Goal: Transaction & Acquisition: Purchase product/service

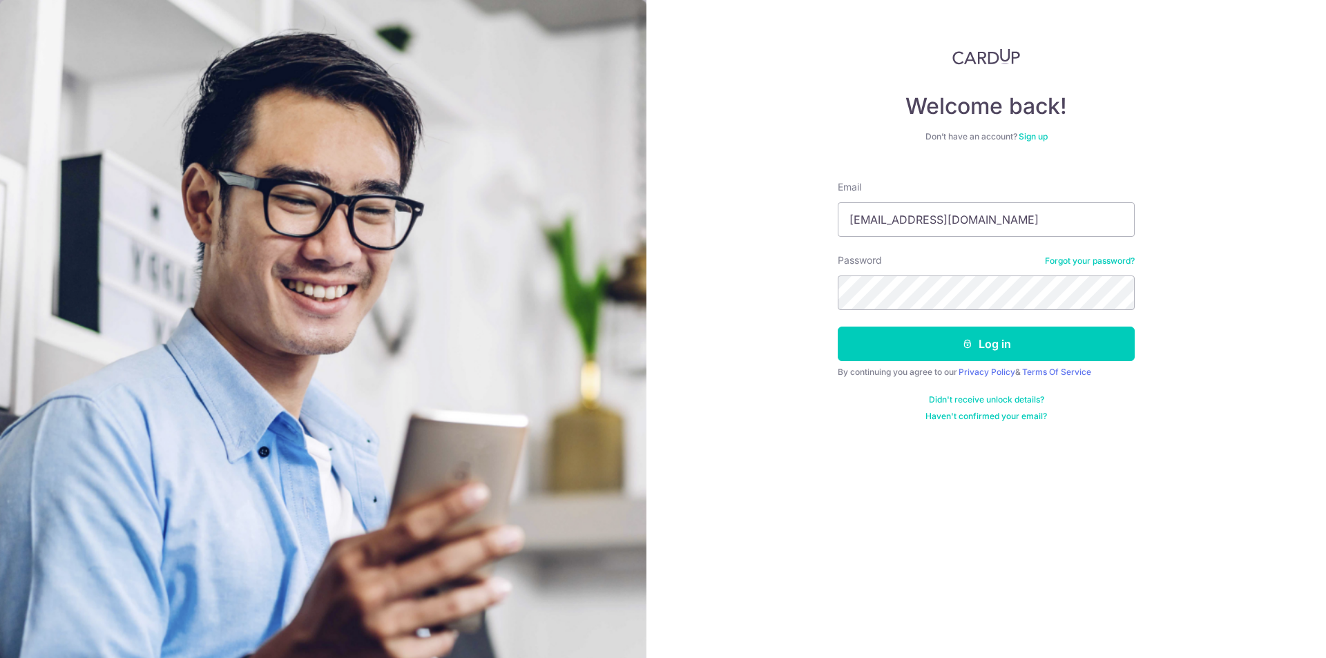
click at [838, 327] on button "Log in" at bounding box center [986, 344] width 297 height 35
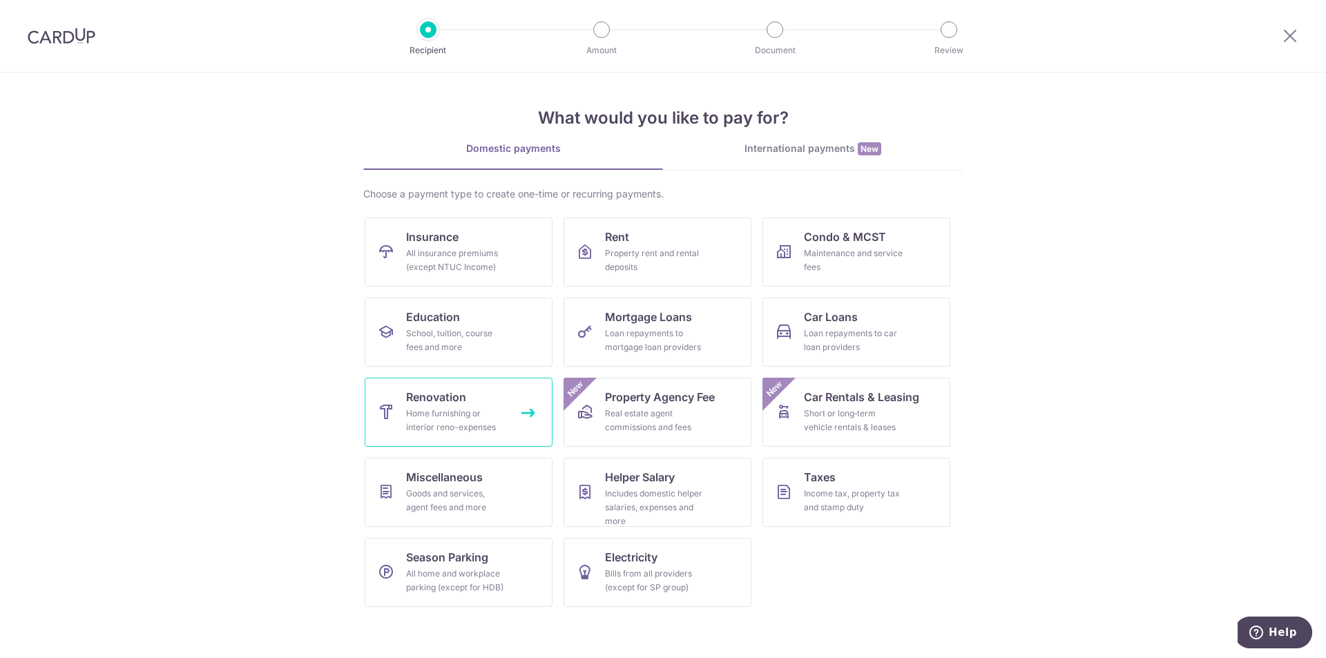
click at [410, 413] on div "Home furnishing or interior reno-expenses" at bounding box center [455, 421] width 99 height 28
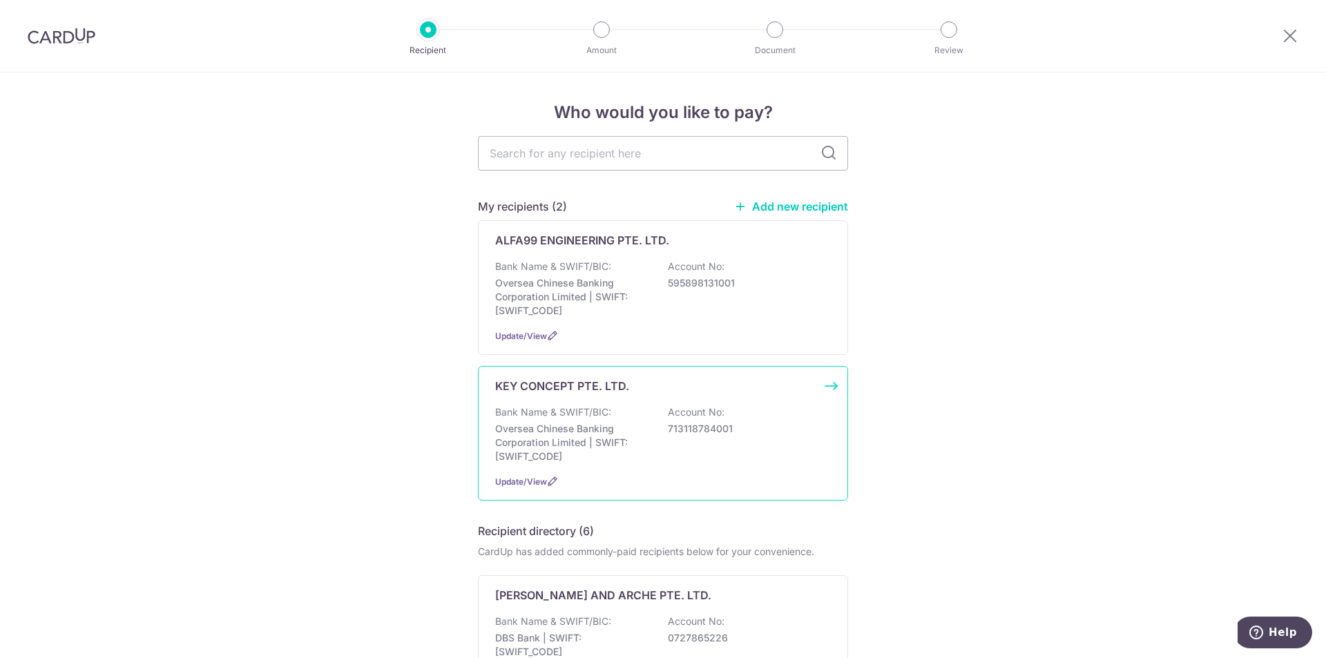
click at [610, 407] on div "Bank Name & SWIFT/BIC: Oversea Chinese Banking Corporation Limited | SWIFT: OCB…" at bounding box center [663, 434] width 336 height 58
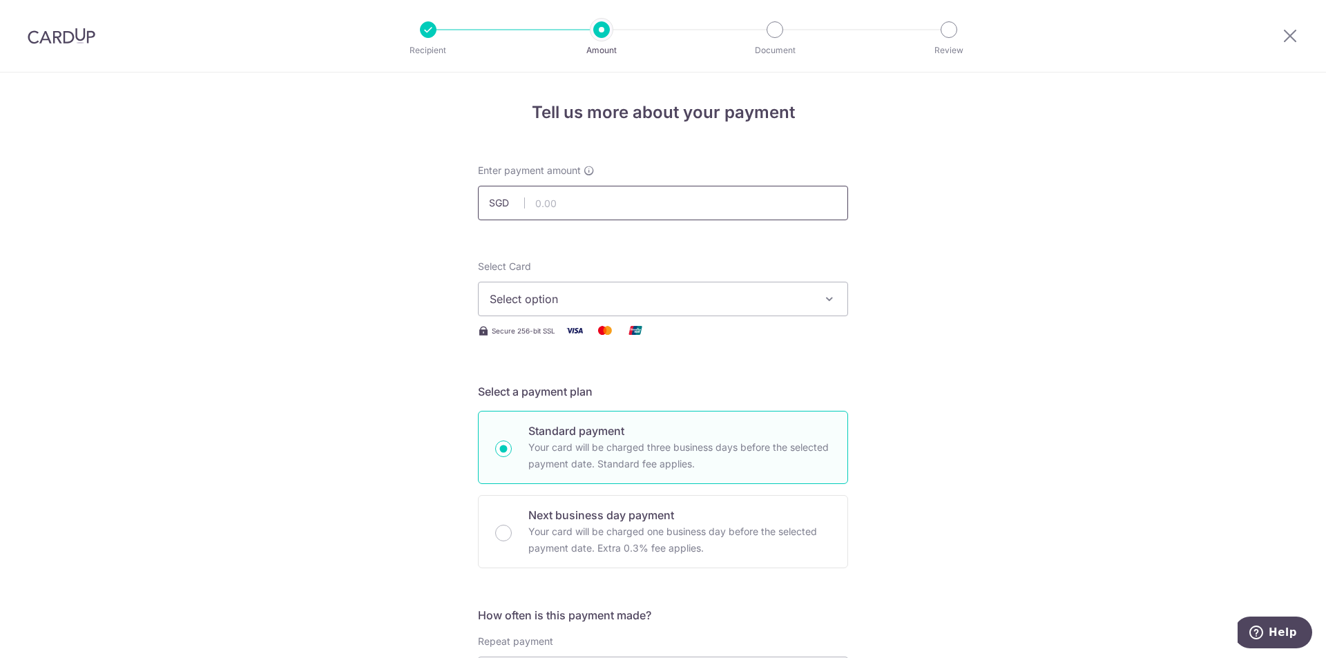
click at [593, 193] on input "text" at bounding box center [663, 203] width 370 height 35
click at [550, 208] on input "text" at bounding box center [663, 203] width 370 height 35
paste input "36,749.99"
drag, startPoint x: 541, startPoint y: 204, endPoint x: 548, endPoint y: 198, distance: 8.8
click at [541, 204] on input "36749.99" at bounding box center [663, 203] width 370 height 35
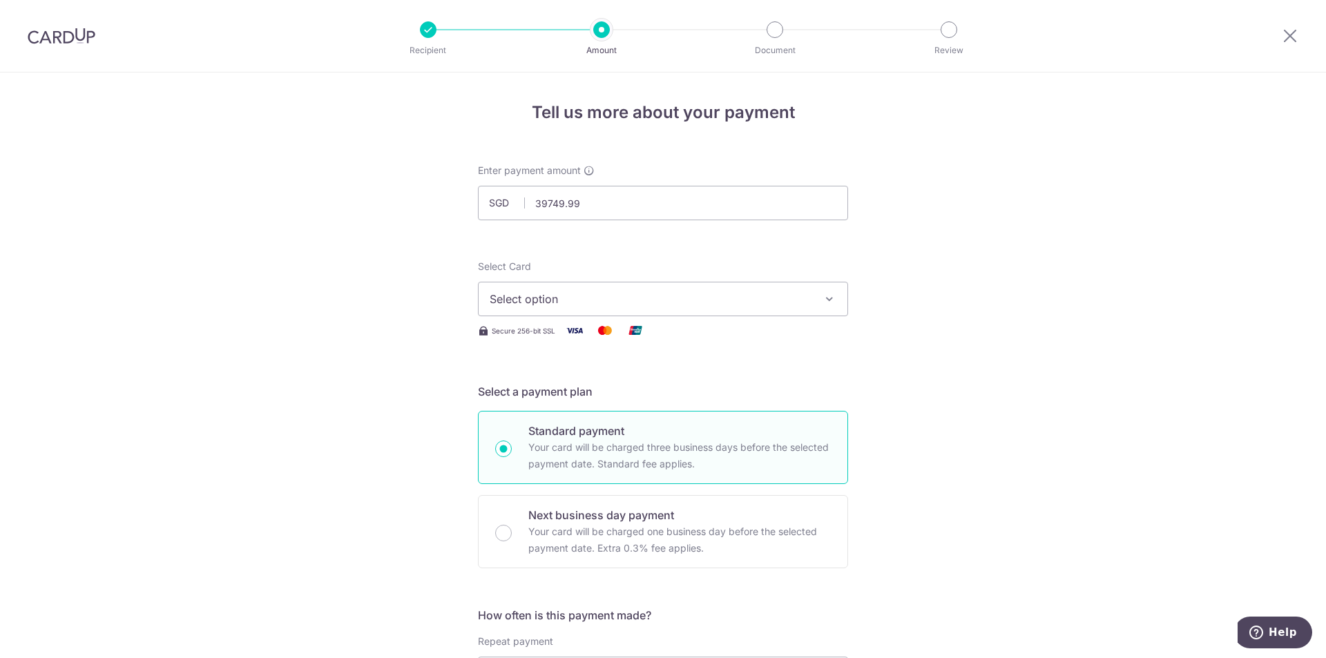
type input "39,749.99"
click at [726, 276] on div "Select Card Select option Add credit card Your Cards **** 3325 **** 1005 **** 7…" at bounding box center [663, 288] width 370 height 57
click at [722, 285] on button "Select option" at bounding box center [663, 299] width 370 height 35
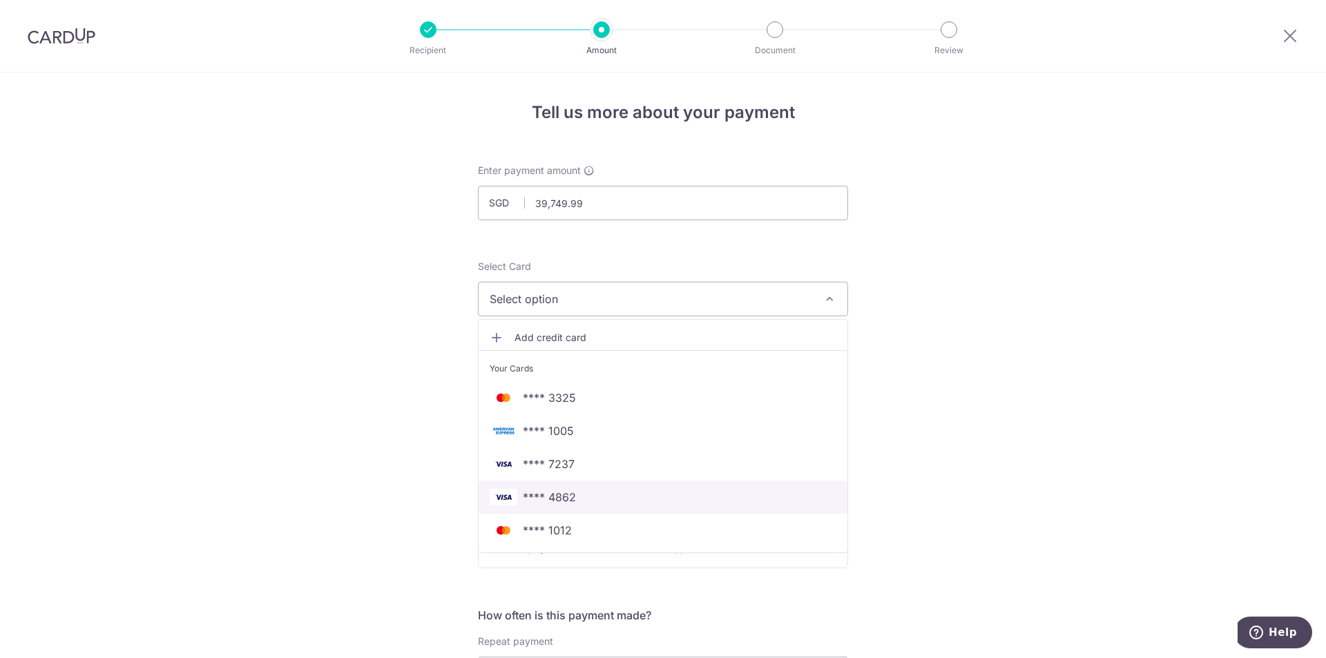
click at [684, 494] on span "**** 4862" at bounding box center [663, 497] width 347 height 17
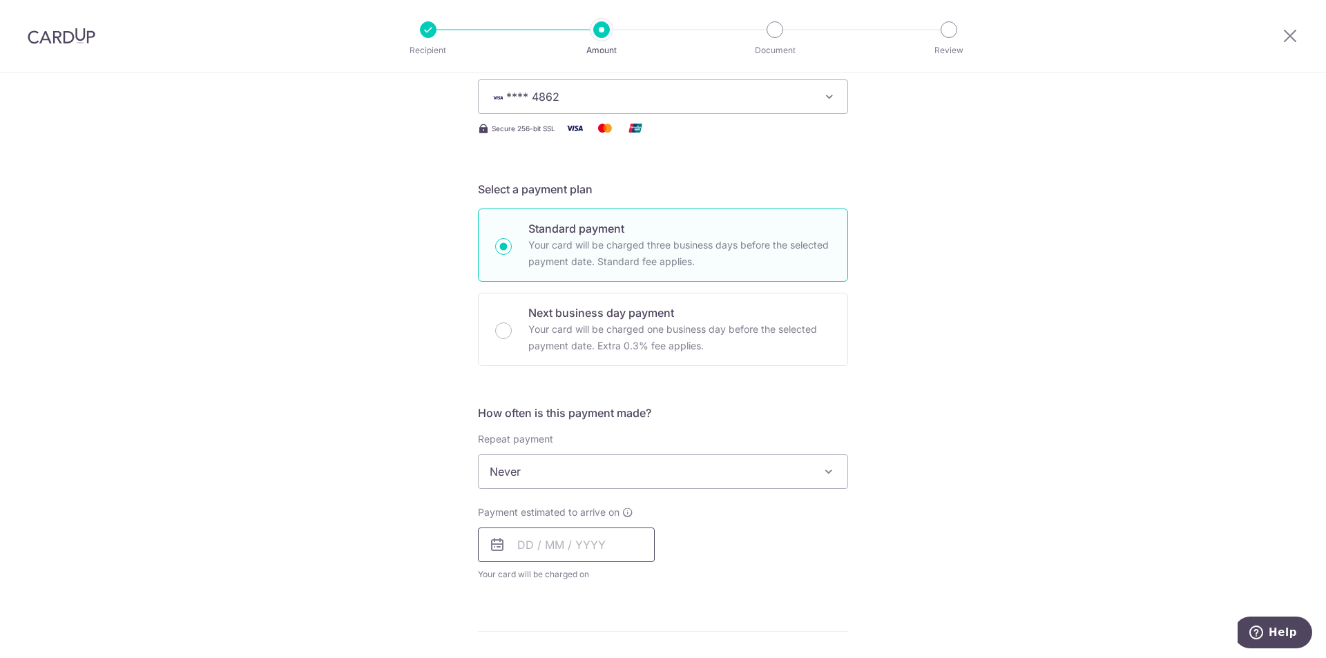
scroll to position [276, 0]
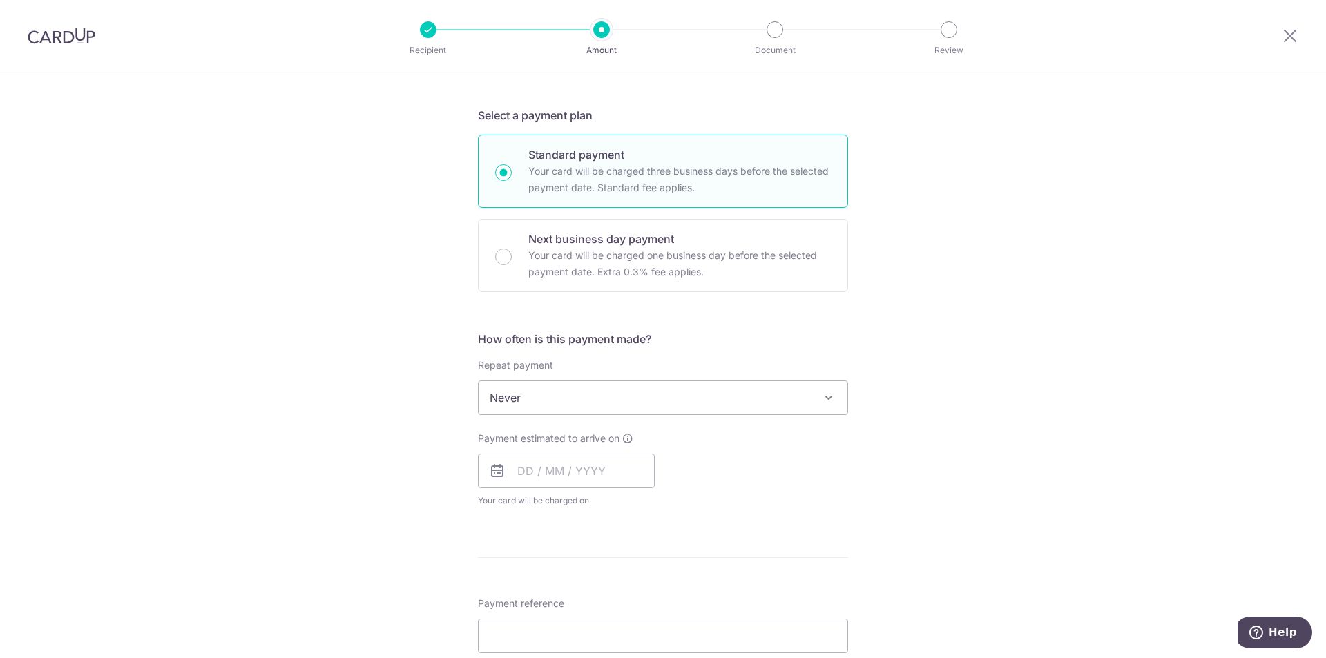
click at [533, 401] on span "Never" at bounding box center [663, 397] width 369 height 33
click at [550, 478] on input "text" at bounding box center [566, 471] width 177 height 35
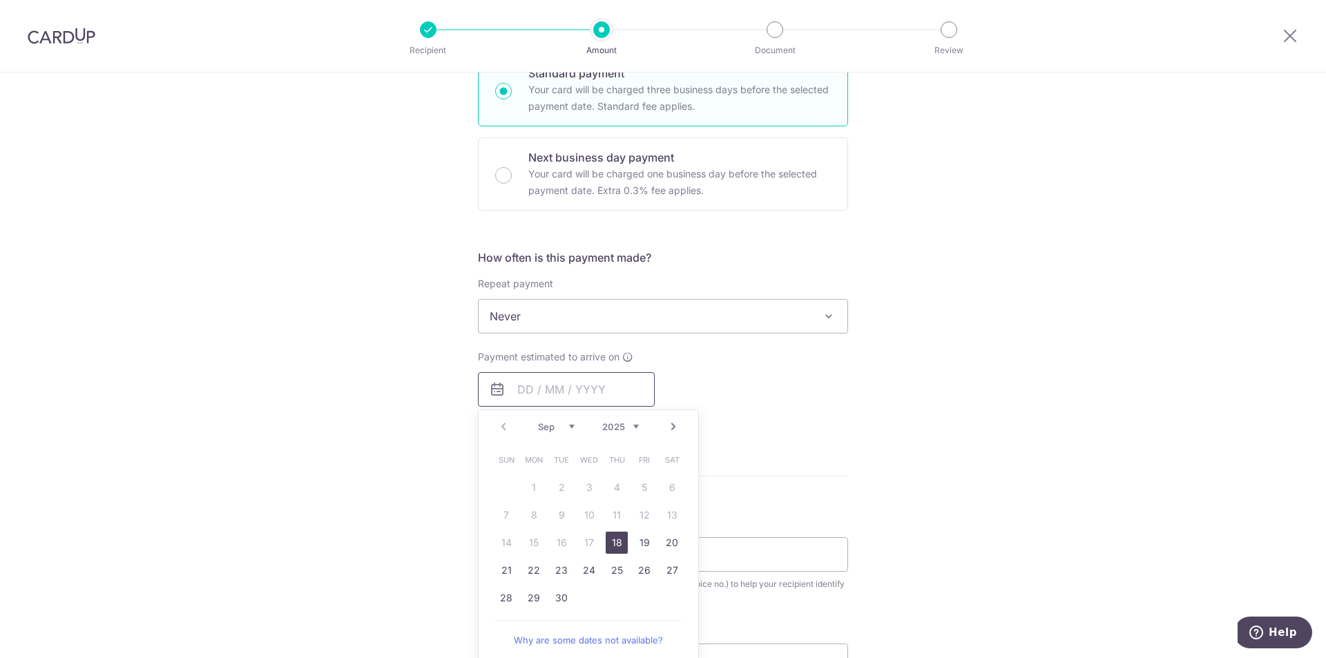
scroll to position [483, 0]
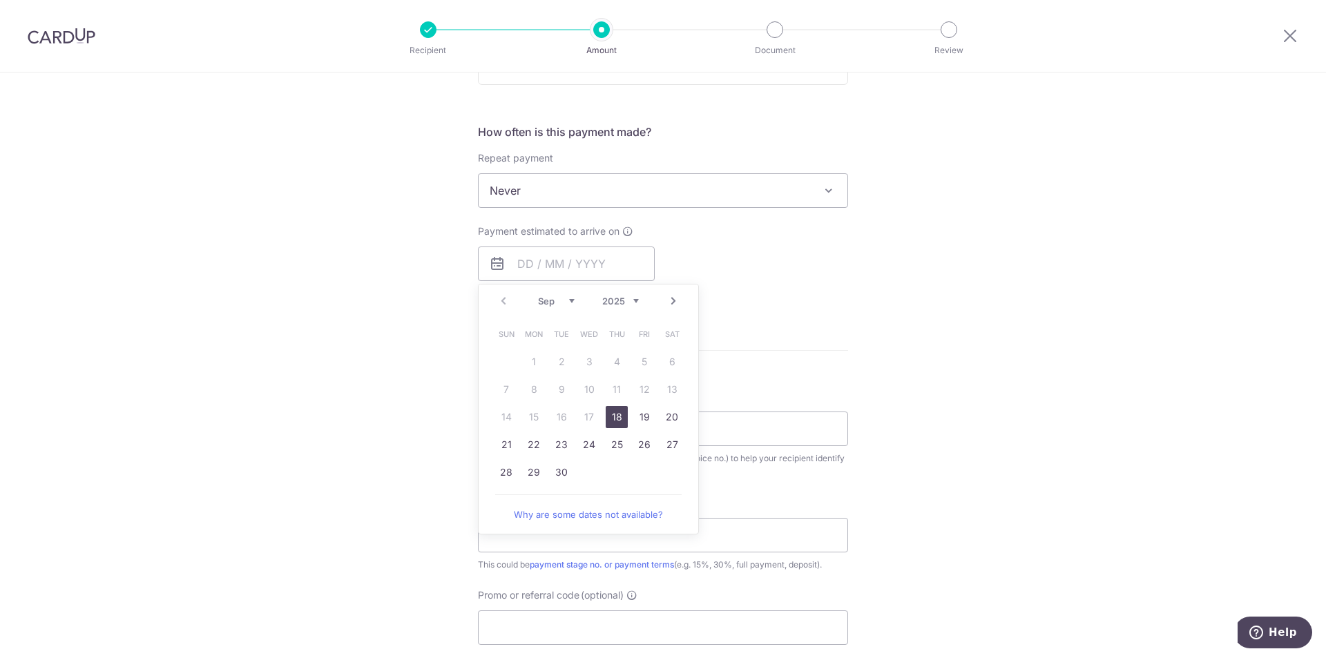
click at [610, 412] on link "18" at bounding box center [617, 417] width 22 height 22
type input "[DATE]"
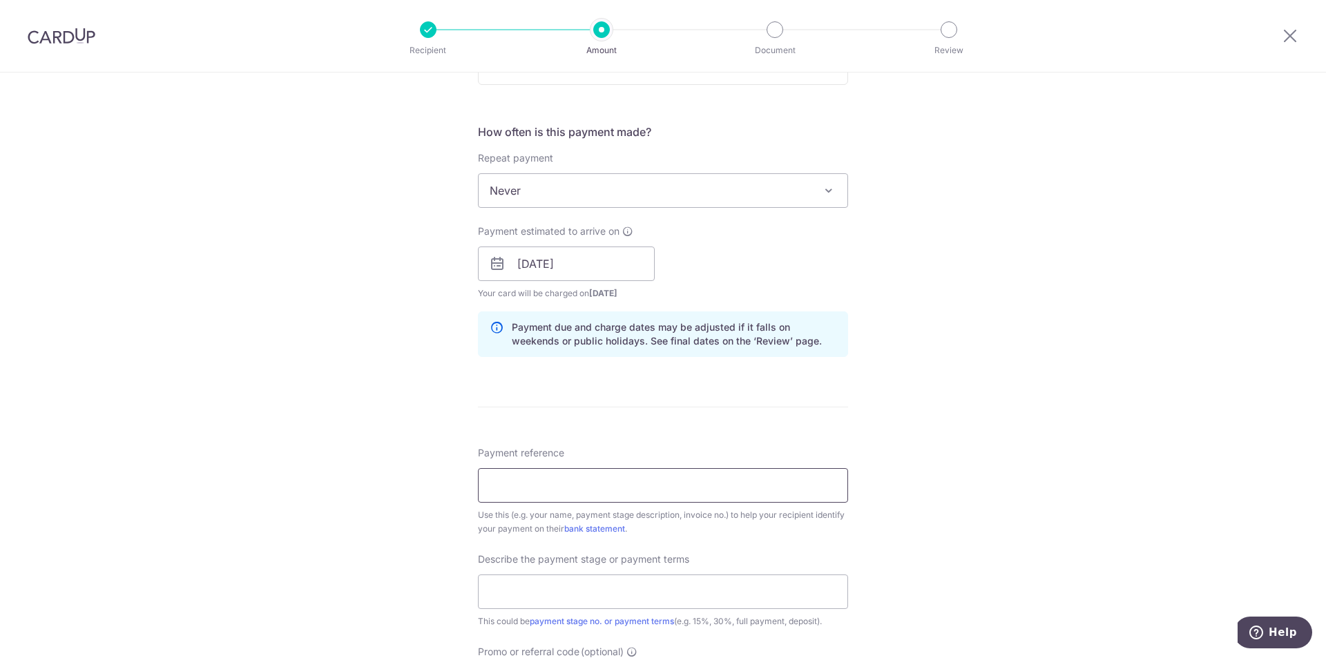
click at [580, 469] on input "Payment reference" at bounding box center [663, 485] width 370 height 35
type input "Cassa & Shaun"
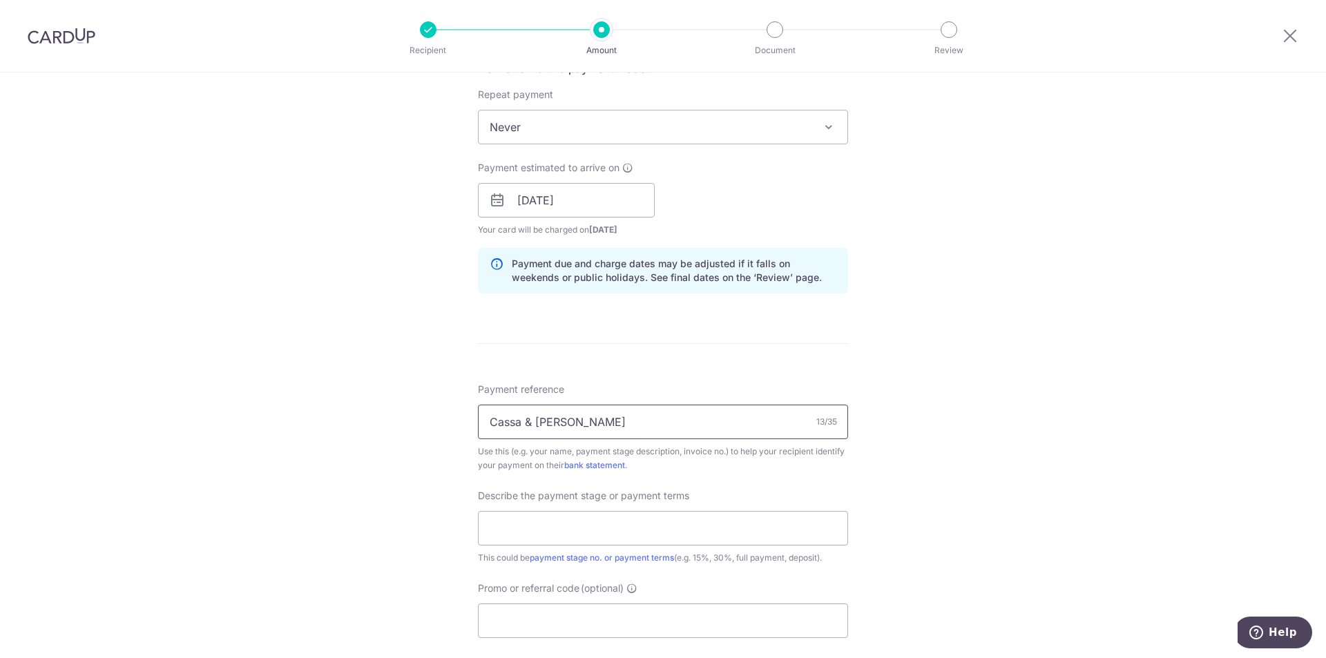
scroll to position [622, 0]
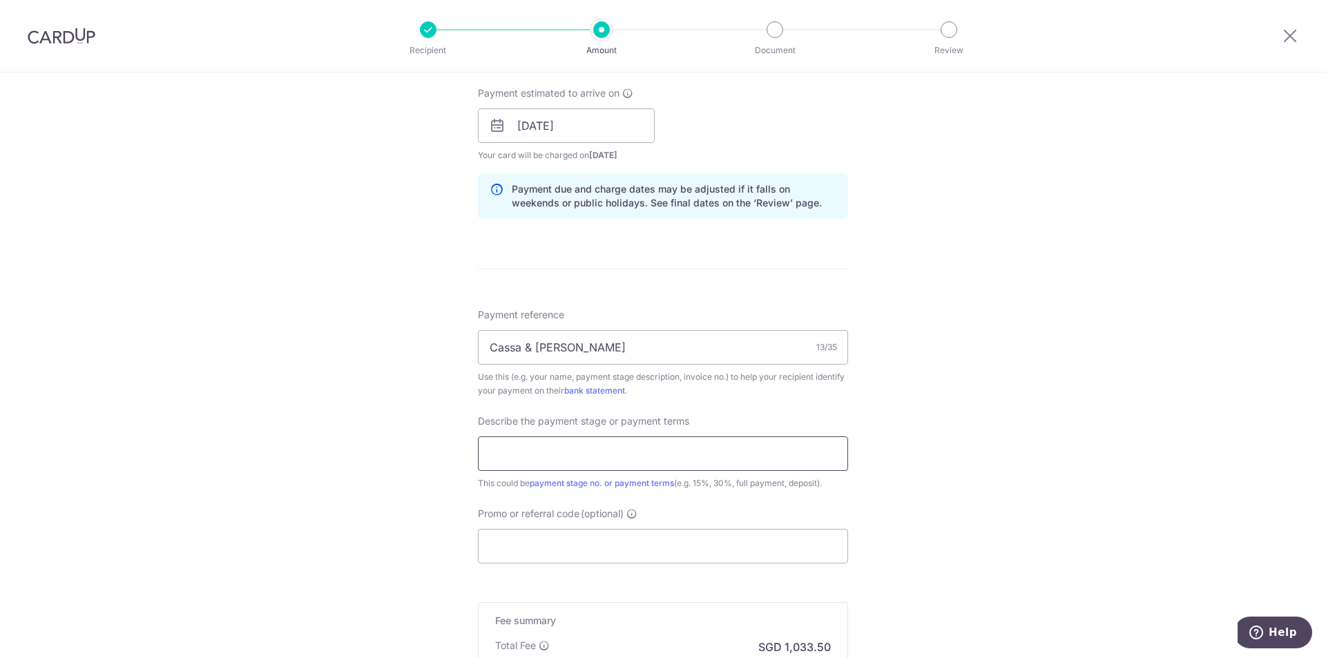
click at [539, 465] on input "text" at bounding box center [663, 453] width 370 height 35
type input "35% Payment Milestone + VO Amended"
click at [669, 541] on input "Promo or referral code (optional)" at bounding box center [663, 546] width 370 height 35
paste input "36,749.99"
type input "36,749.99"
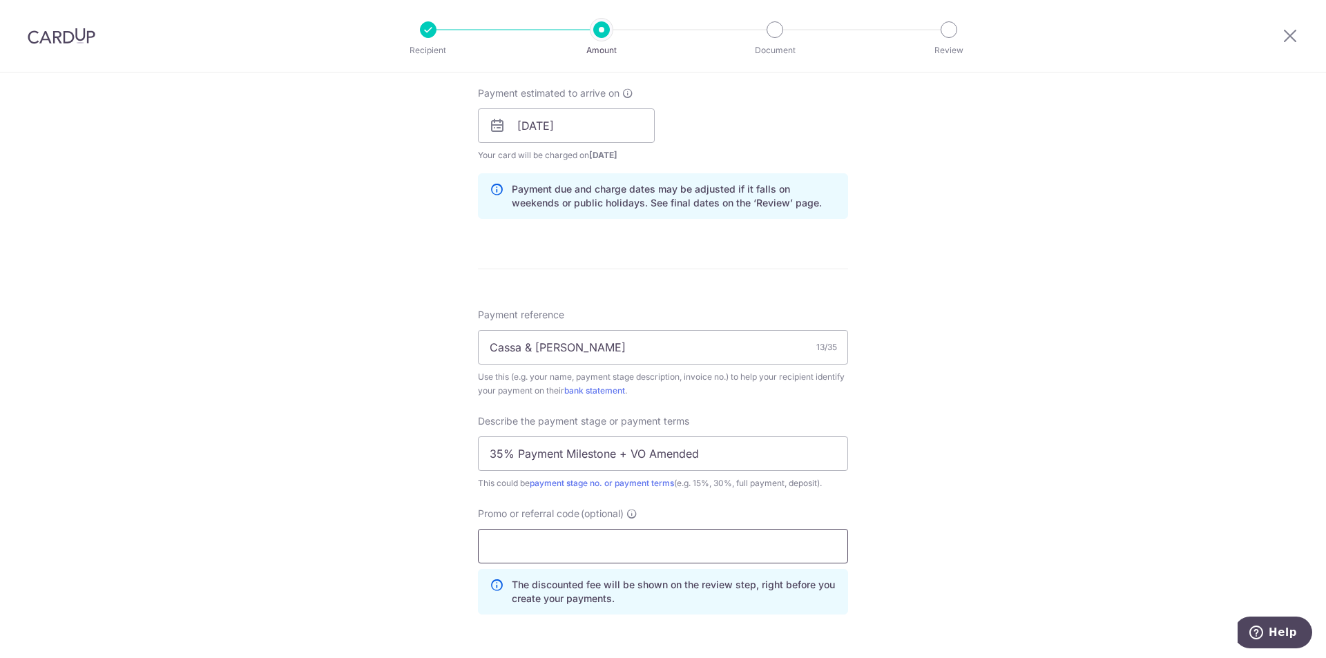
click at [687, 555] on input "Promo or referral code (optional)" at bounding box center [663, 546] width 370 height 35
paste input "3NEWR3"
click at [996, 519] on div "Tell us more about your payment Enter payment amount SGD 39,749.99 39749.99 Sel…" at bounding box center [663, 181] width 1326 height 1461
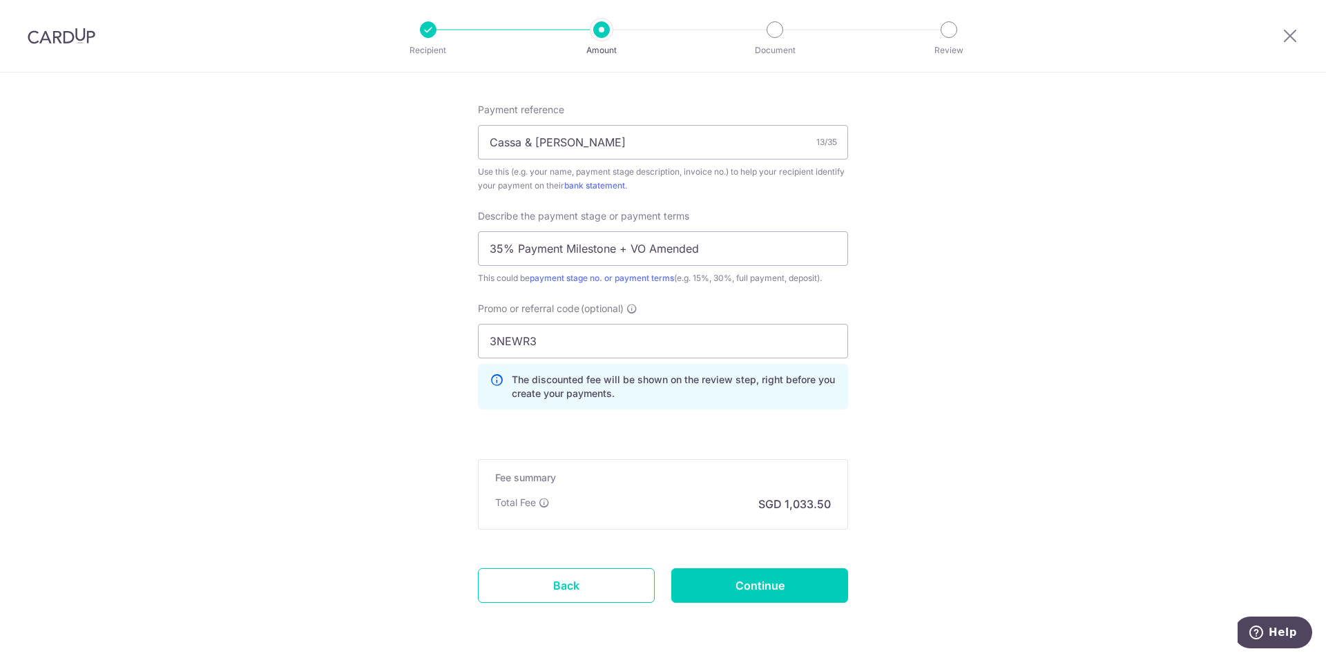
scroll to position [829, 0]
click at [544, 345] on input "3NEWR3" at bounding box center [663, 339] width 370 height 35
paste input "HOME25R"
type input "3HOME25R"
click at [736, 577] on input "Continue" at bounding box center [759, 583] width 177 height 35
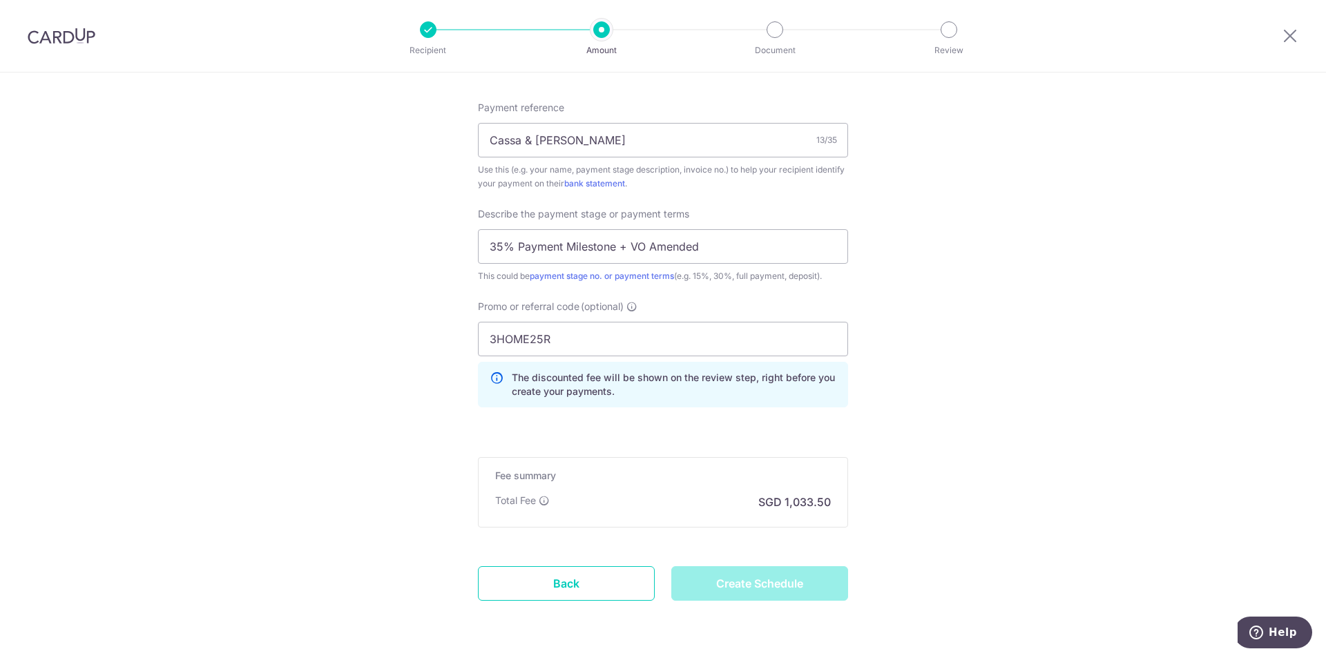
type input "Create Schedule"
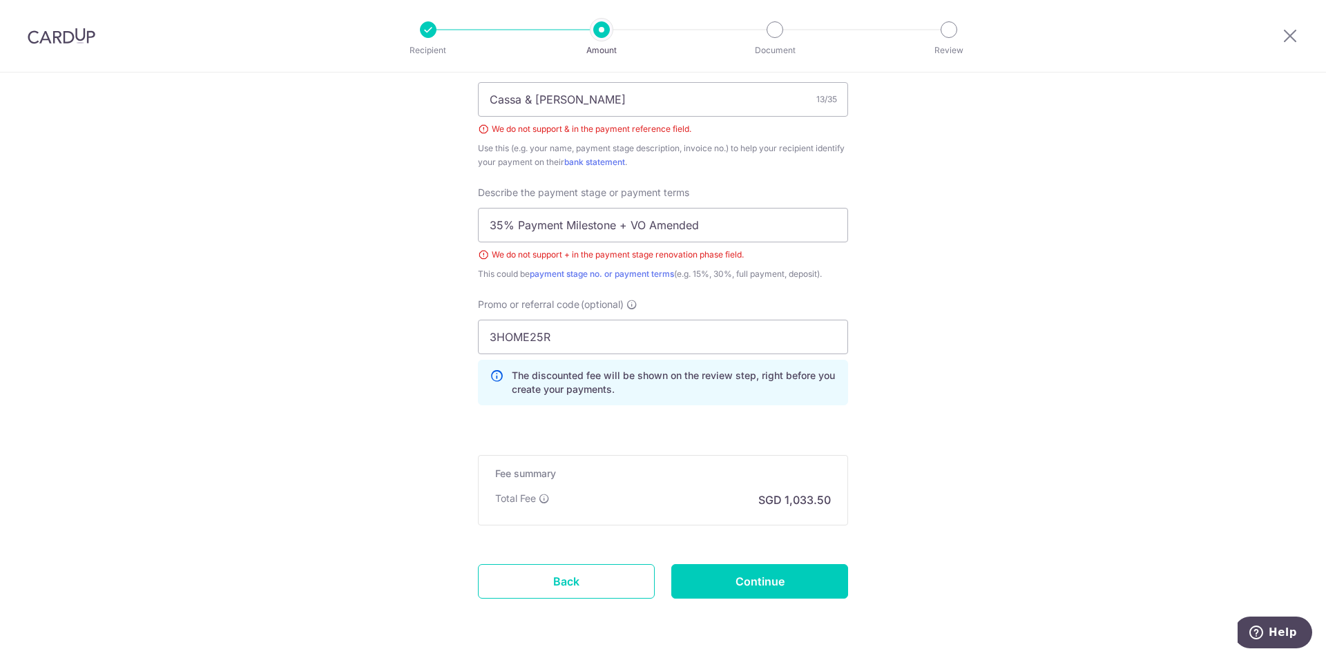
scroll to position [845, 0]
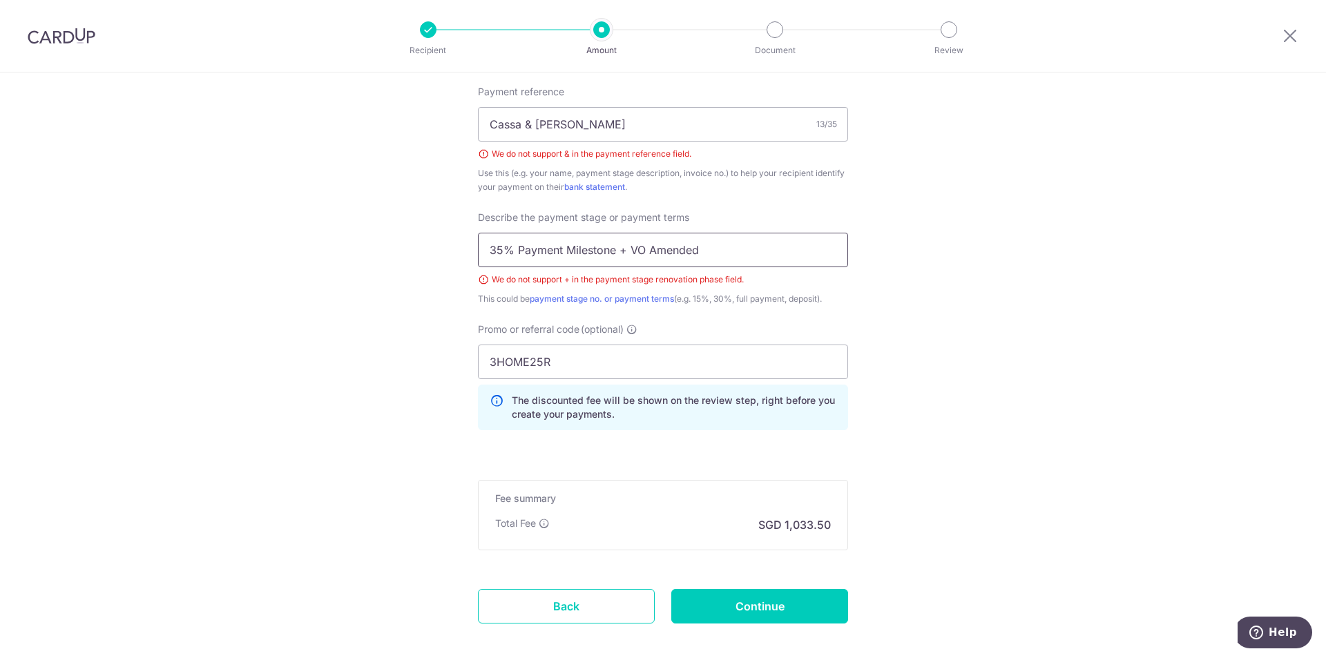
click at [622, 241] on input "35% Payment Milestone + VO Amended" at bounding box center [663, 250] width 370 height 35
click at [566, 253] on input "35% Payment Milestone VO Amended" at bounding box center [663, 250] width 370 height 35
type input "35% Payment and VO Amended"
click at [731, 607] on input "Continue" at bounding box center [759, 606] width 177 height 35
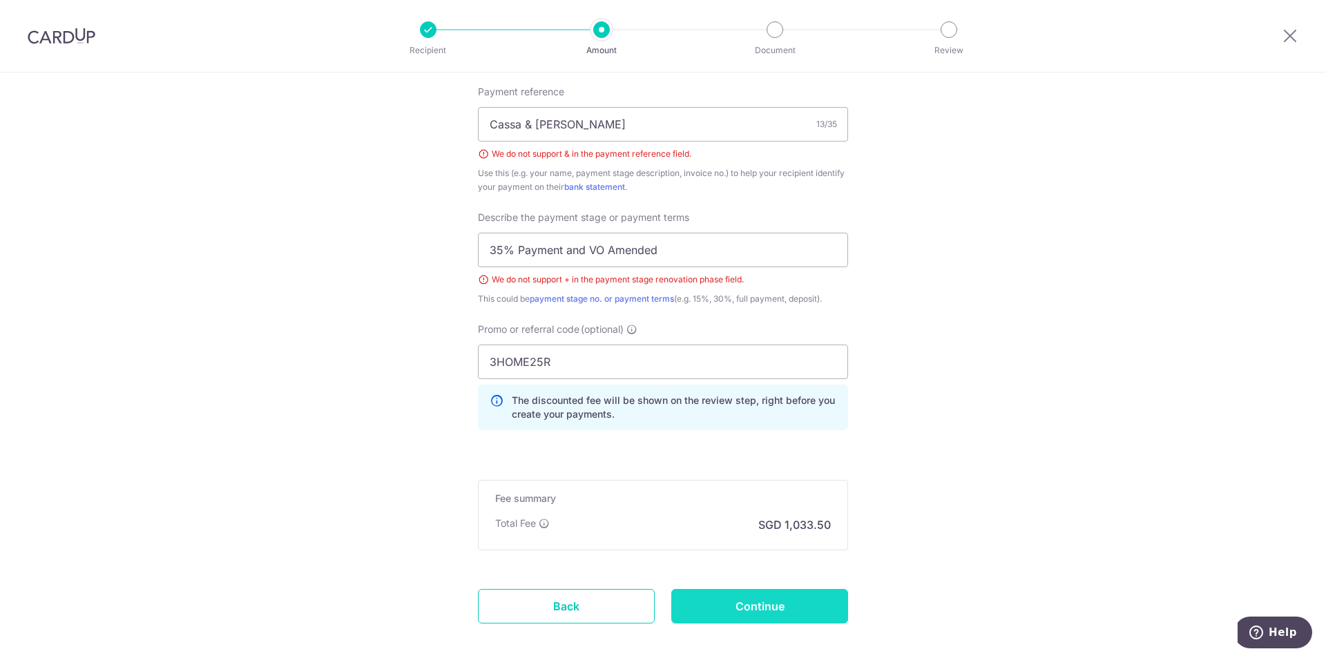
type input "Create Schedule"
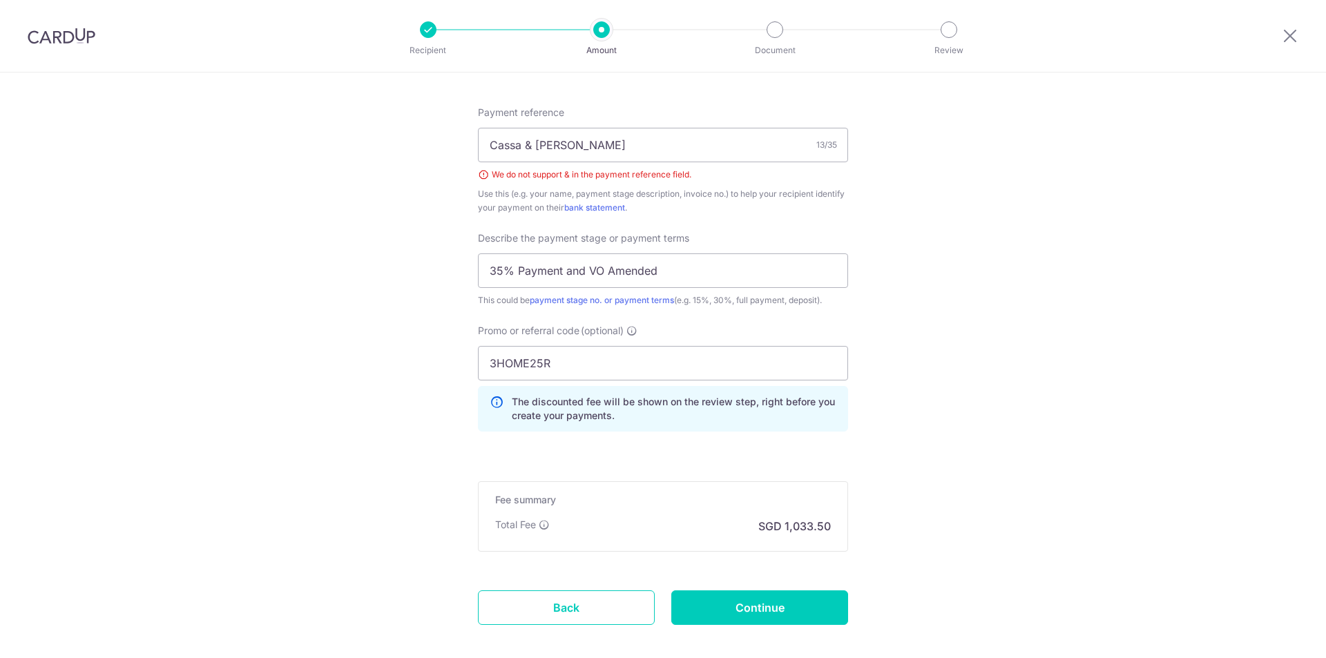
scroll to position [756, 0]
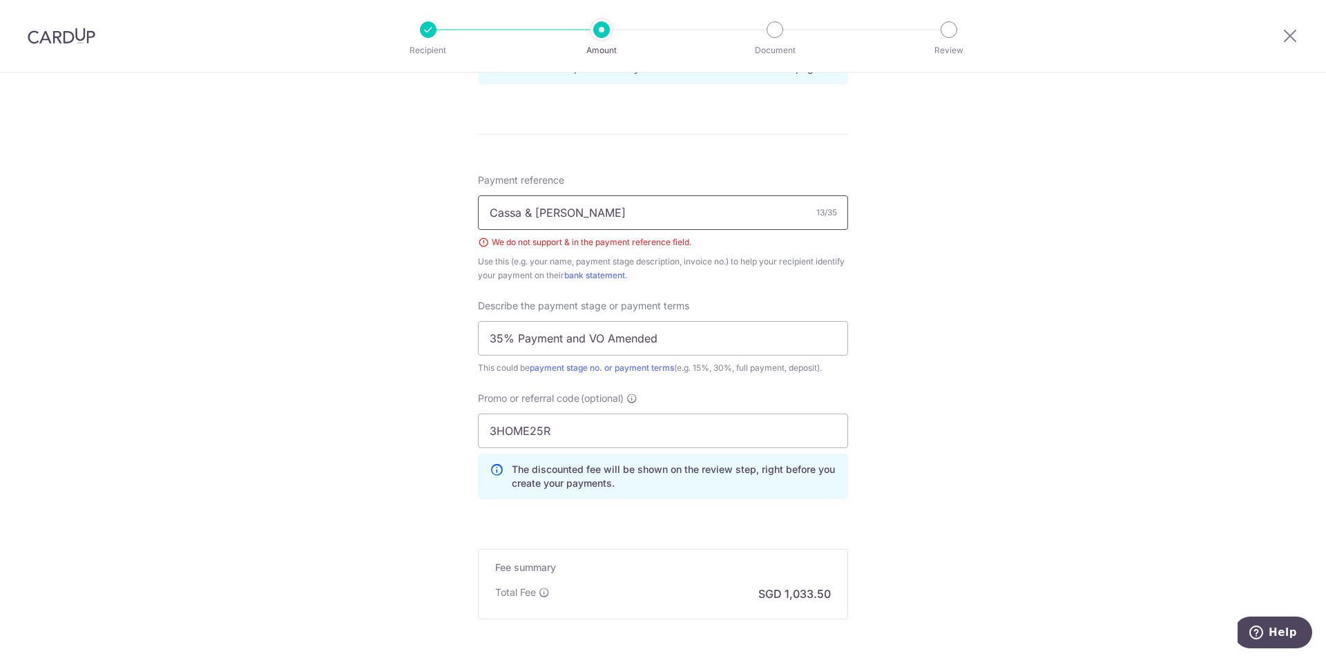
click at [523, 213] on input "Cassa & [PERSON_NAME]" at bounding box center [663, 212] width 370 height 35
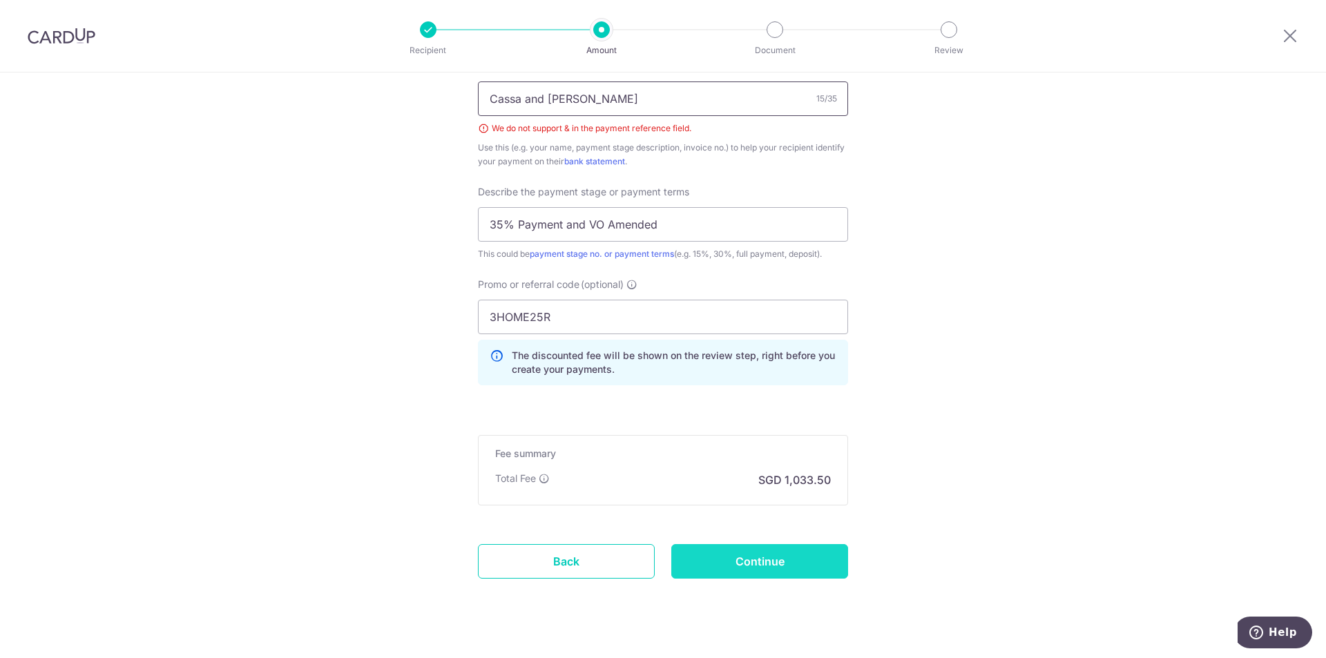
scroll to position [894, 0]
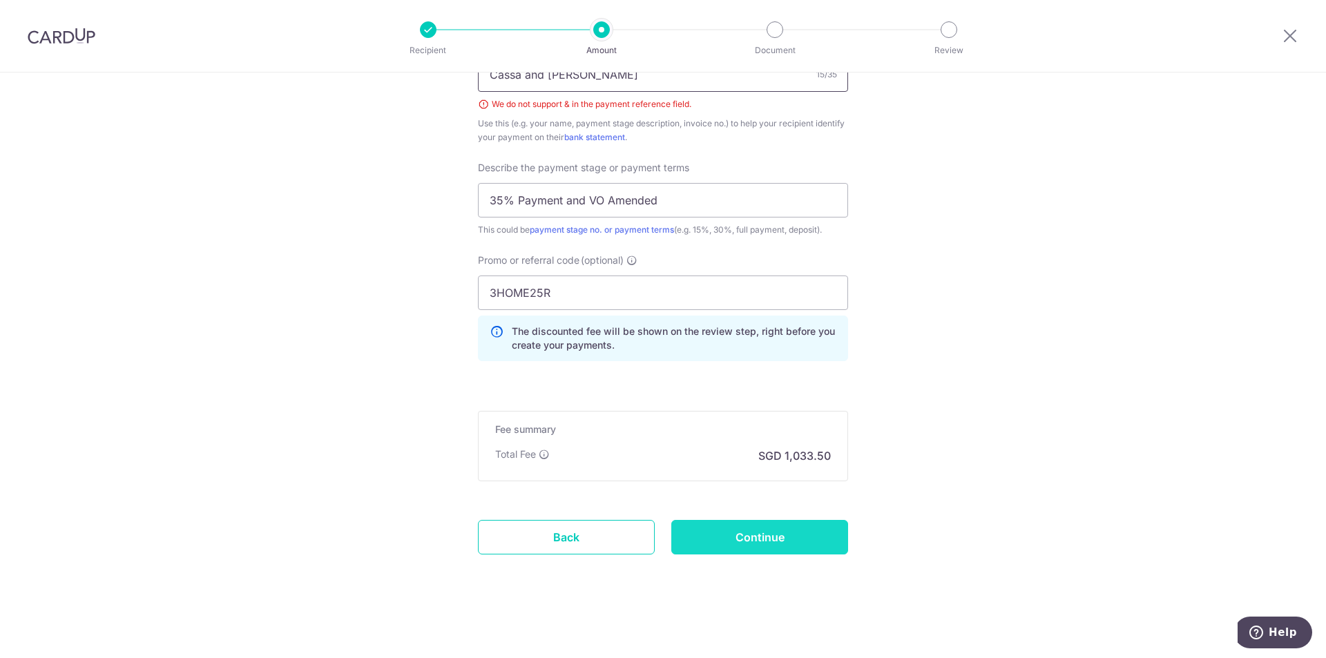
type input "Cassa and Shaun"
click at [784, 553] on input "Continue" at bounding box center [759, 537] width 177 height 35
type input "Create Schedule"
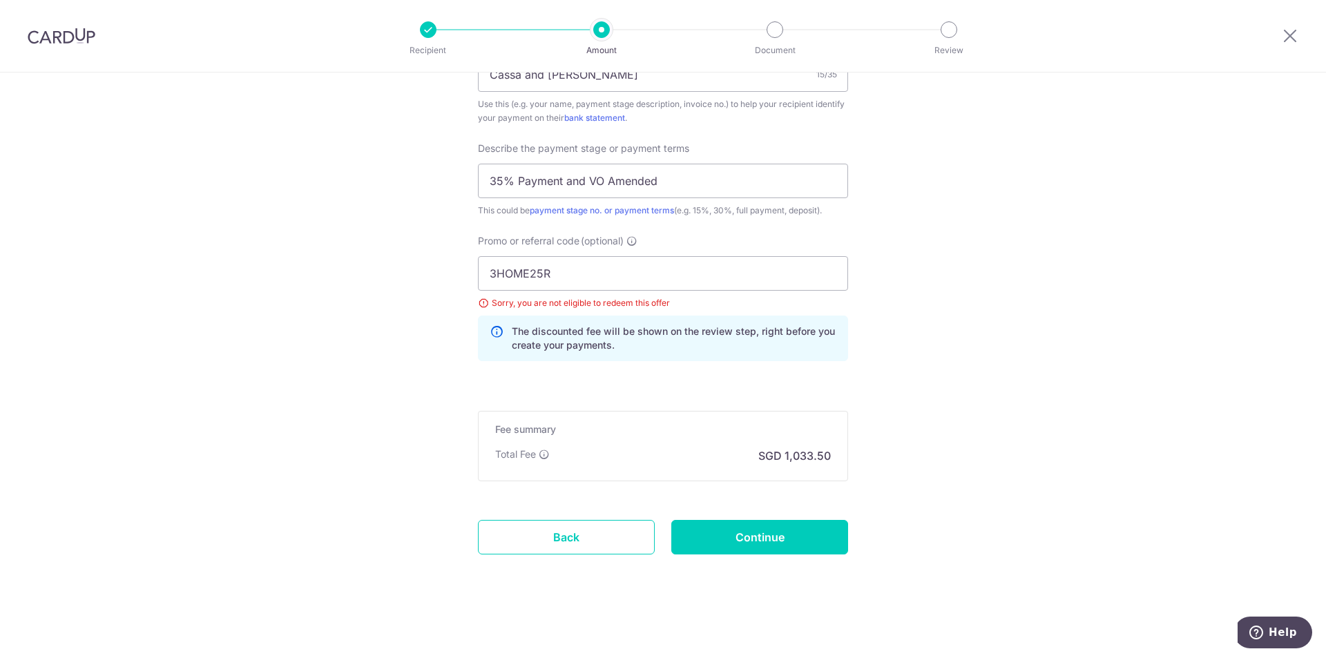
scroll to position [687, 0]
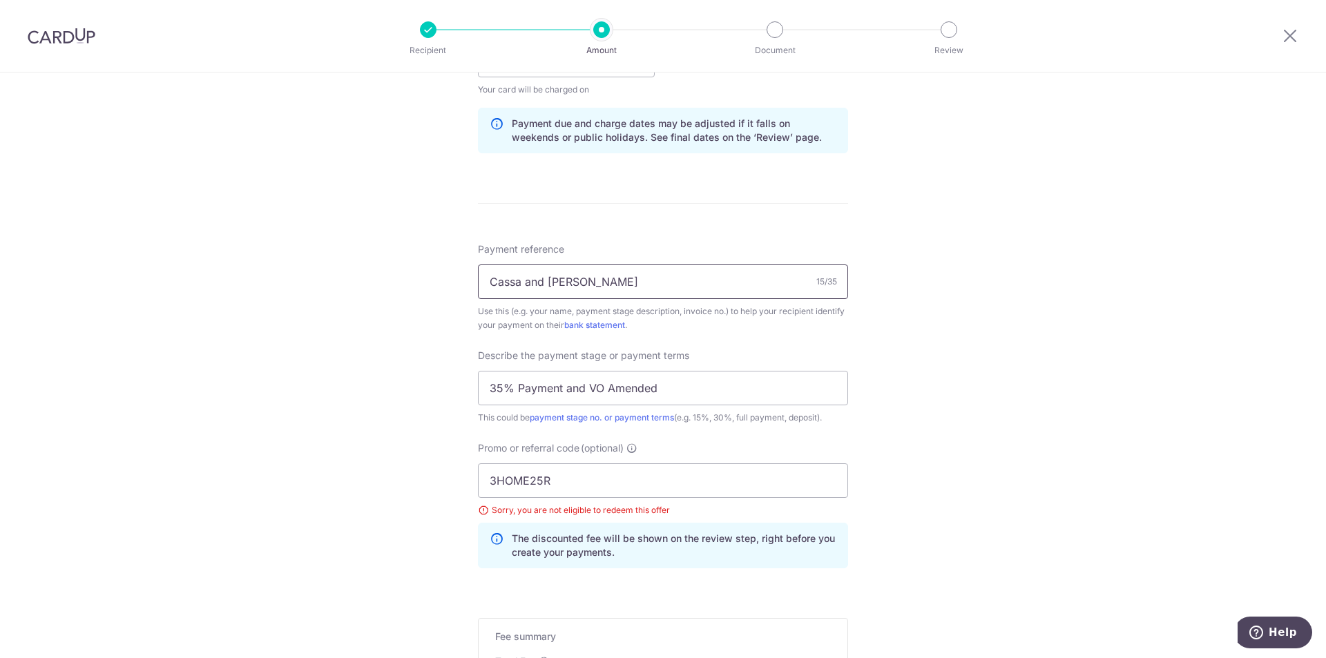
drag, startPoint x: 582, startPoint y: 288, endPoint x: 77, endPoint y: 239, distance: 507.2
click at [190, 259] on div "Tell us more about your payment Enter payment amount SGD 39,749.99 39749.99 Sel…" at bounding box center [663, 125] width 1326 height 1480
type input "[PERSON_NAME]"
click at [556, 481] on input "3HOME25R" at bounding box center [663, 480] width 370 height 35
paste input "3NEWR3"
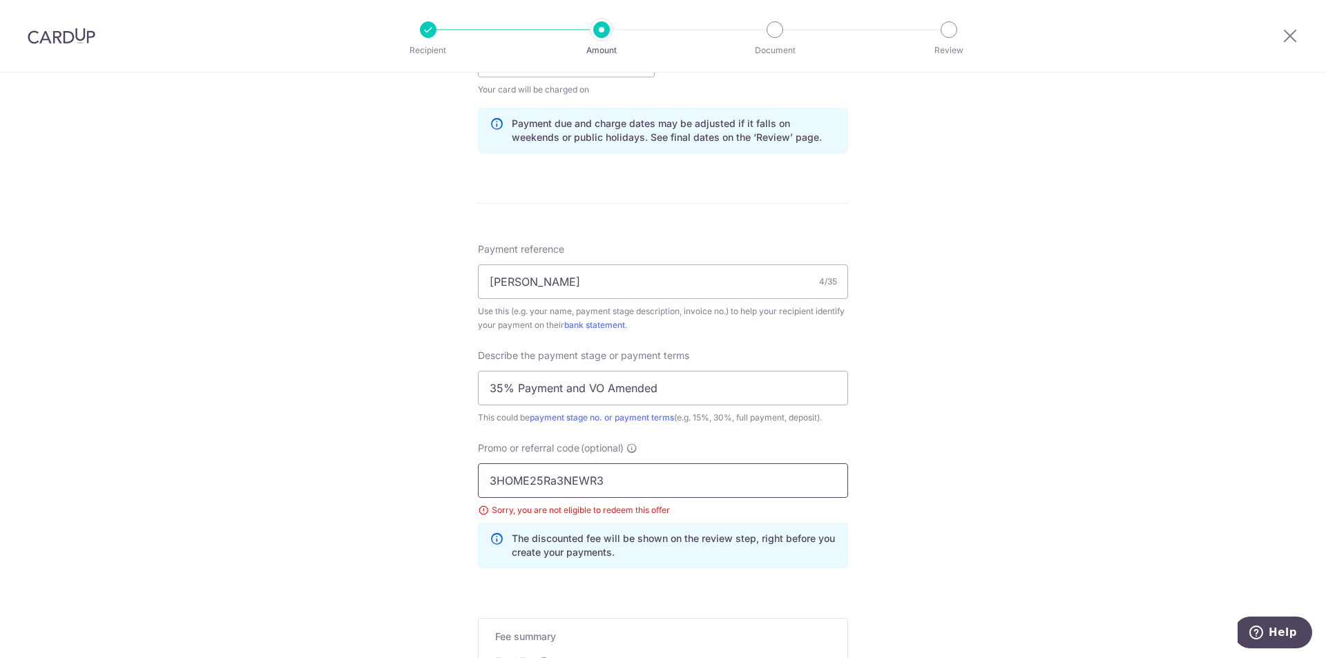
paste input "text"
type input "3NEWR3"
click at [910, 484] on div "Tell us more about your payment Enter payment amount SGD 39,749.99 39749.99 Sel…" at bounding box center [663, 125] width 1326 height 1480
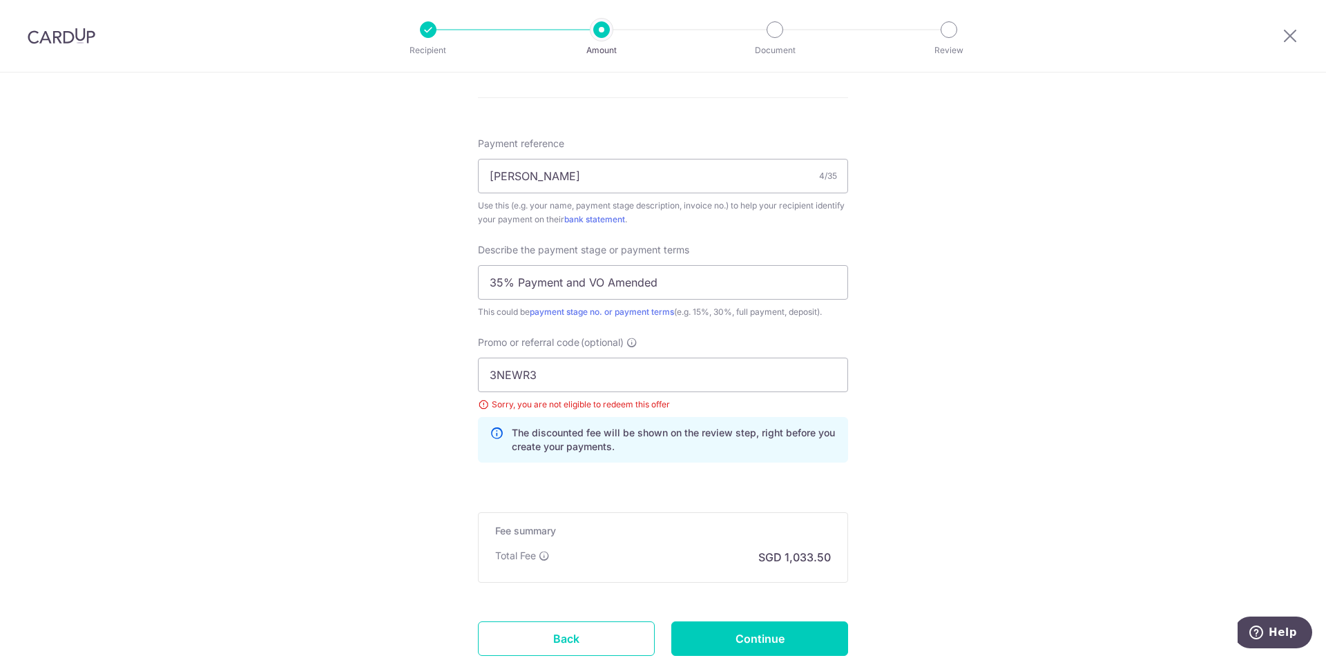
scroll to position [894, 0]
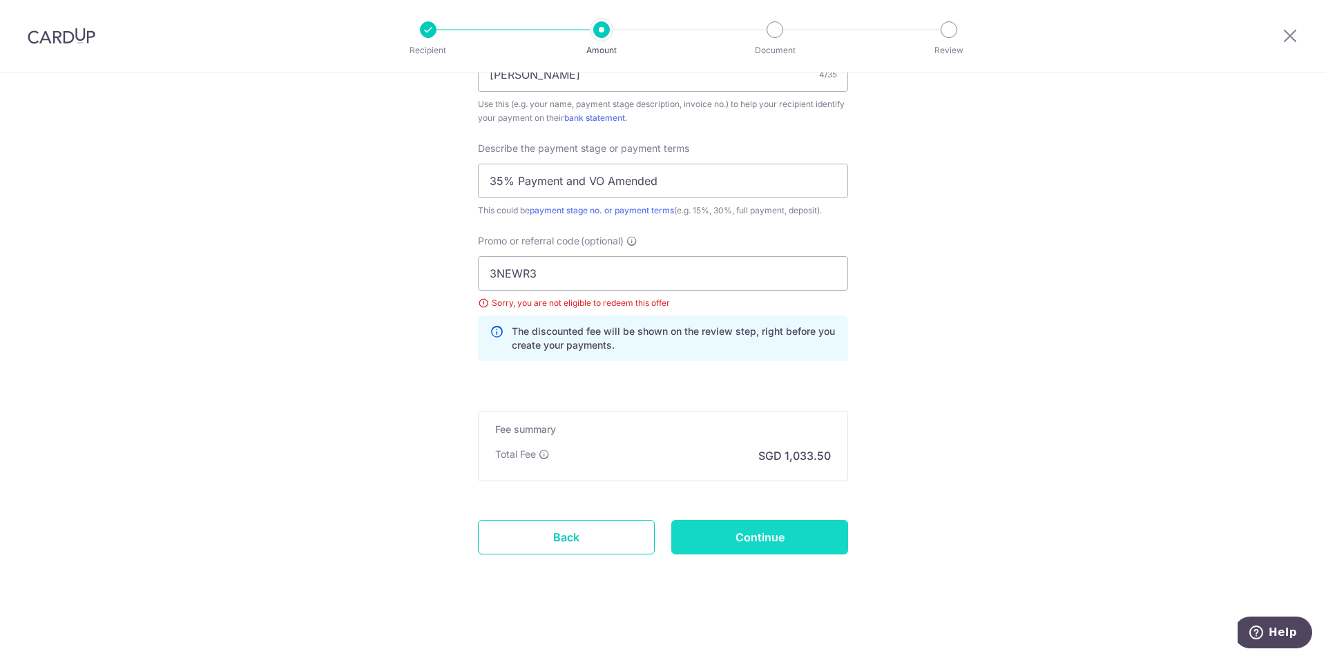
click at [793, 542] on input "Continue" at bounding box center [759, 537] width 177 height 35
type input "Update Schedule"
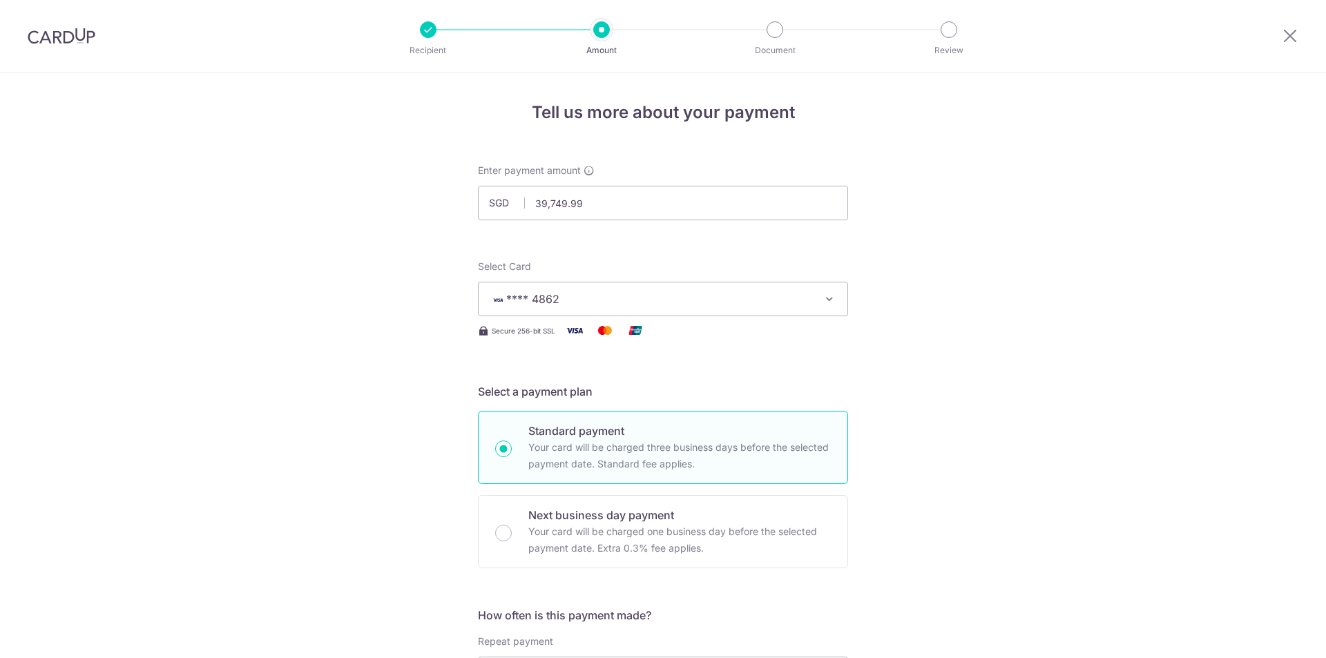
scroll to position [894, 0]
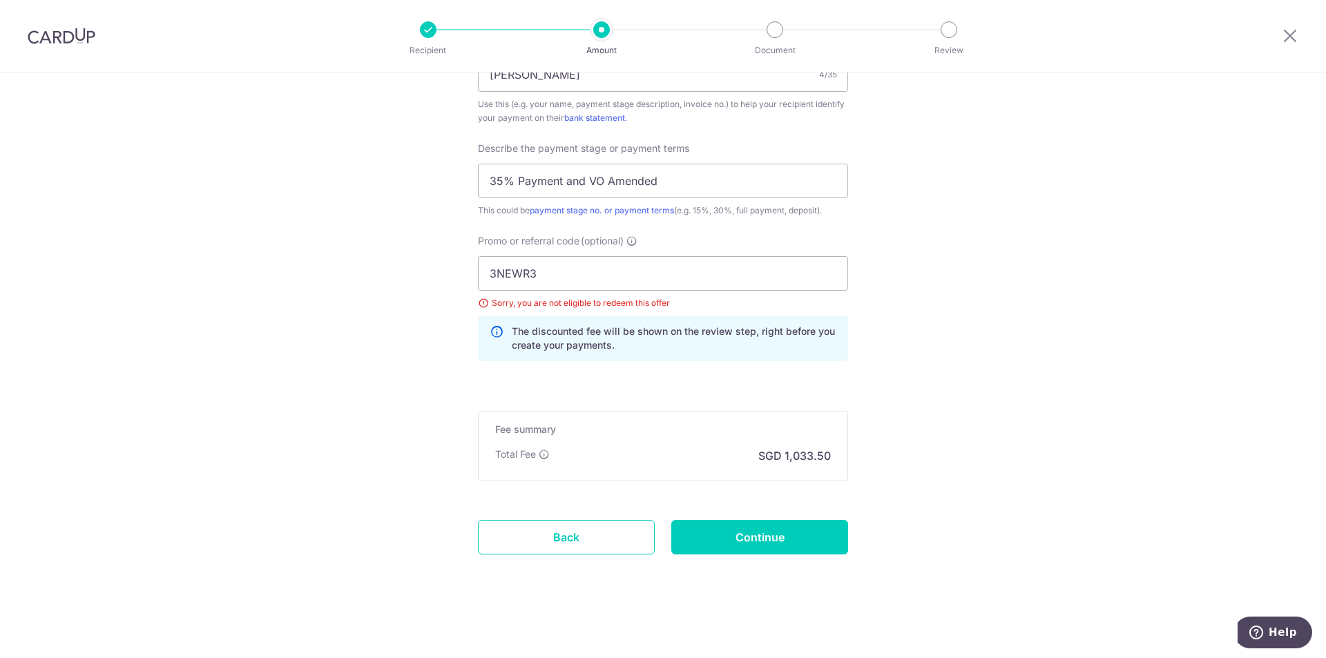
click at [764, 538] on input "Continue" at bounding box center [759, 537] width 177 height 35
type input "Update Schedule"
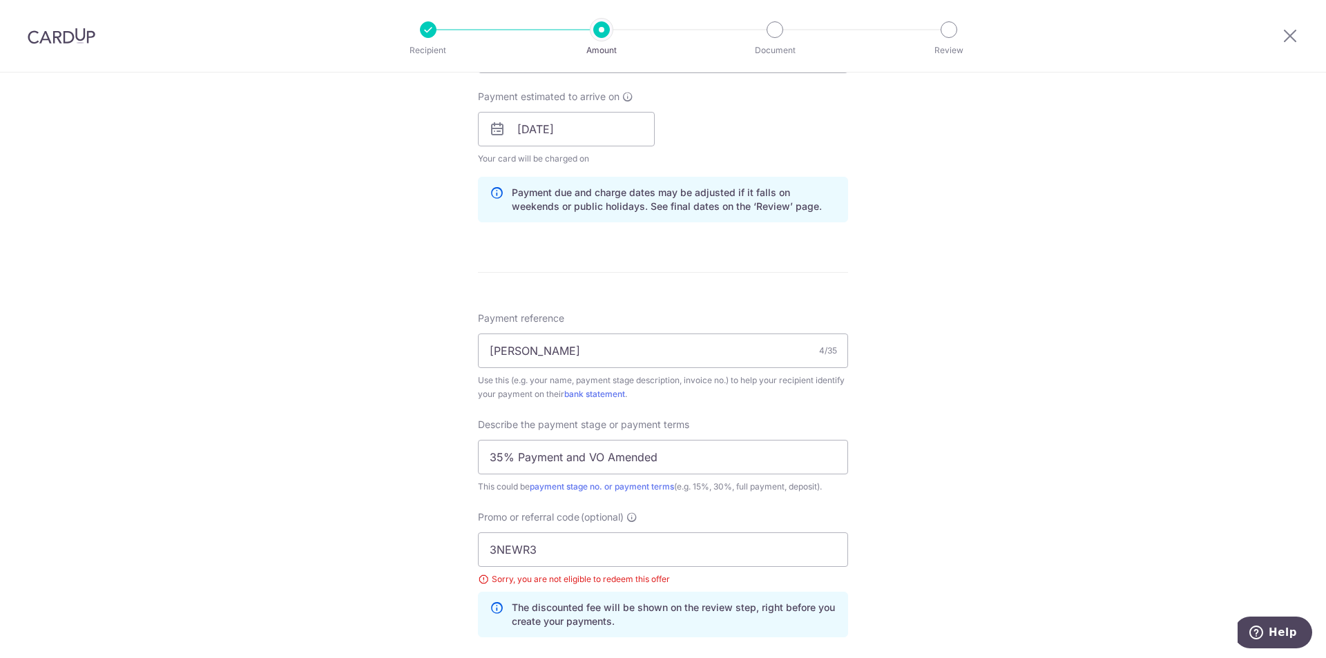
scroll to position [549, 0]
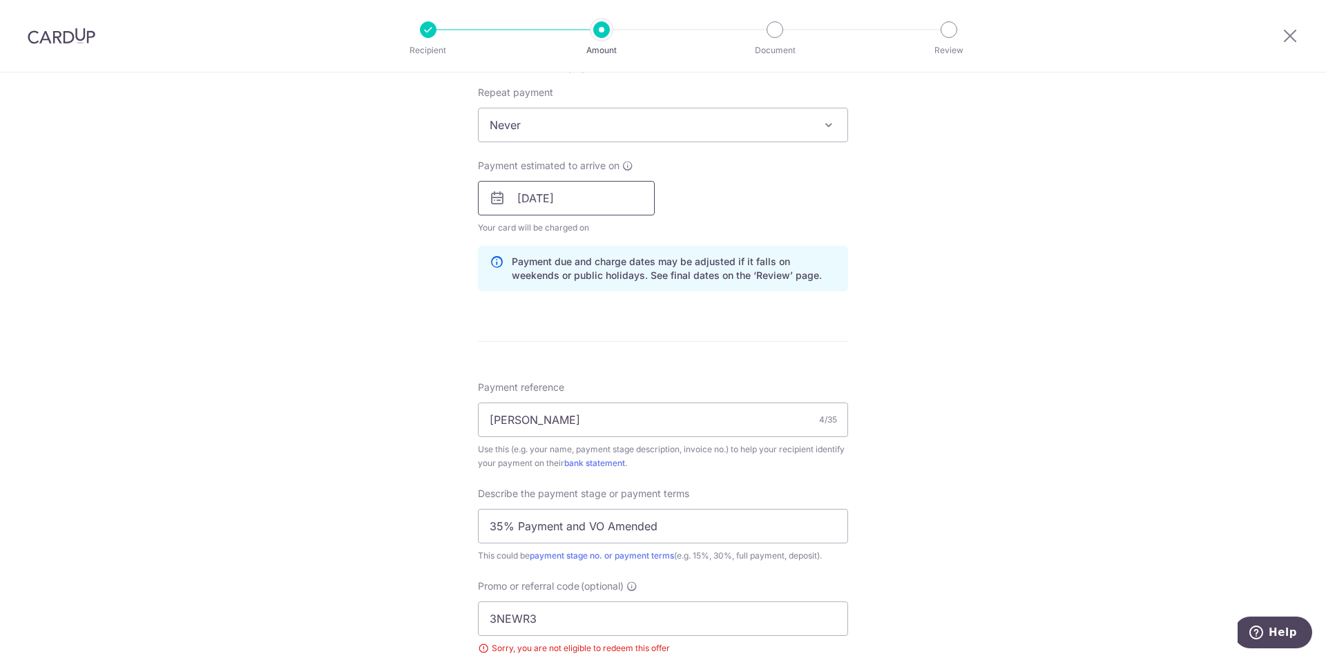
click at [562, 206] on input "[DATE]" at bounding box center [566, 198] width 177 height 35
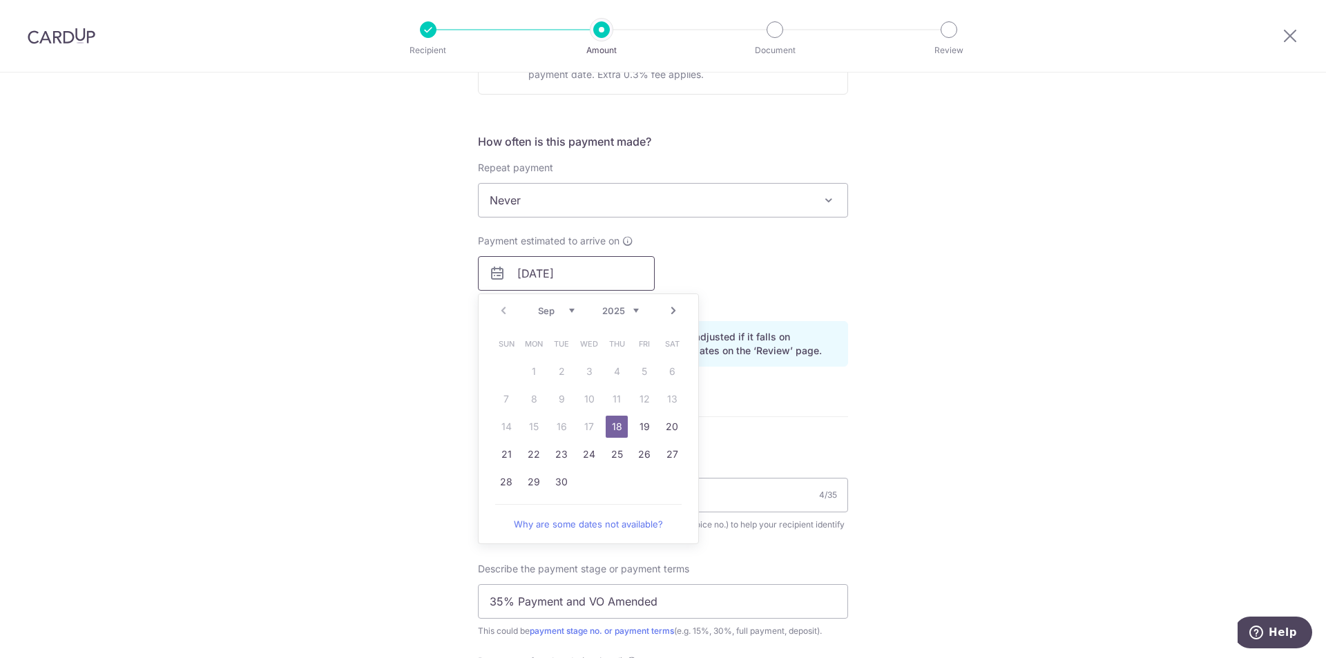
scroll to position [411, 0]
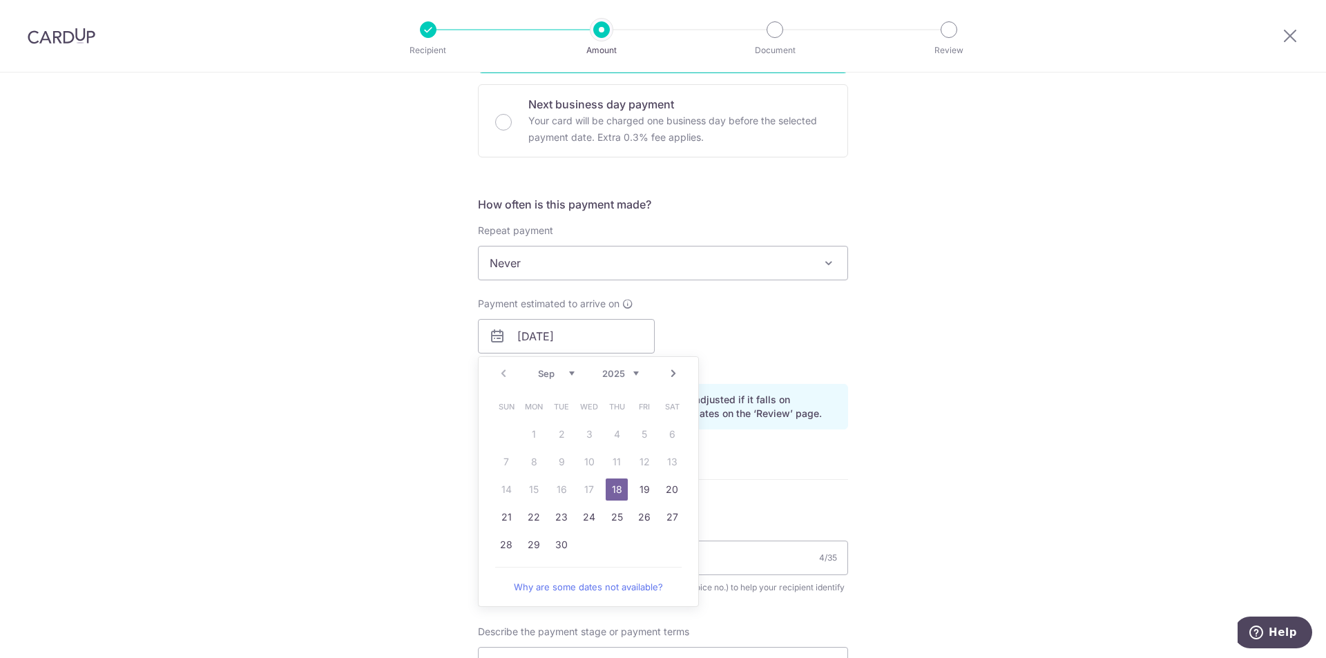
click at [543, 259] on span "Never" at bounding box center [663, 263] width 369 height 33
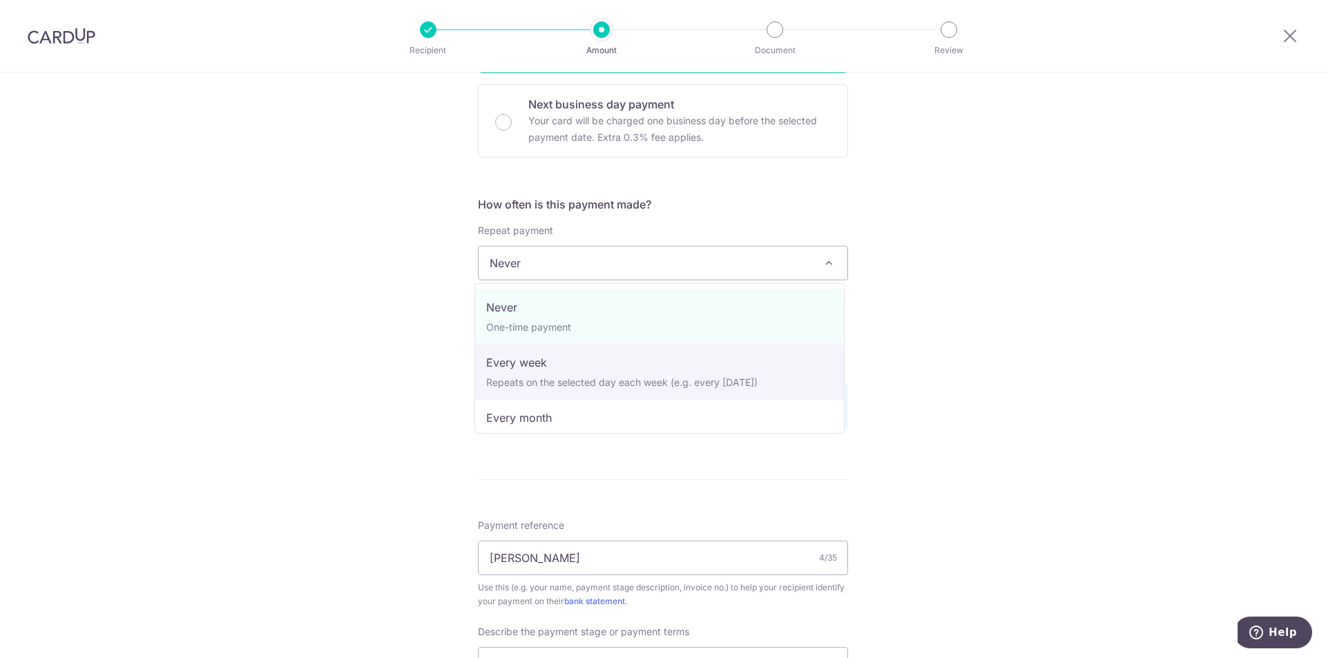
select select "2"
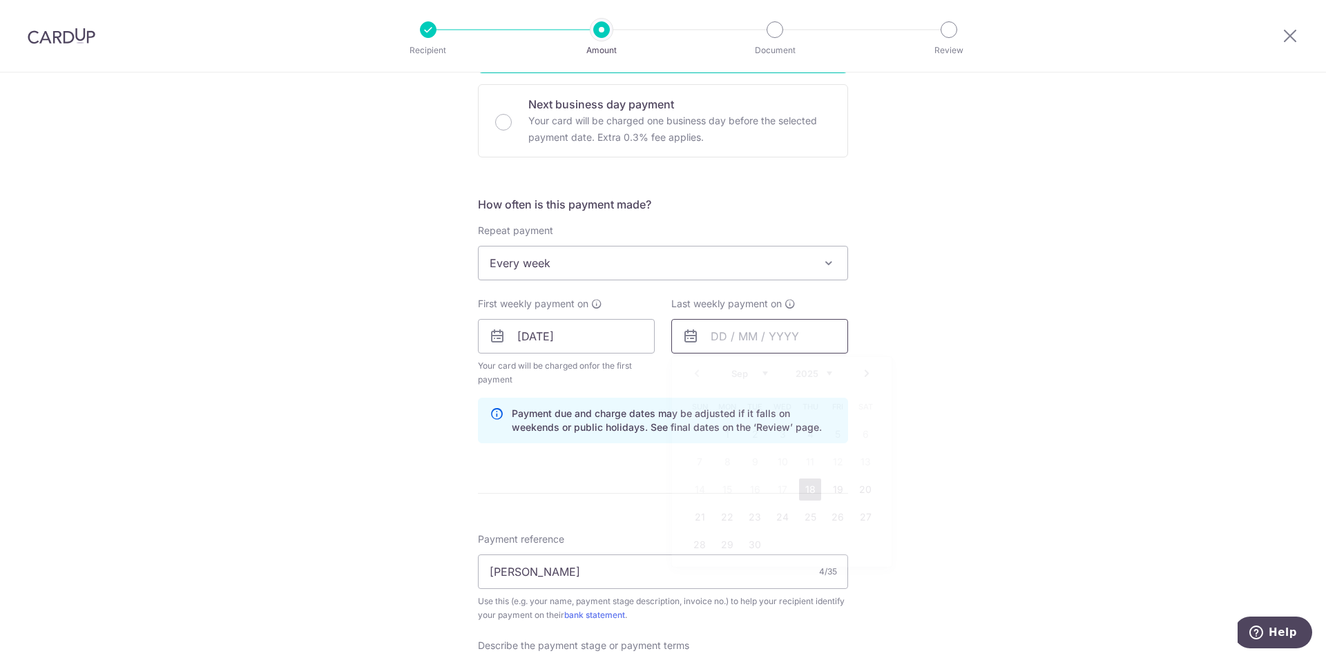
click at [711, 340] on input "text" at bounding box center [759, 336] width 177 height 35
click at [827, 494] on link "19" at bounding box center [838, 490] width 22 height 22
type input "[DATE]"
click at [825, 494] on form "Enter payment amount SGD 39,749.99 39749.99 Select Card **** 4862 Add credit ca…" at bounding box center [663, 422] width 370 height 1338
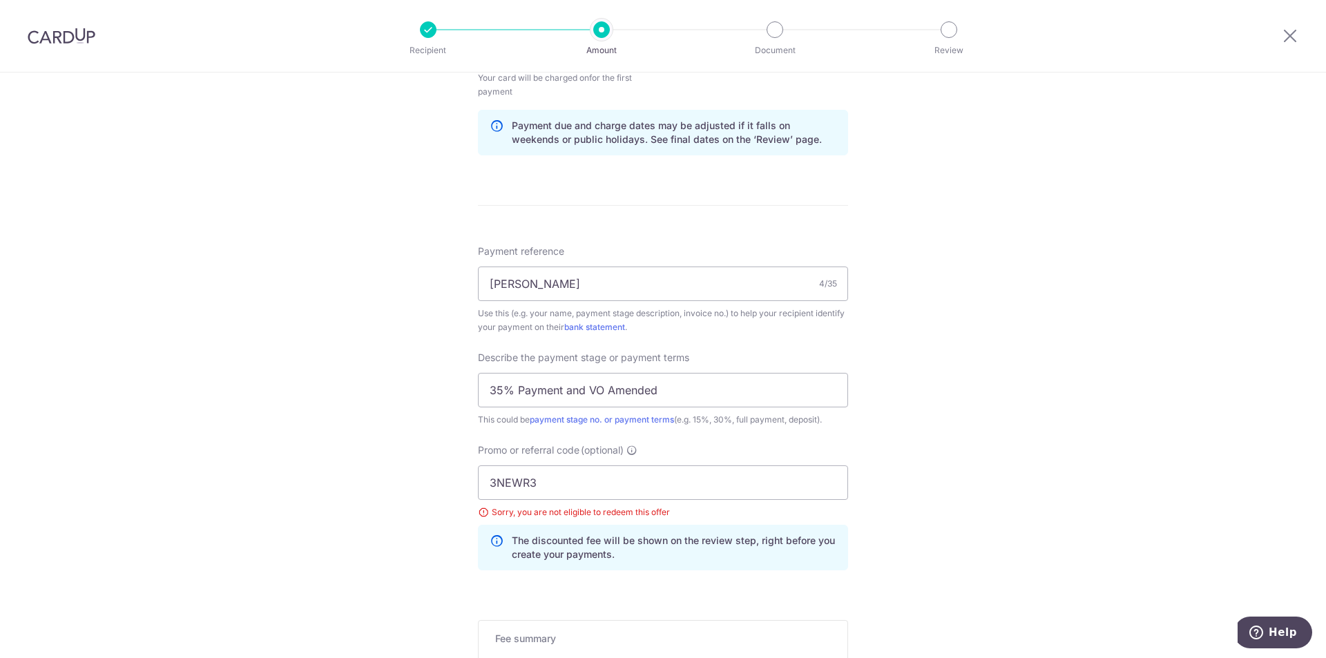
scroll to position [825, 0]
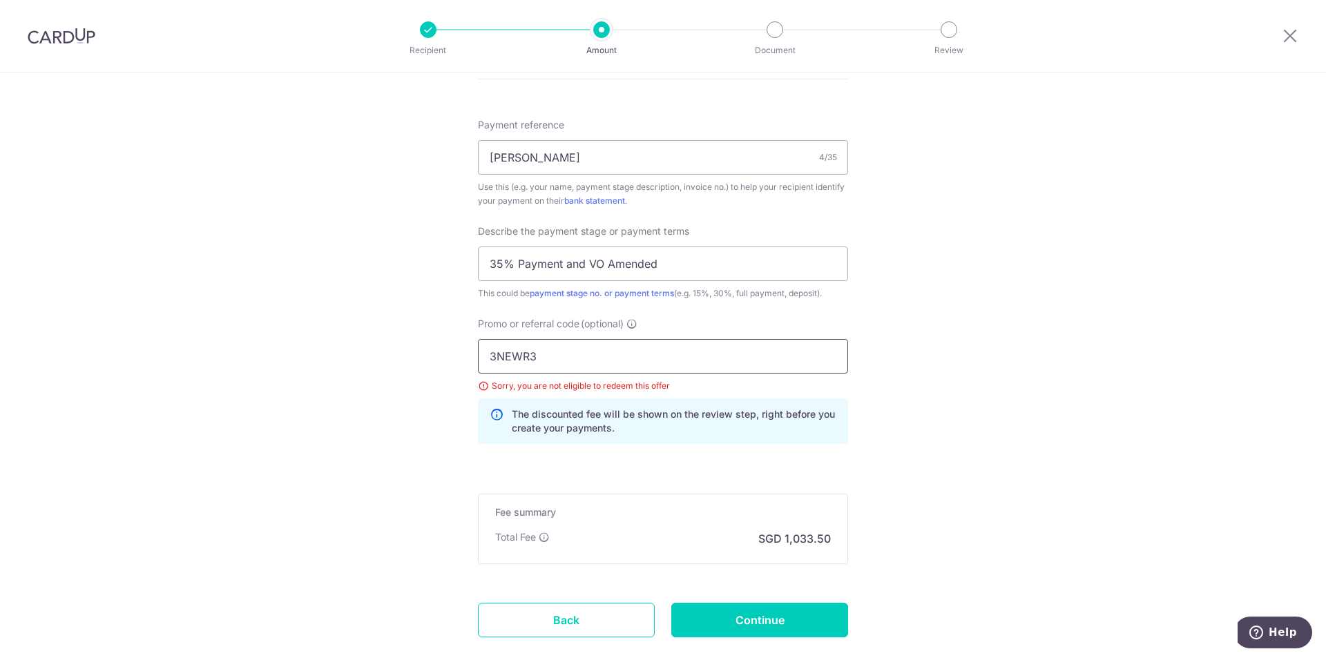
click at [517, 347] on input "3NEWR3" at bounding box center [663, 356] width 370 height 35
click at [747, 612] on input "Continue" at bounding box center [759, 620] width 177 height 35
type input "Update Schedule"
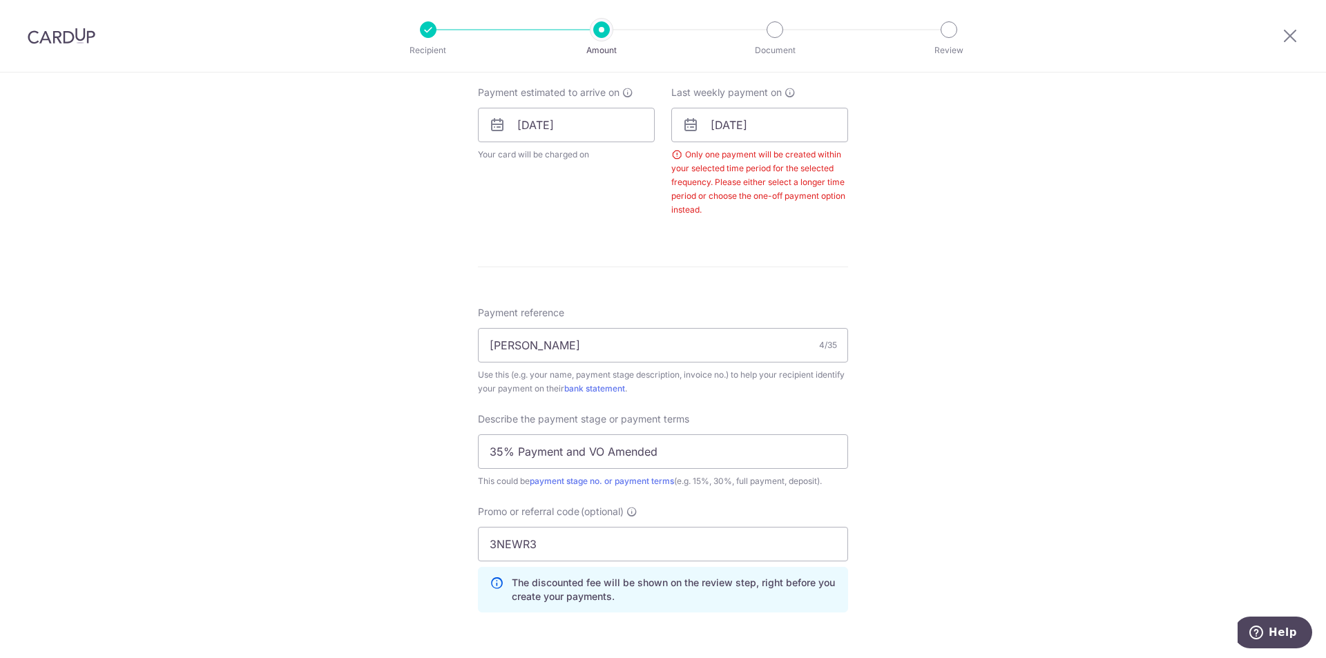
scroll to position [597, 0]
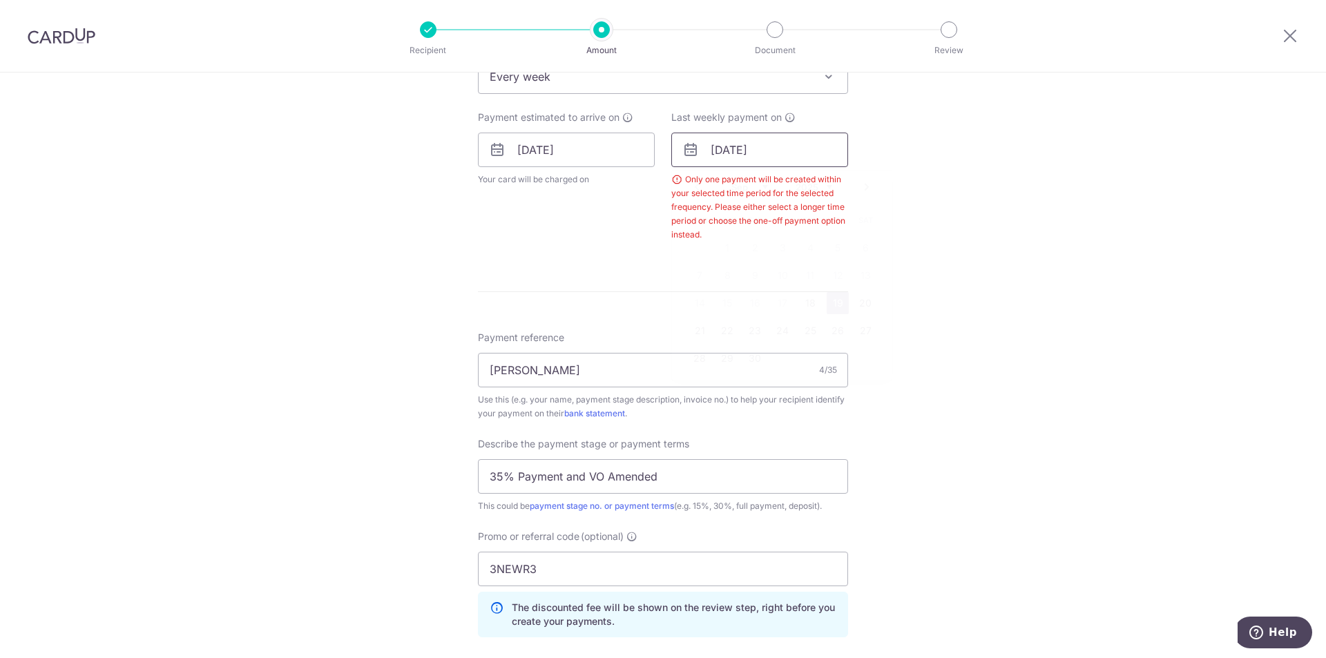
click at [730, 137] on input "[DATE]" at bounding box center [759, 150] width 177 height 35
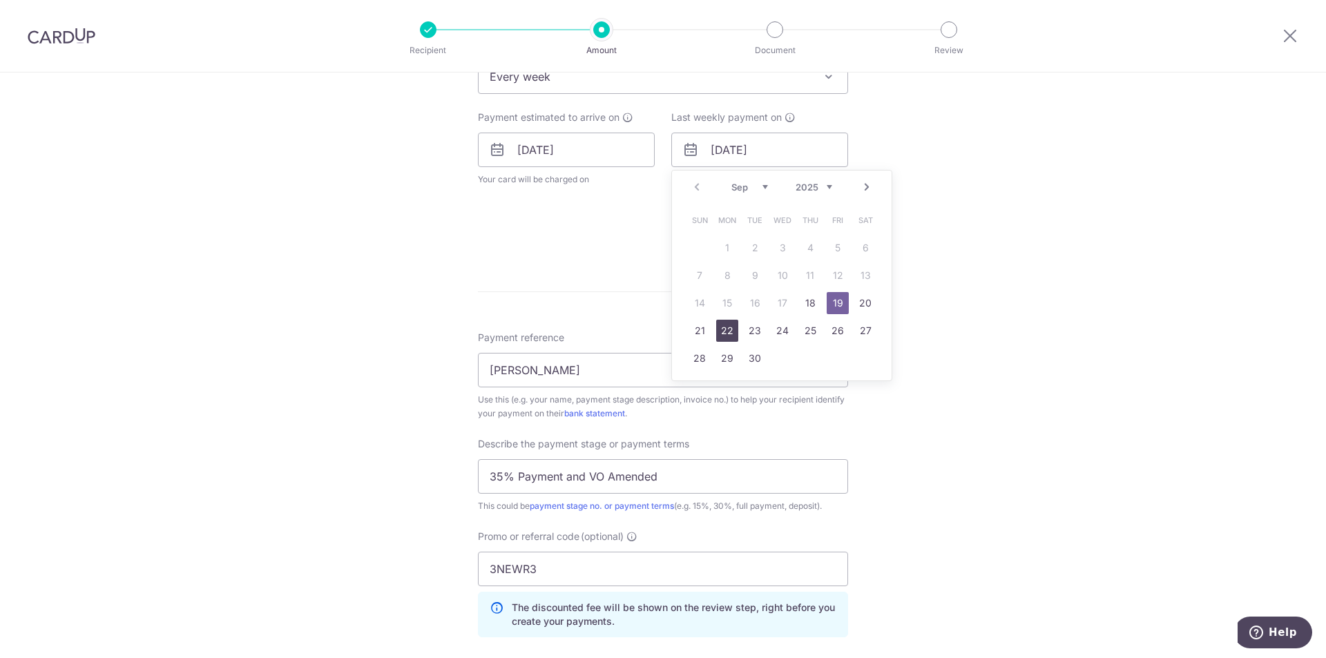
click at [718, 333] on link "22" at bounding box center [727, 331] width 22 height 22
type input "[DATE]"
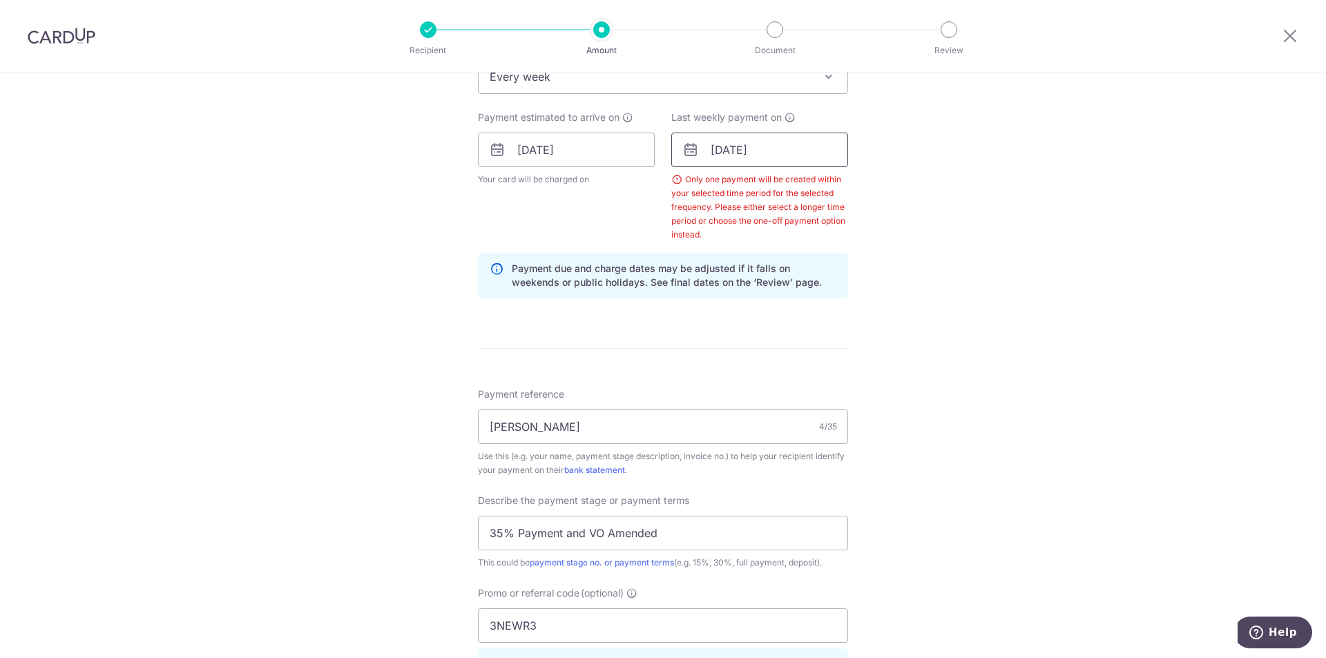
click at [767, 151] on input "[DATE]" at bounding box center [759, 150] width 177 height 35
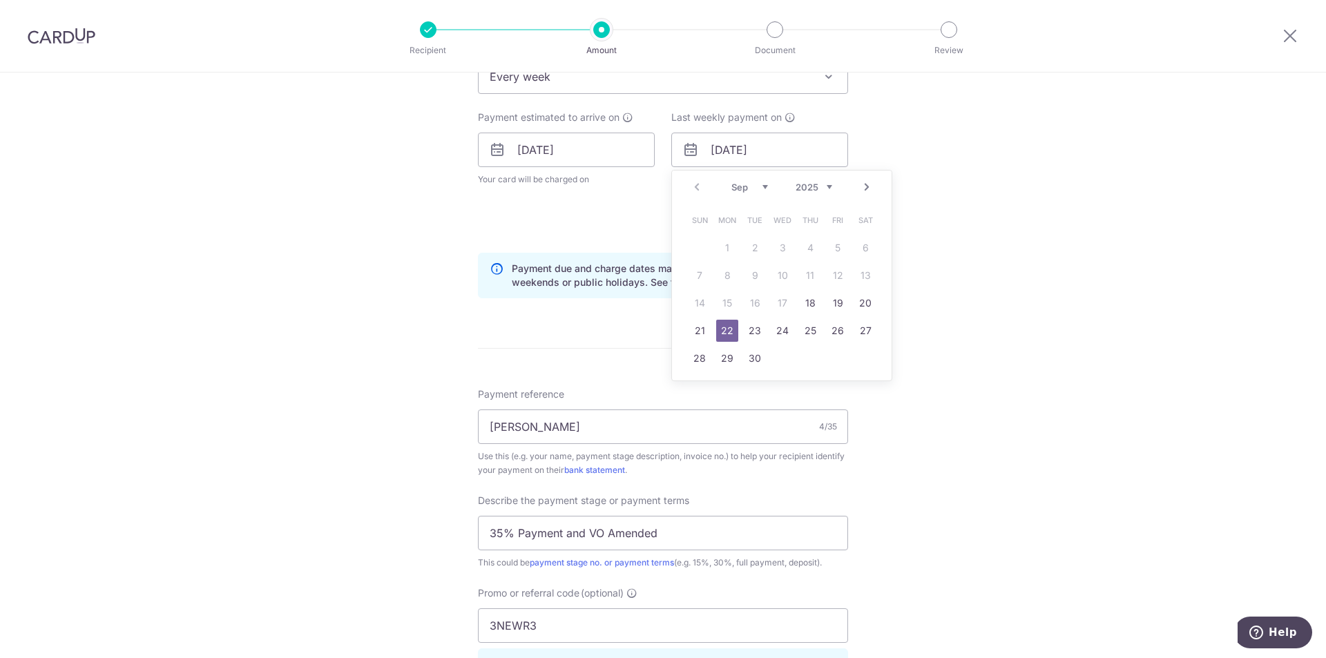
click at [942, 499] on div "Tell us more about your payment Enter payment amount SGD 39,749.99 39749.99 Sel…" at bounding box center [663, 233] width 1326 height 1516
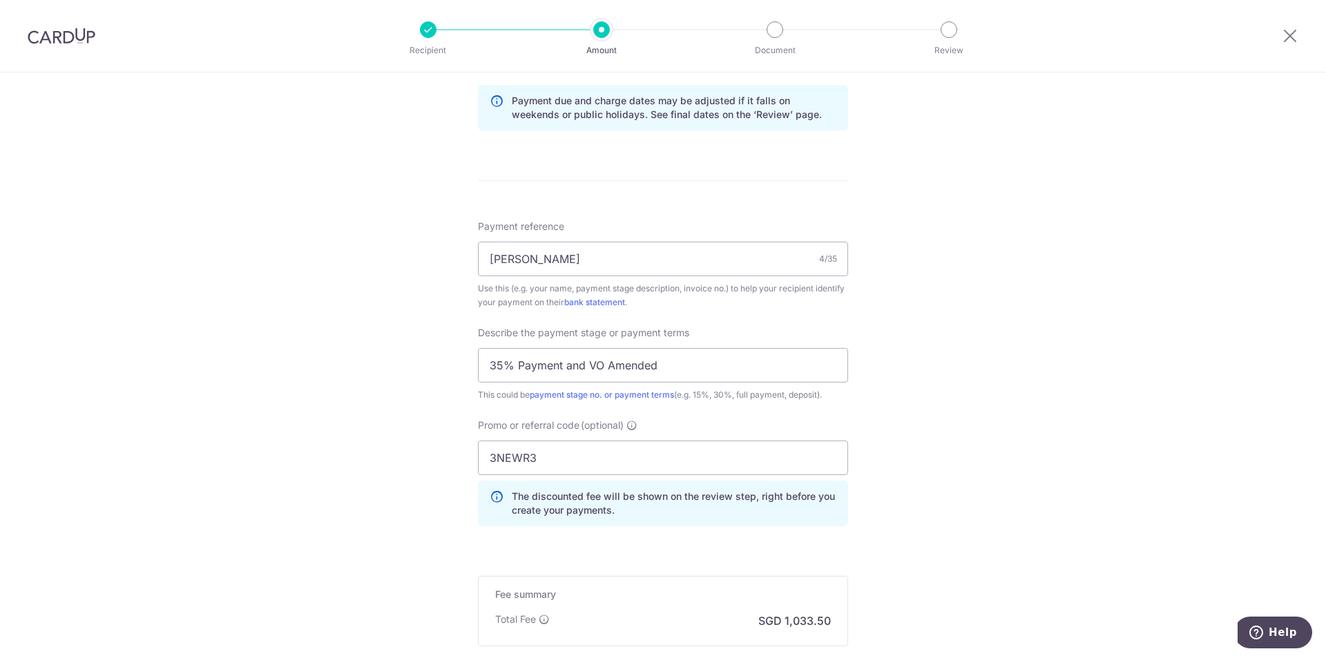
scroll to position [930, 0]
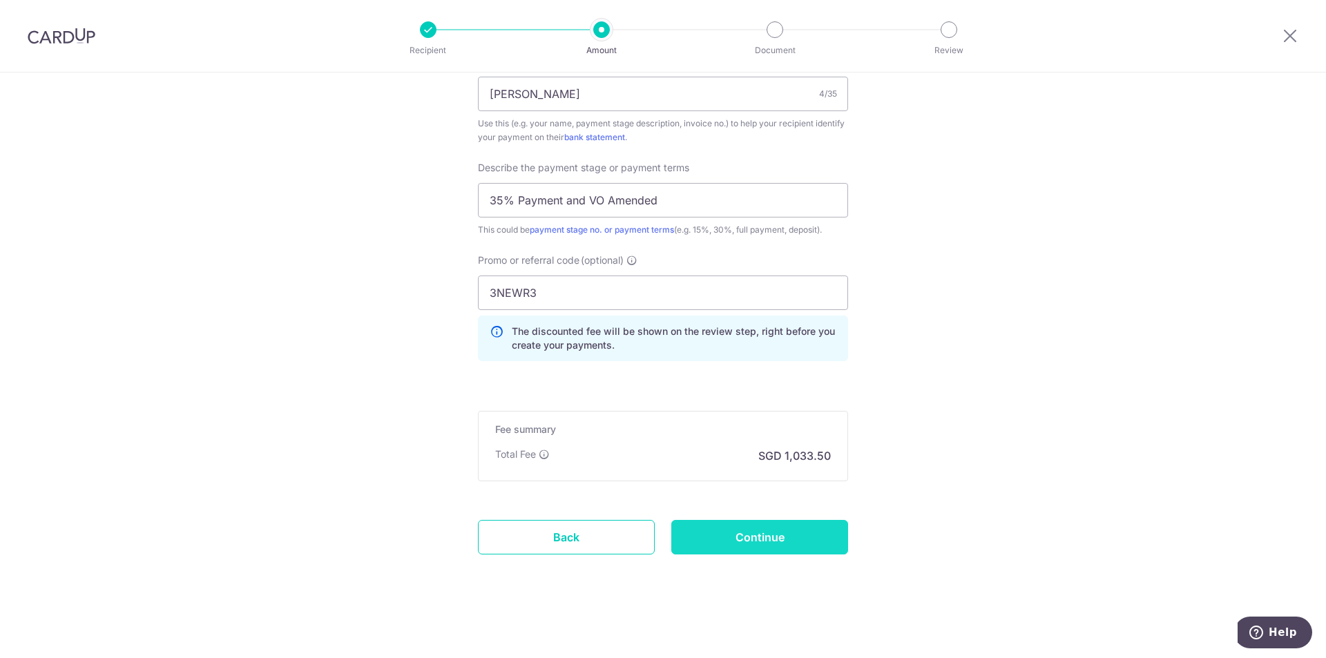
click at [805, 537] on input "Continue" at bounding box center [759, 537] width 177 height 35
type input "Update Schedule"
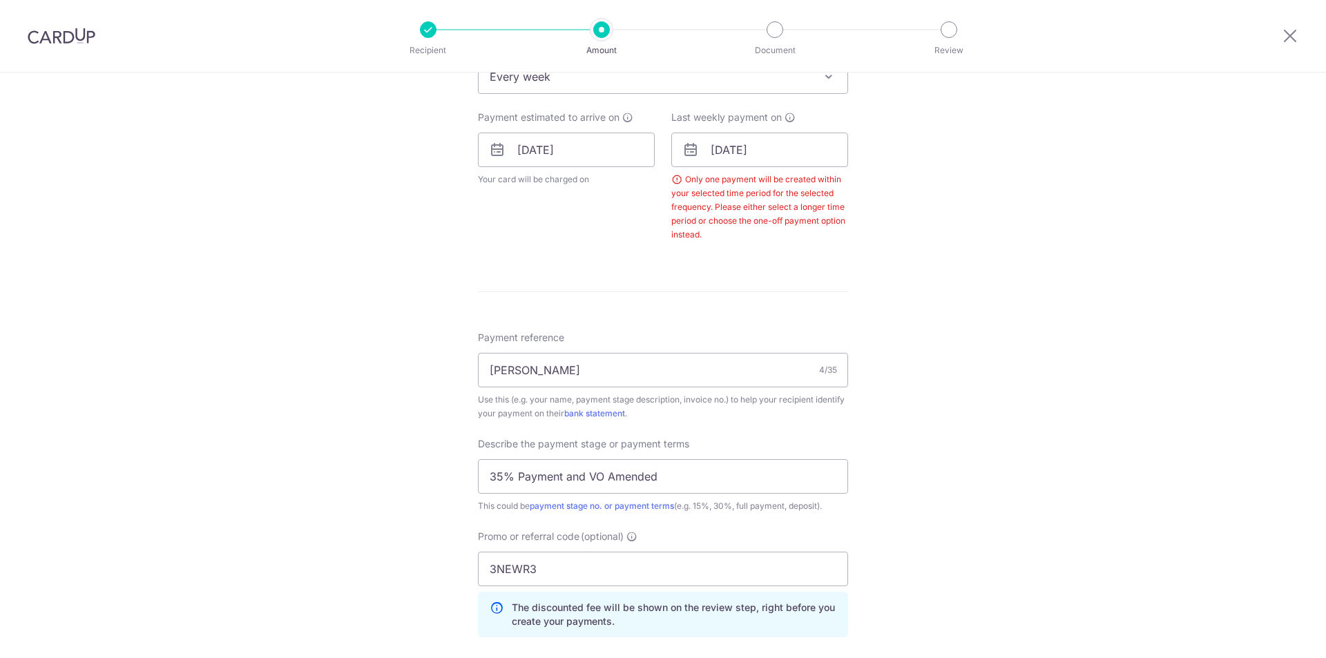
scroll to position [490, 0]
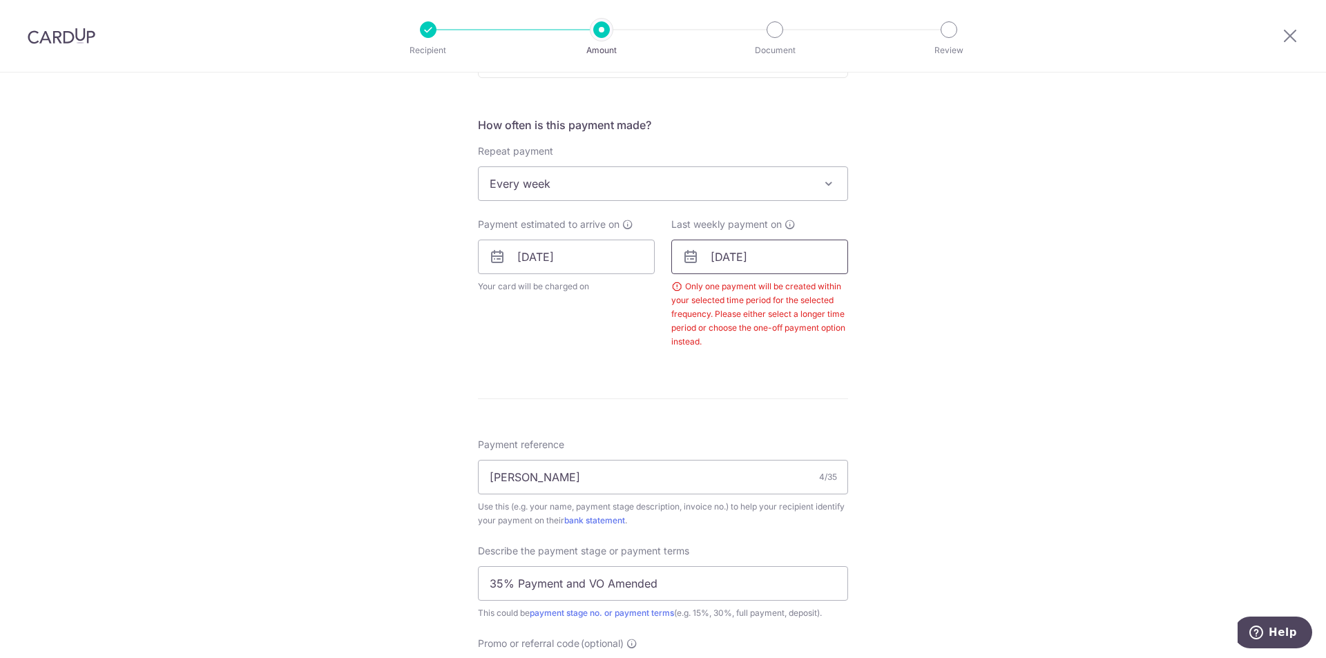
click at [740, 244] on input "22/09/2025" at bounding box center [759, 257] width 177 height 35
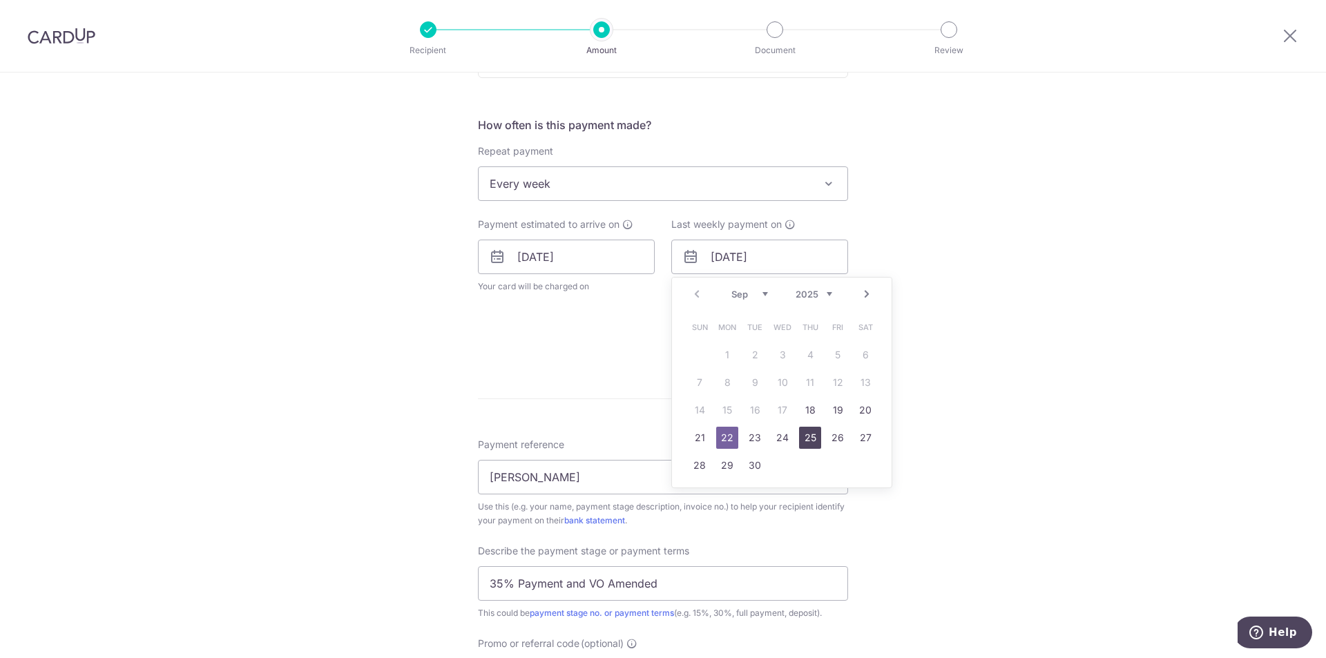
click at [813, 431] on link "25" at bounding box center [810, 438] width 22 height 22
type input "[DATE]"
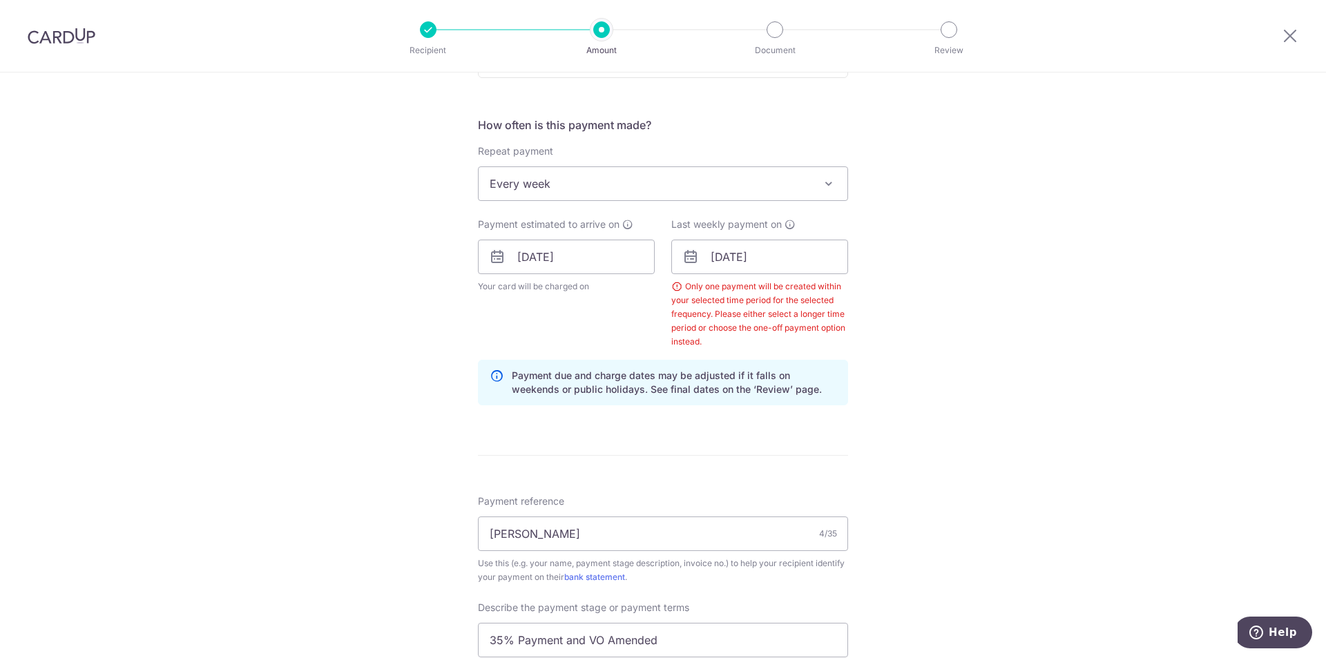
click at [945, 450] on div "Tell us more about your payment Enter payment amount SGD 39,749.99 39749.99 Sel…" at bounding box center [663, 340] width 1326 height 1516
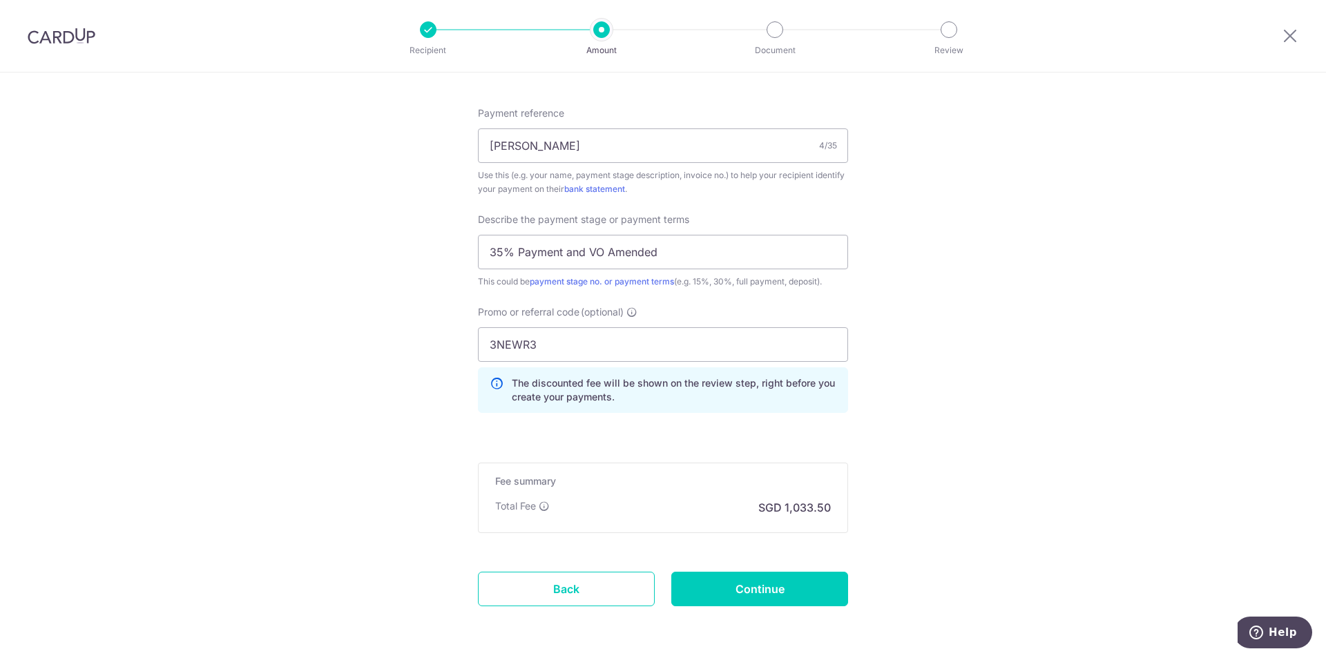
scroll to position [930, 0]
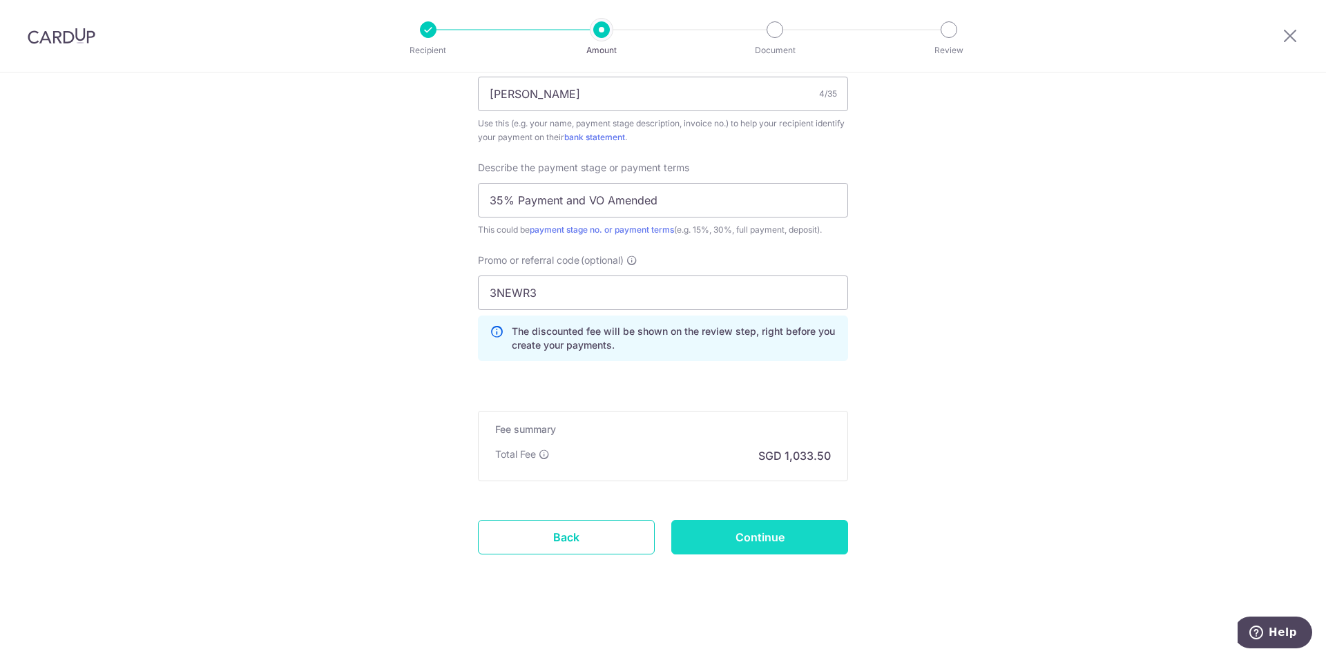
click at [752, 537] on input "Continue" at bounding box center [759, 537] width 177 height 35
type input "Update Schedule"
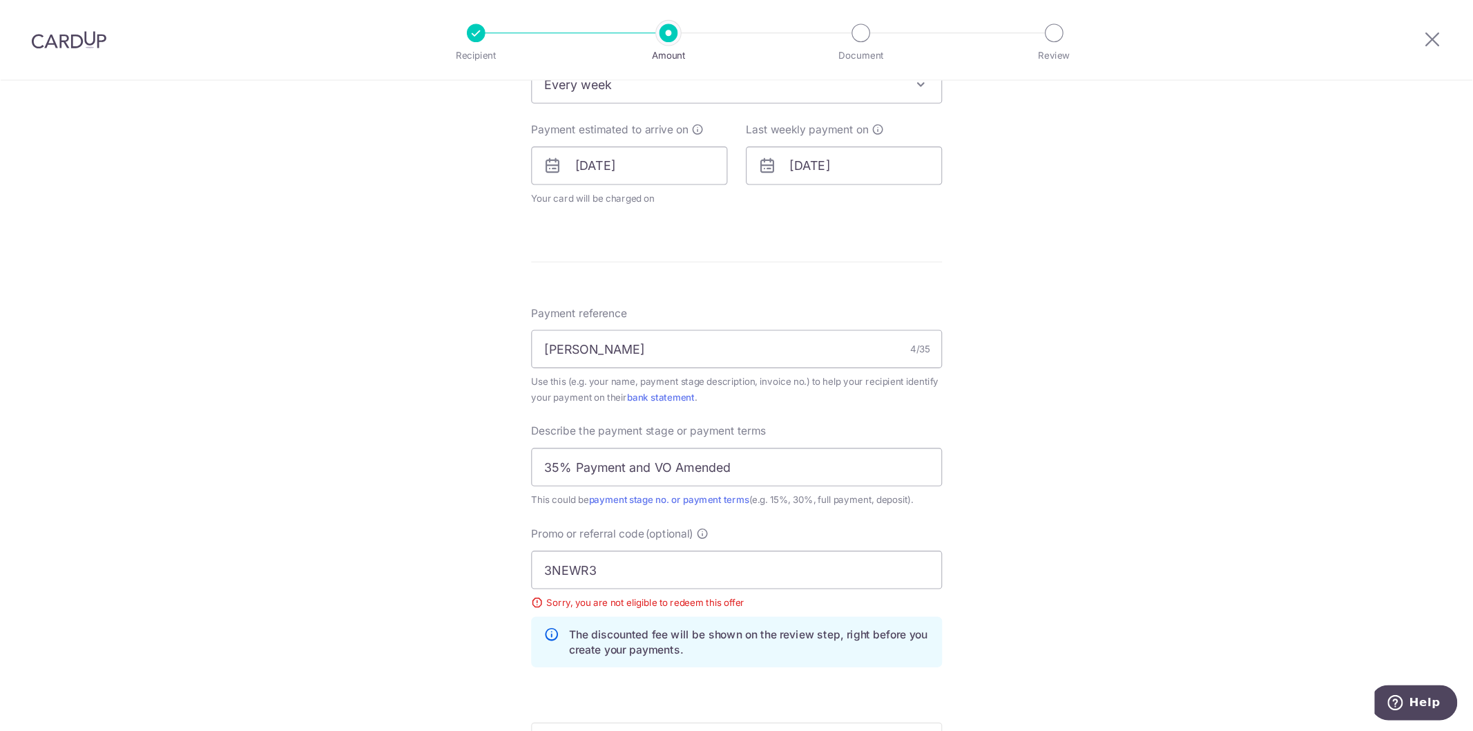
scroll to position [769, 0]
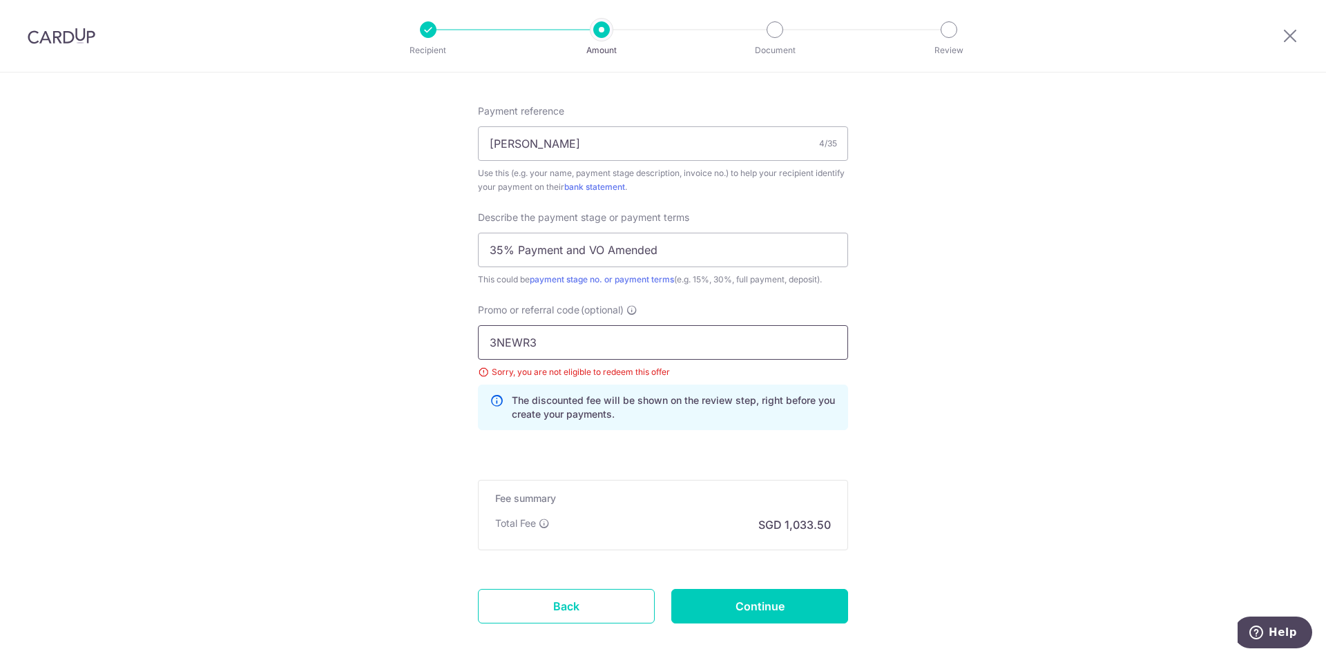
click at [599, 350] on input "3NEWR3" at bounding box center [663, 342] width 370 height 35
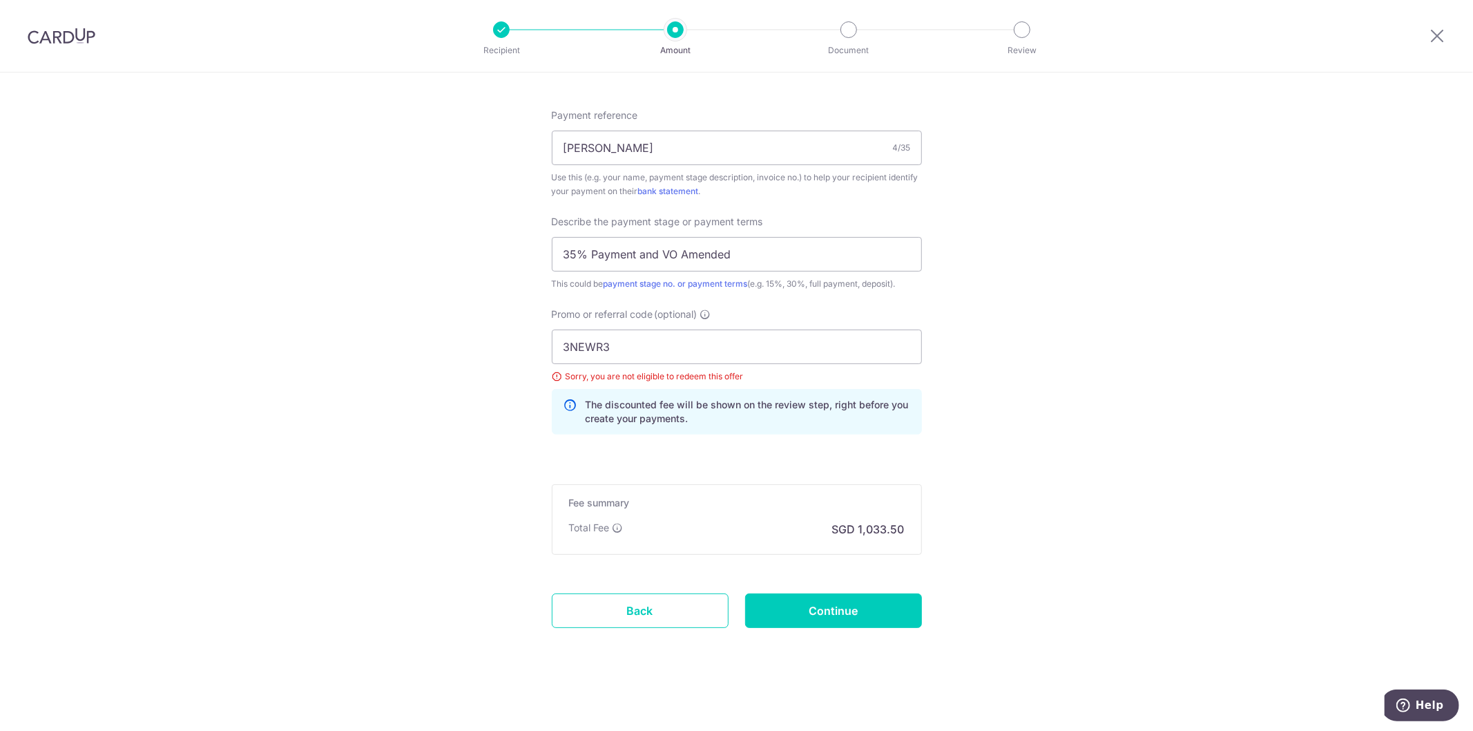
click at [620, 375] on div "Sorry, you are not eligible to redeem this offer" at bounding box center [737, 376] width 370 height 14
click at [613, 343] on input "3NEWR3" at bounding box center [737, 346] width 370 height 35
paste input "4"
type input "3NEWR4"
click at [818, 603] on input "Continue" at bounding box center [833, 610] width 177 height 35
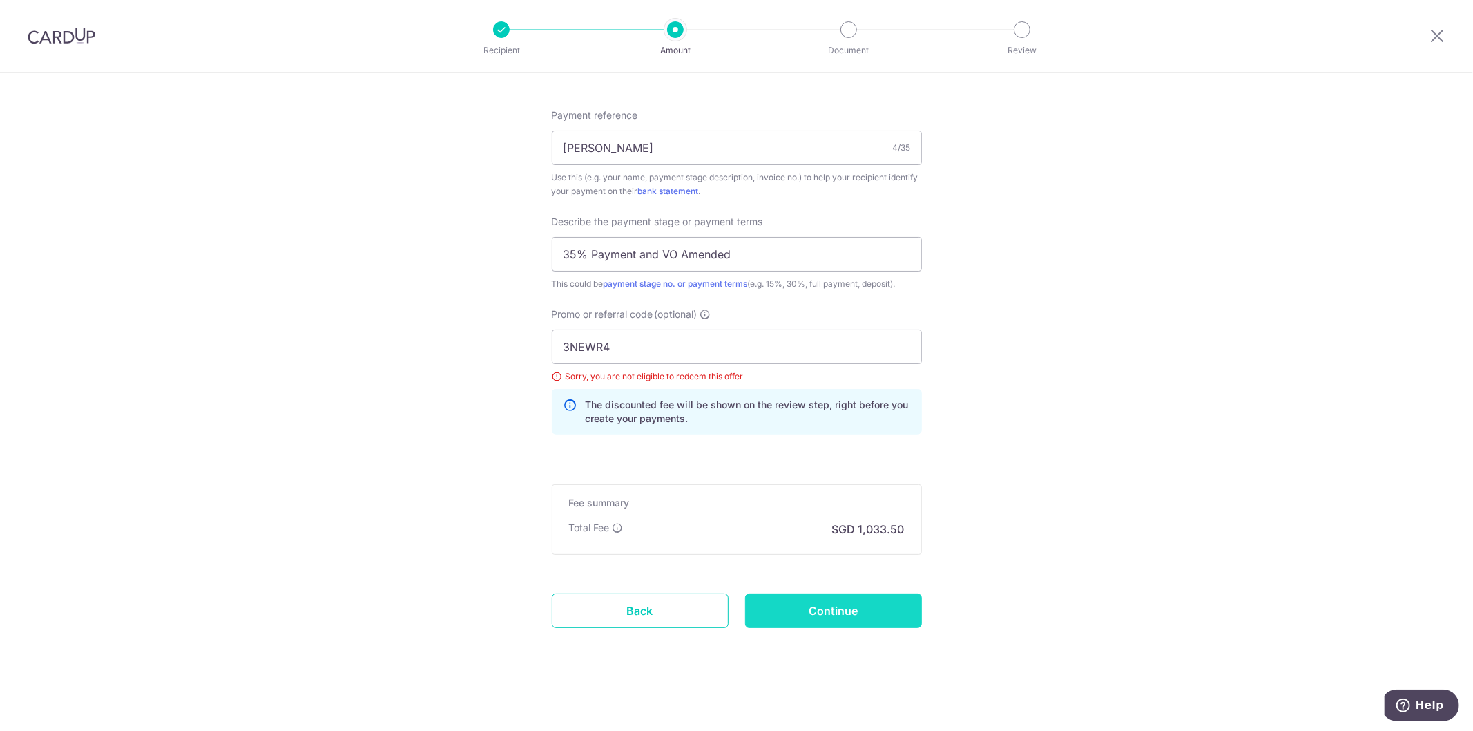
type input "Update Schedule"
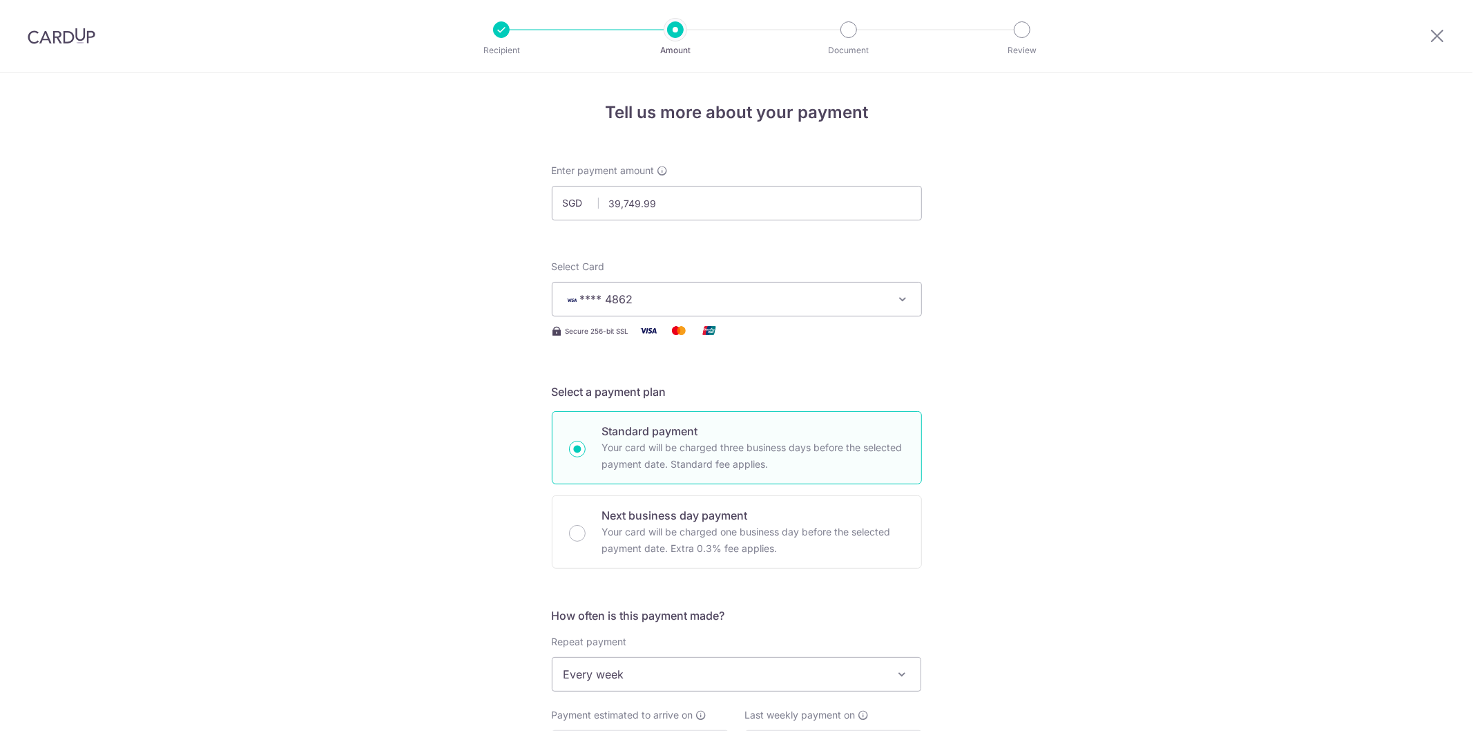
scroll to position [765, 0]
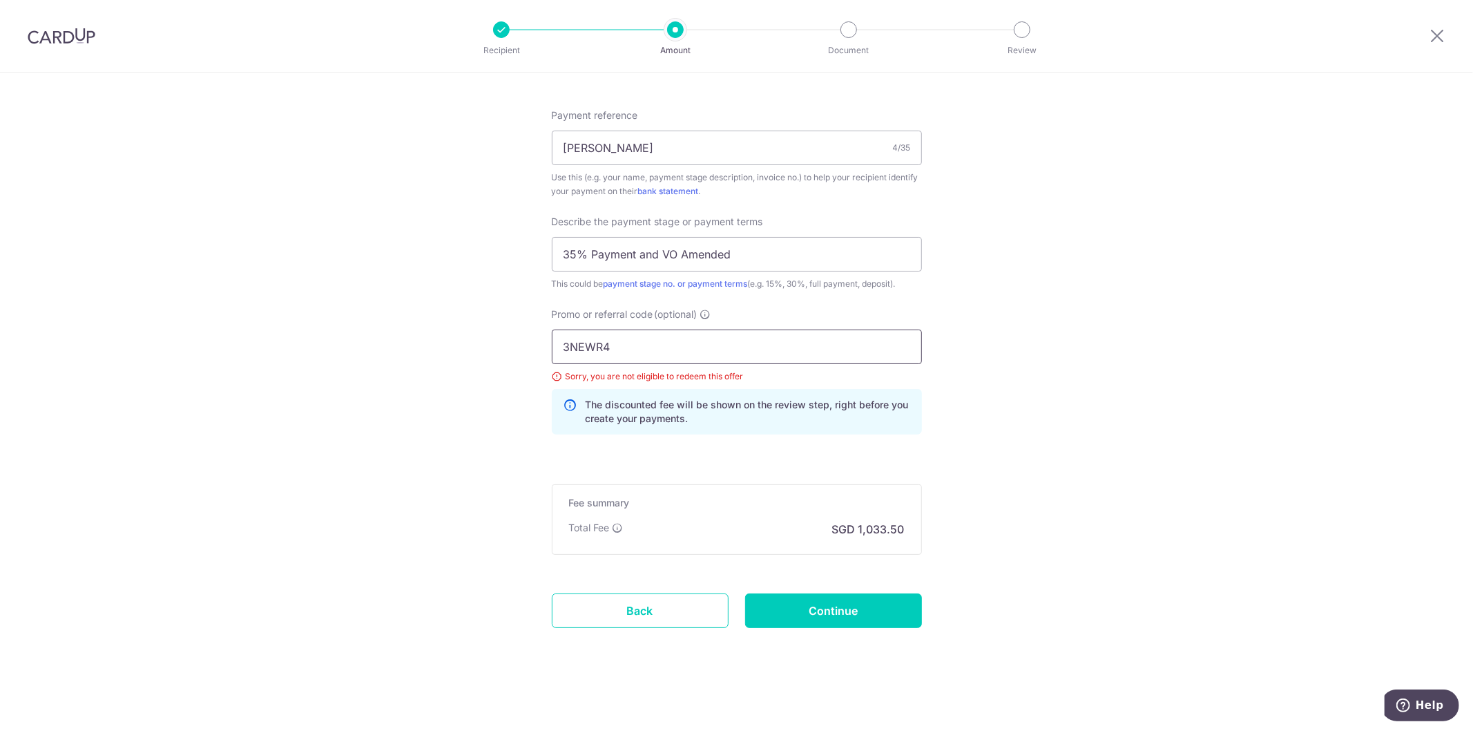
drag, startPoint x: 707, startPoint y: 345, endPoint x: 707, endPoint y: 353, distance: 7.6
click at [706, 345] on input "3NEWR4" at bounding box center [737, 346] width 370 height 35
paste input "HOME25R"
type input "3HOME25R"
click at [785, 604] on input "Continue" at bounding box center [833, 610] width 177 height 35
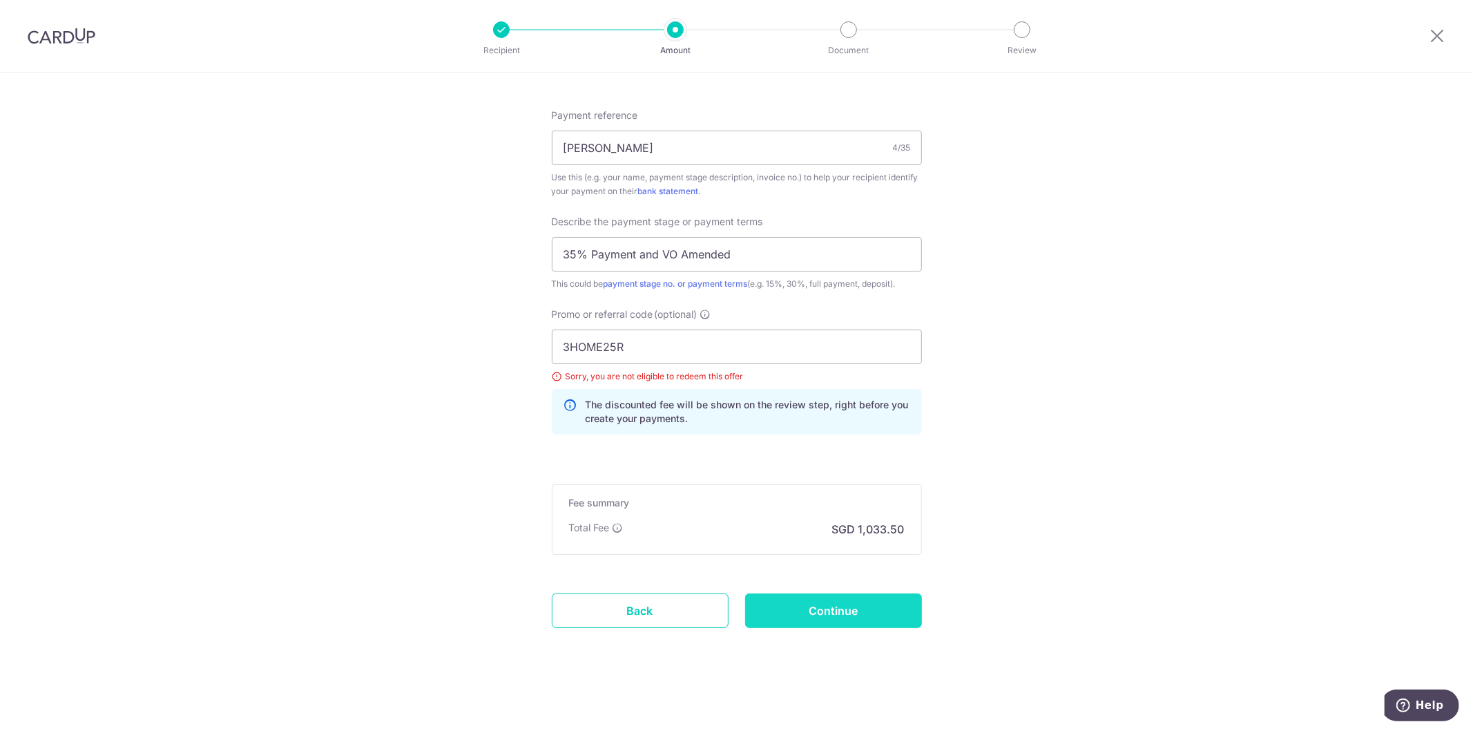
type input "Update Schedule"
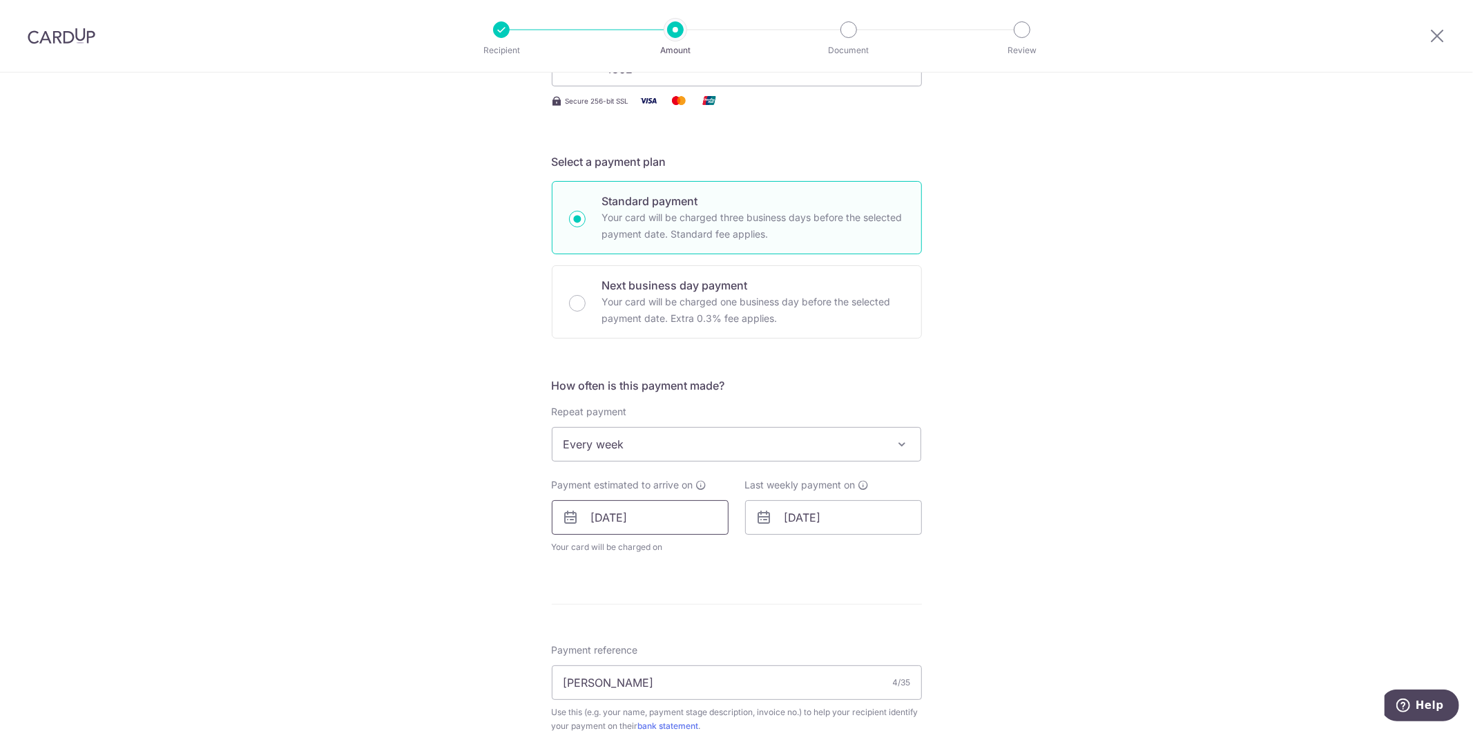
scroll to position [691, 0]
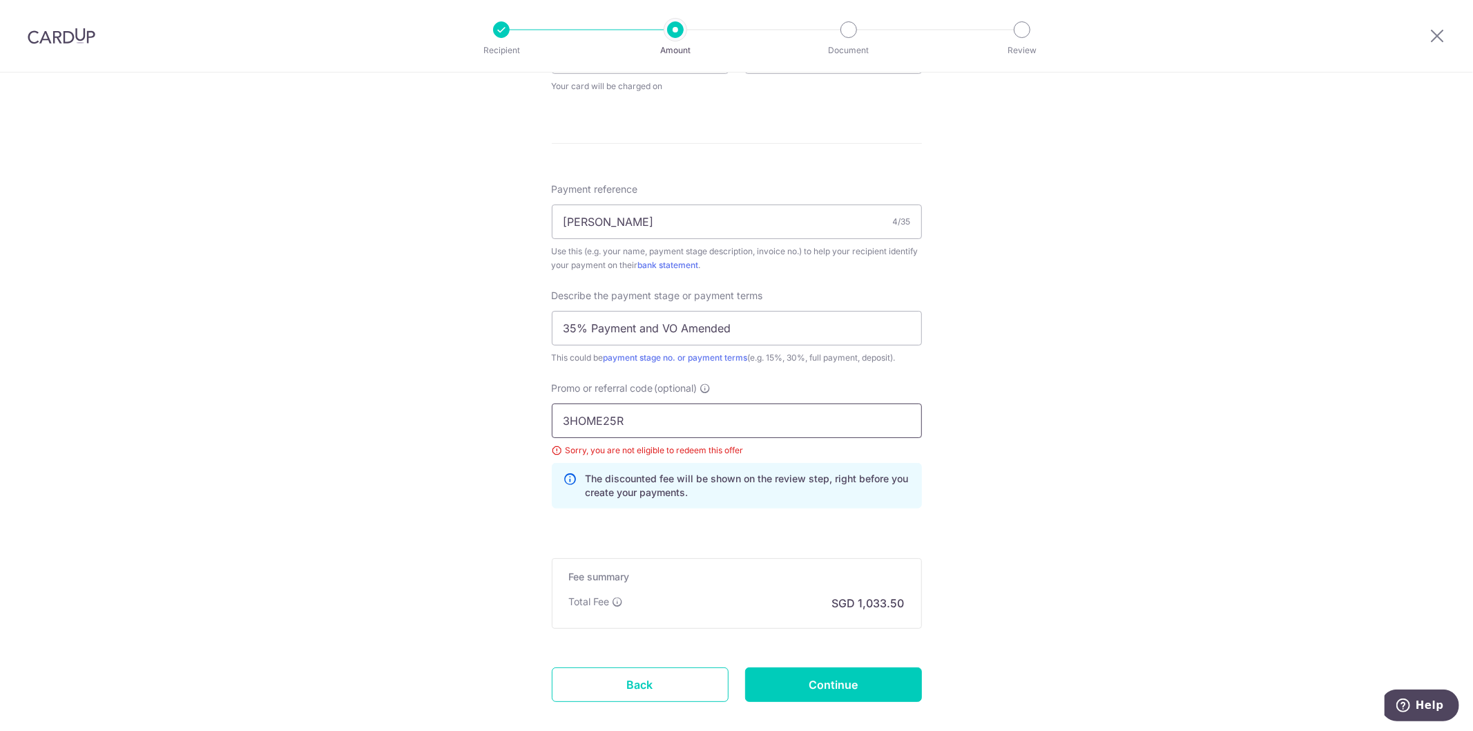
click at [642, 430] on input "3HOME25R" at bounding box center [737, 420] width 370 height 35
paste input "OCBC18"
type input "OCBC18"
click at [832, 675] on input "Continue" at bounding box center [833, 684] width 177 height 35
type input "Update Schedule"
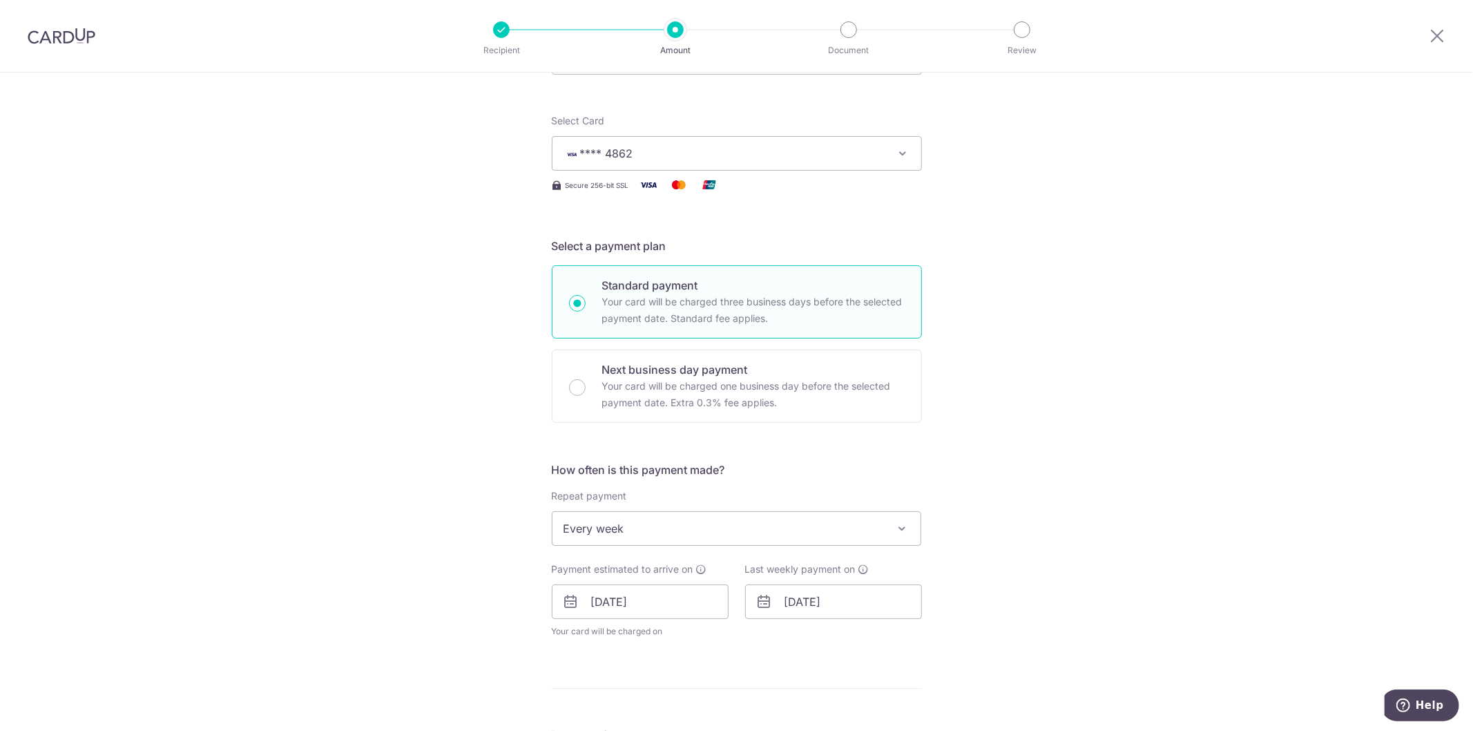
scroll to position [307, 0]
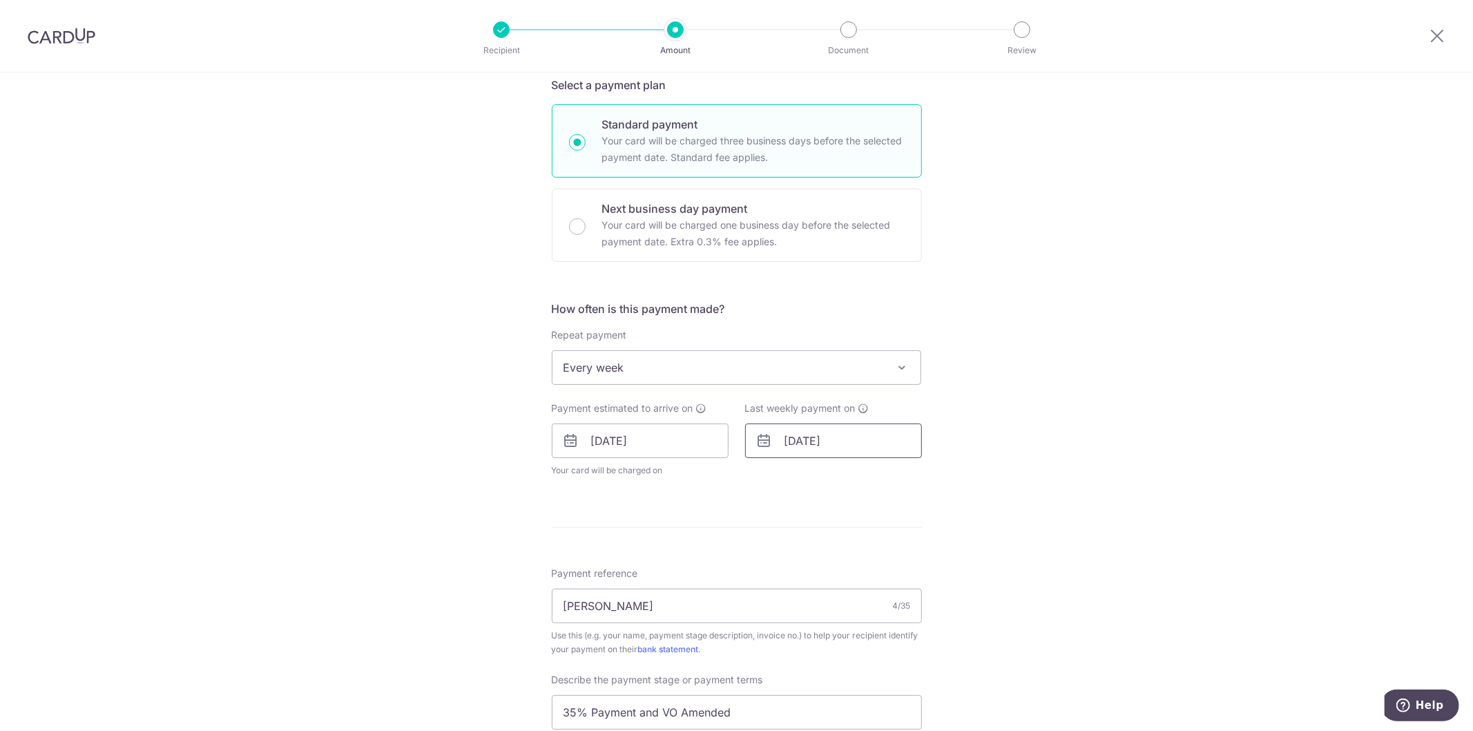
click at [780, 437] on input "[DATE]" at bounding box center [833, 440] width 177 height 35
click at [699, 383] on span "Every week" at bounding box center [737, 367] width 369 height 33
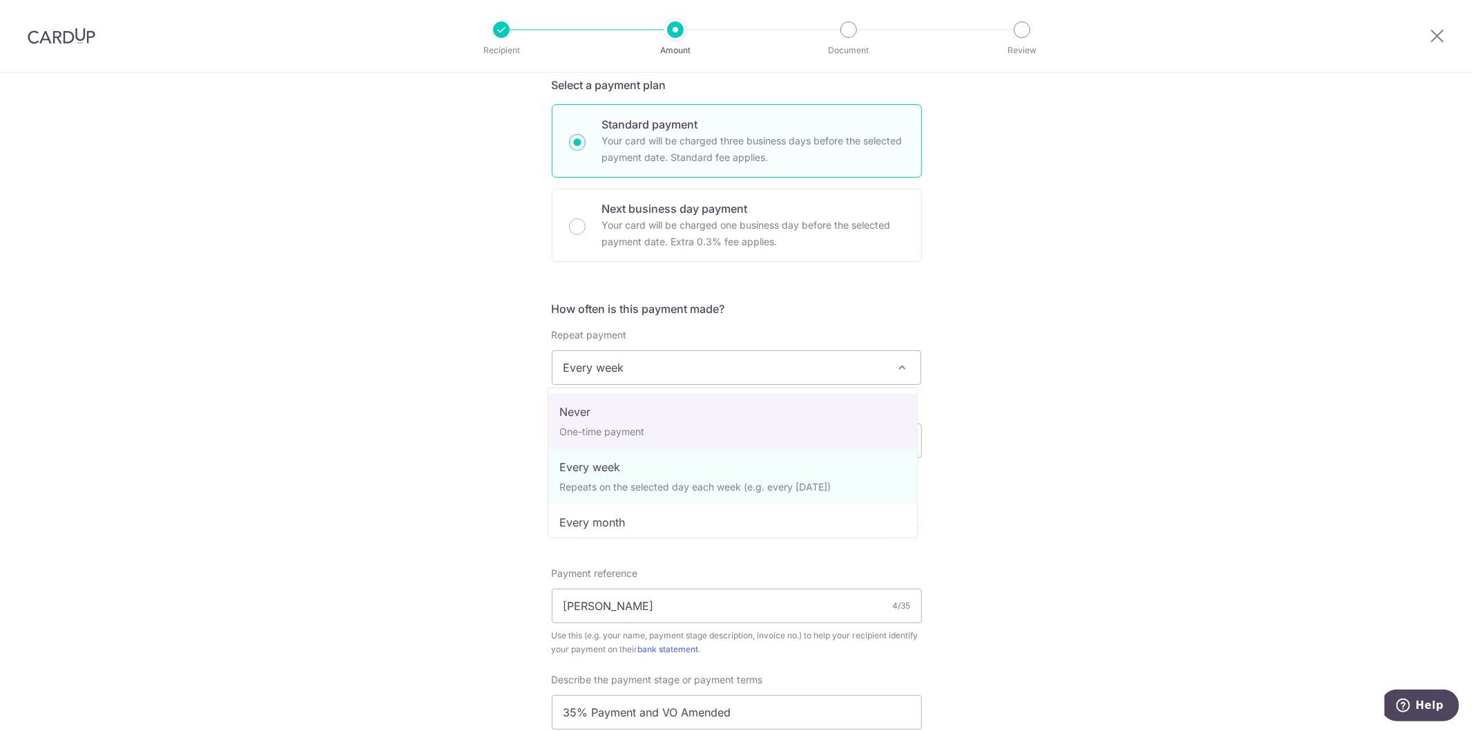
drag, startPoint x: 637, startPoint y: 416, endPoint x: 639, endPoint y: 426, distance: 10.6
select select "1"
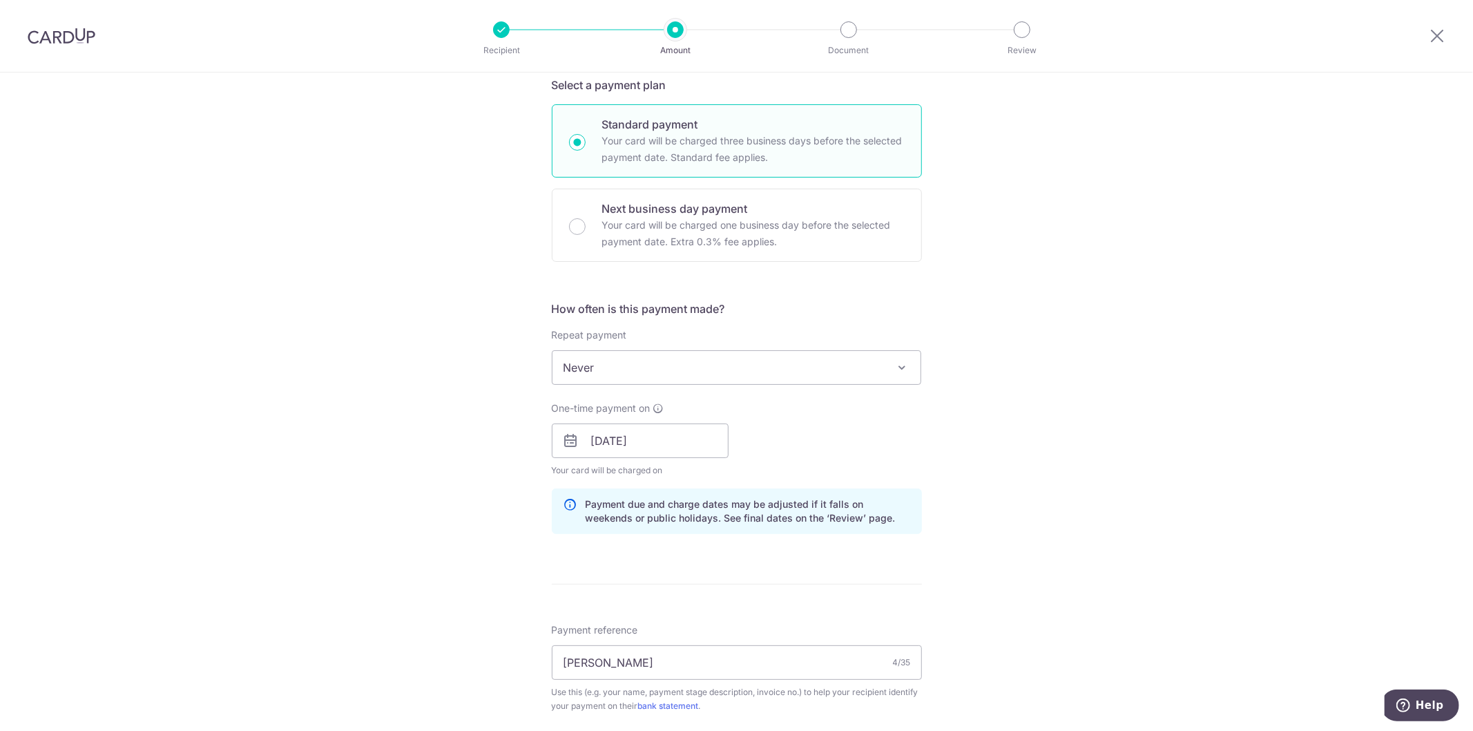
click at [1090, 514] on div "Tell us more about your payment Enter payment amount SGD 39,749.99 39749.99 Sel…" at bounding box center [736, 496] width 1473 height 1461
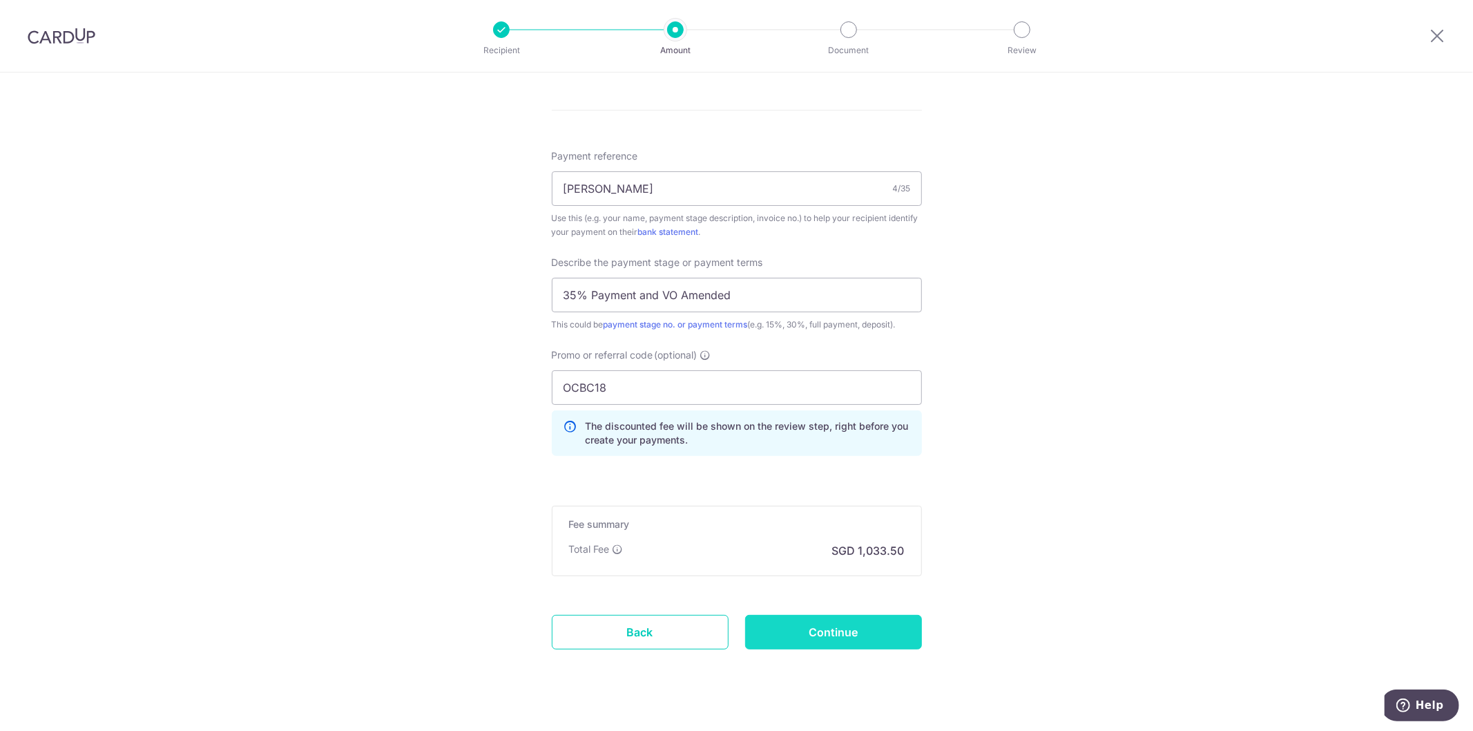
scroll to position [803, 0]
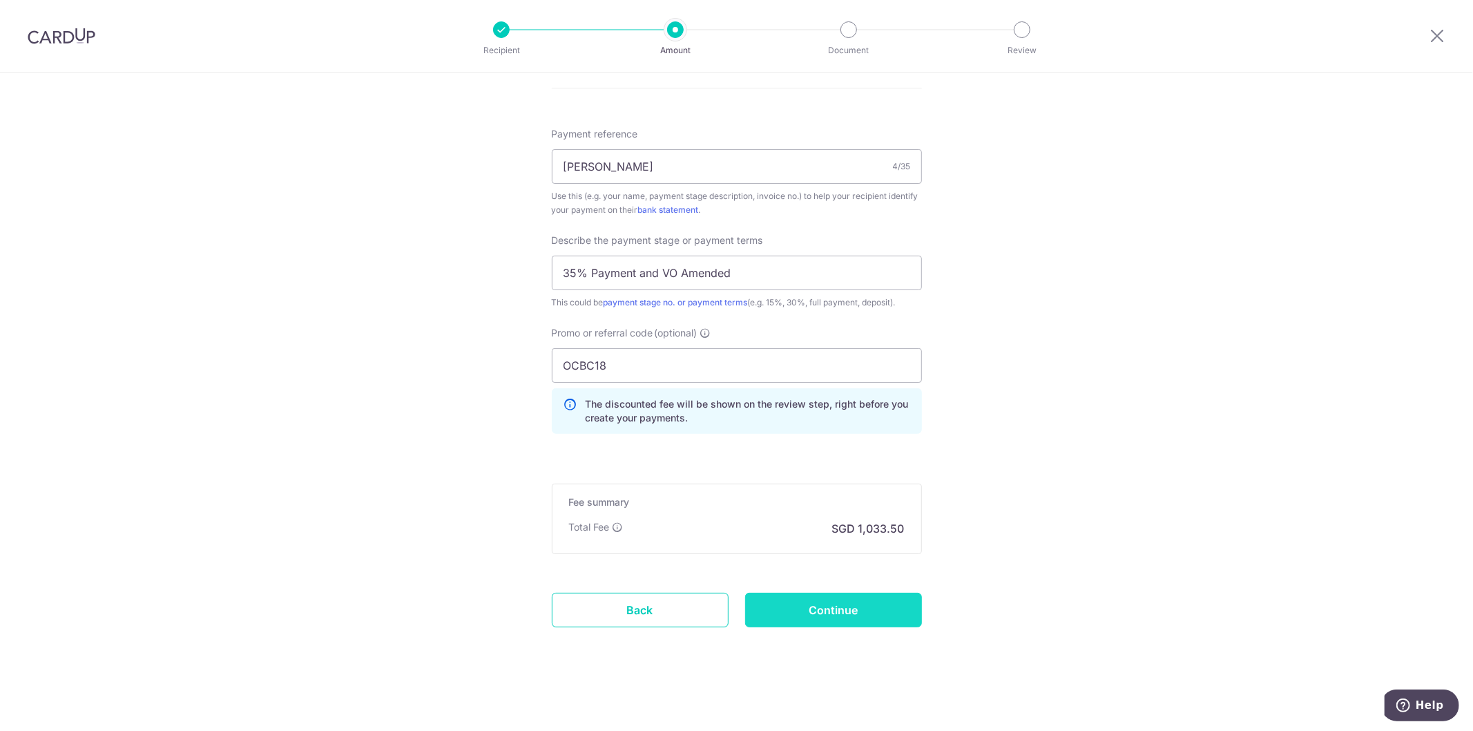
click at [894, 606] on input "Continue" at bounding box center [833, 610] width 177 height 35
type input "Update Schedule"
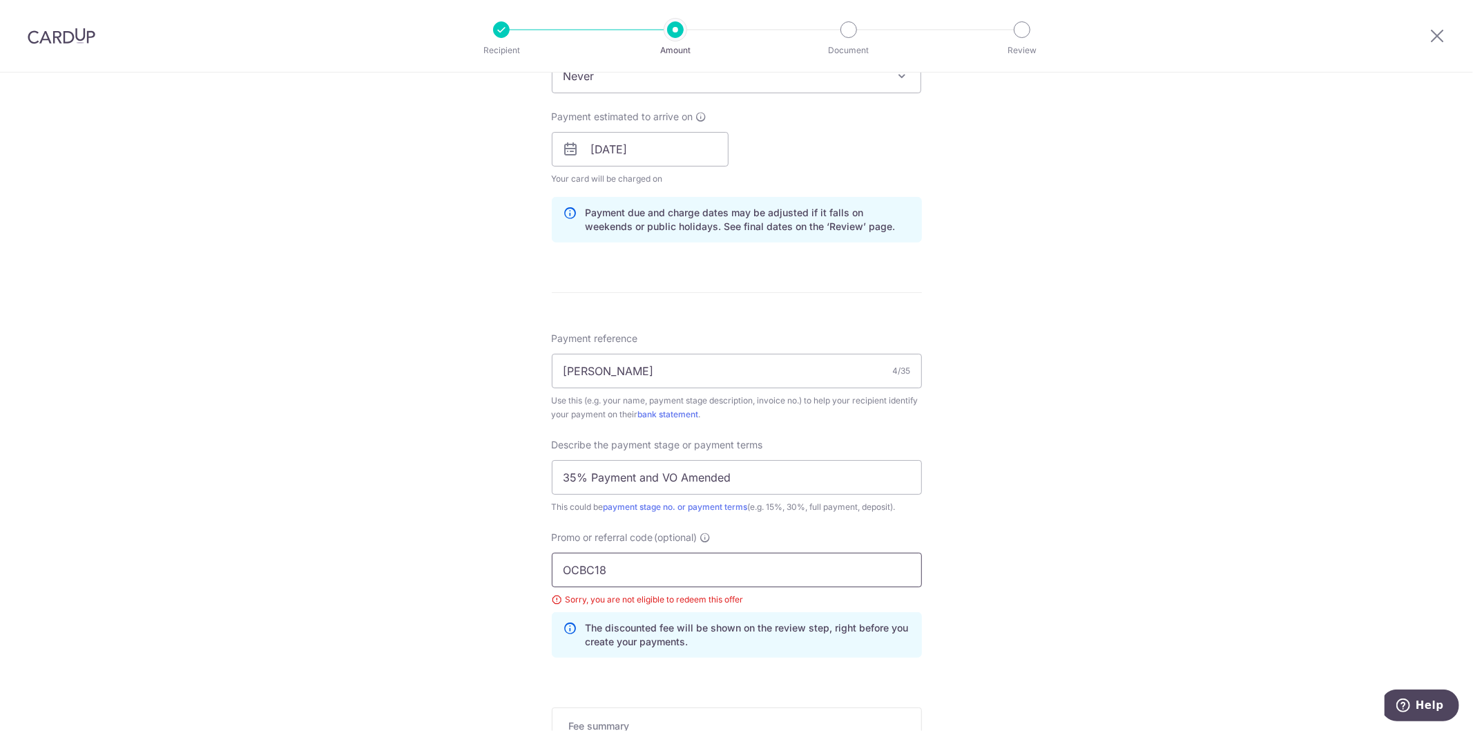
scroll to position [361, 0]
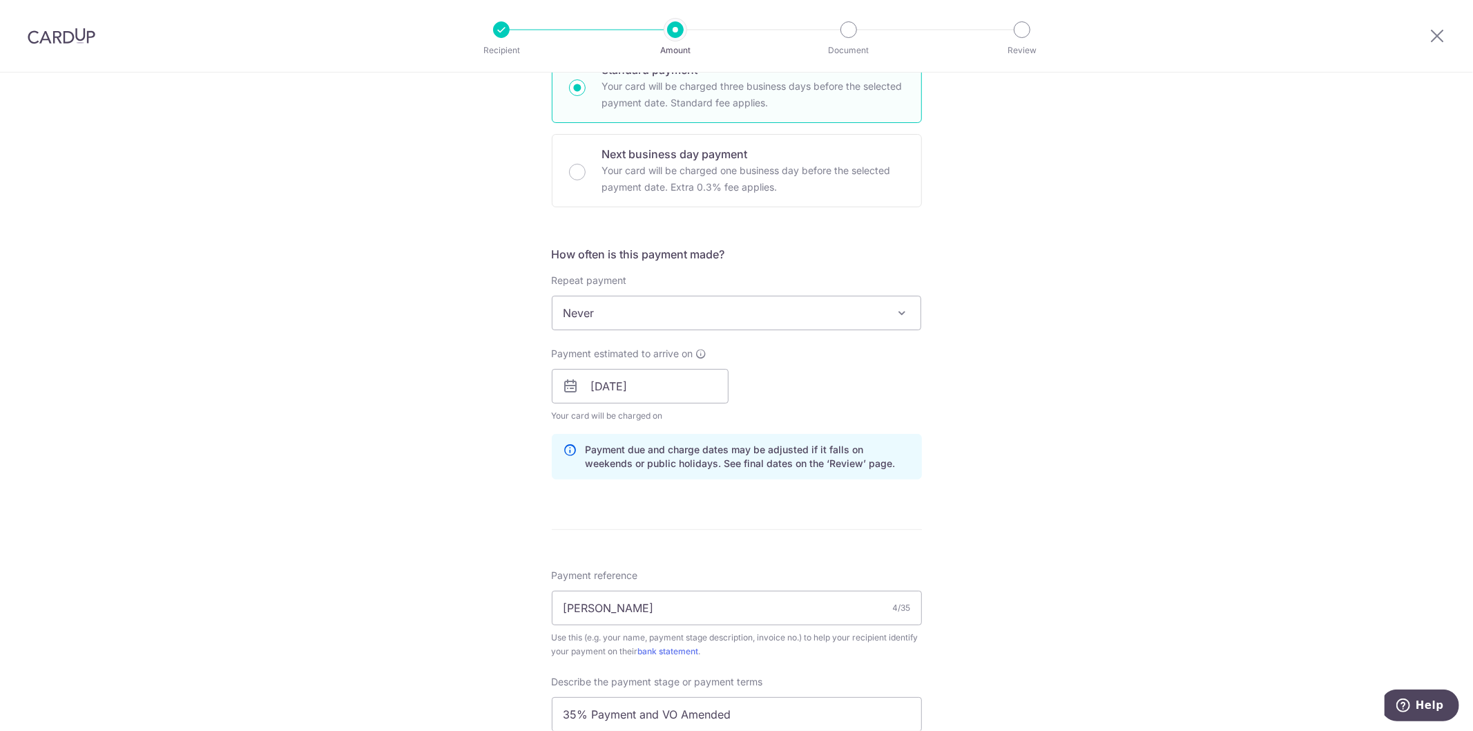
click at [675, 315] on span "Never" at bounding box center [737, 312] width 369 height 33
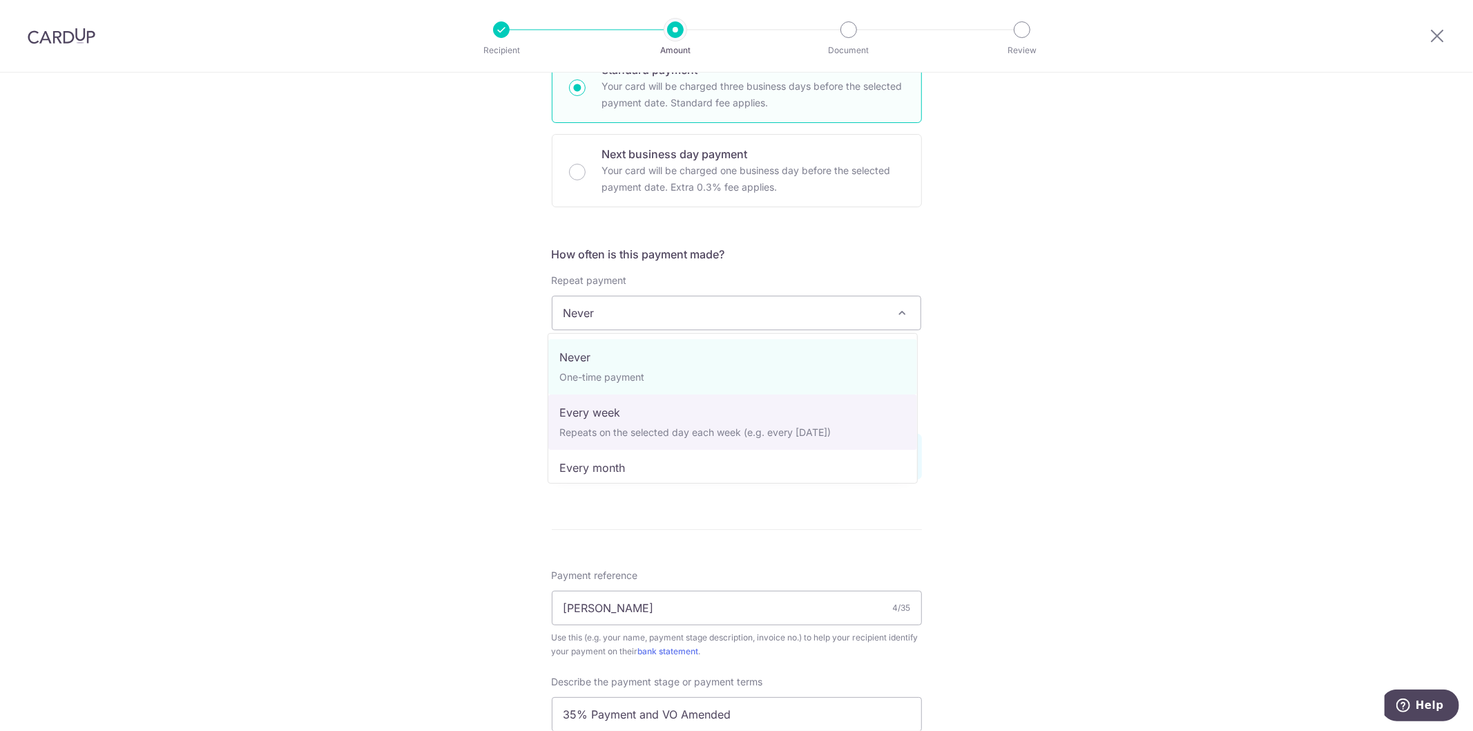
select select "2"
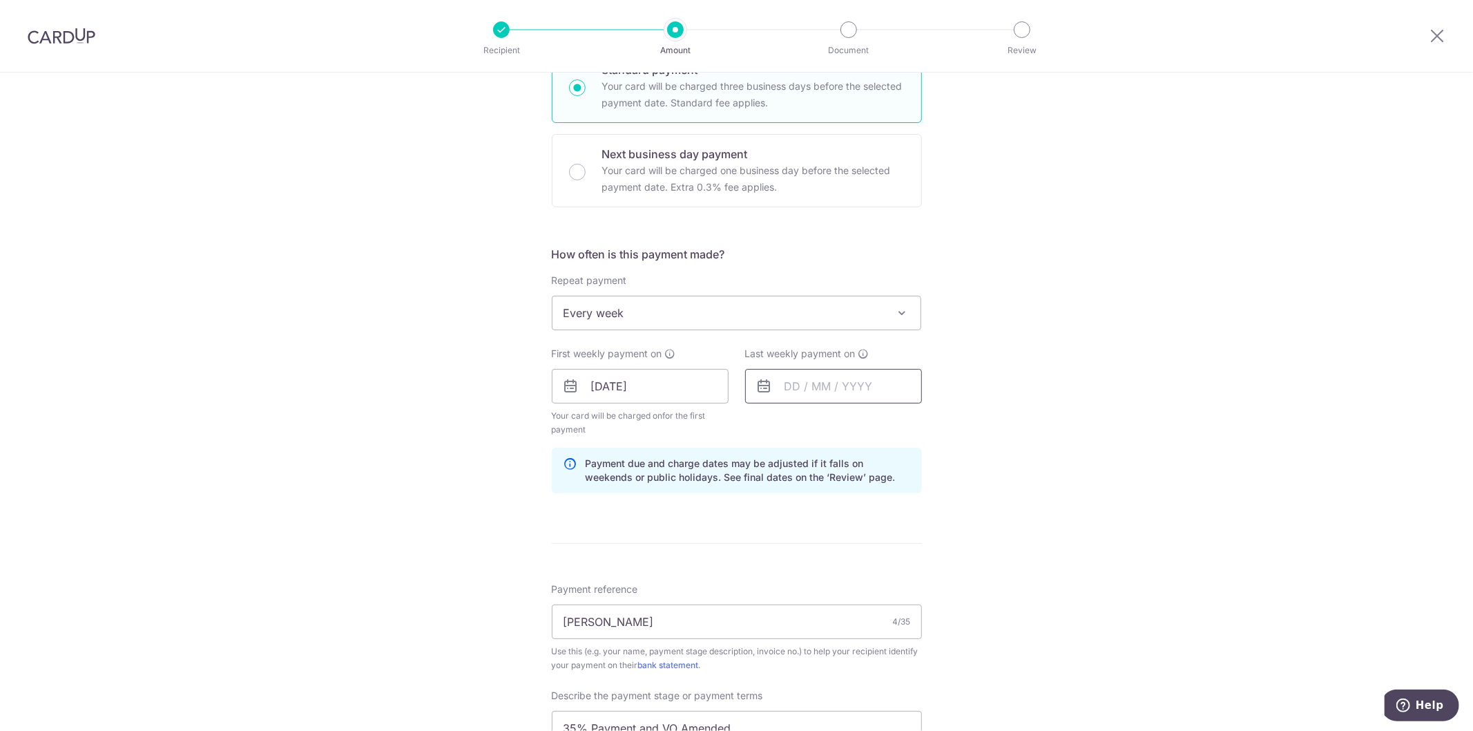
click at [818, 381] on input "text" at bounding box center [833, 386] width 177 height 35
click at [883, 563] on link "25" at bounding box center [884, 567] width 22 height 22
type input "[DATE]"
click at [1164, 580] on div "Tell us more about your payment Enter payment amount SGD 39,749.99 39749.99 Sel…" at bounding box center [736, 458] width 1473 height 1494
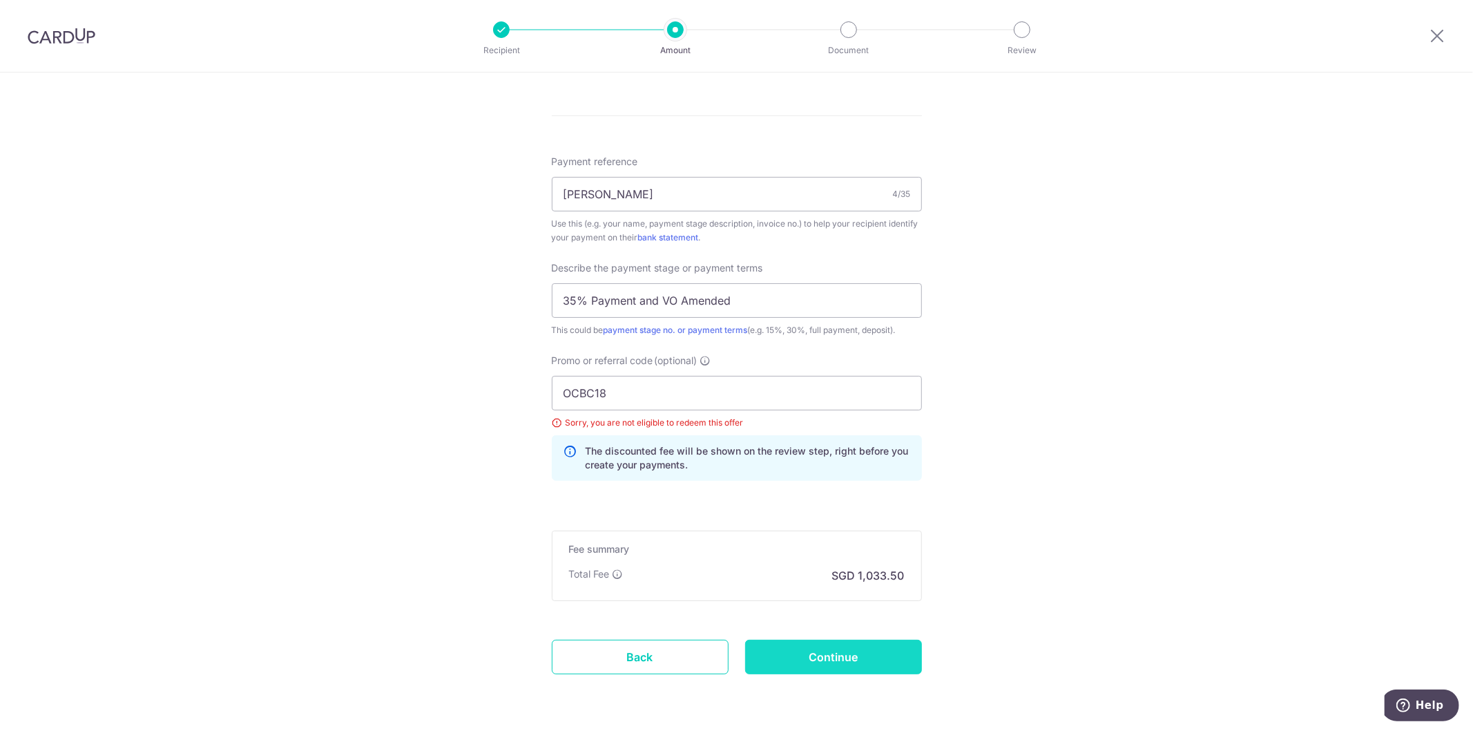
scroll to position [836, 0]
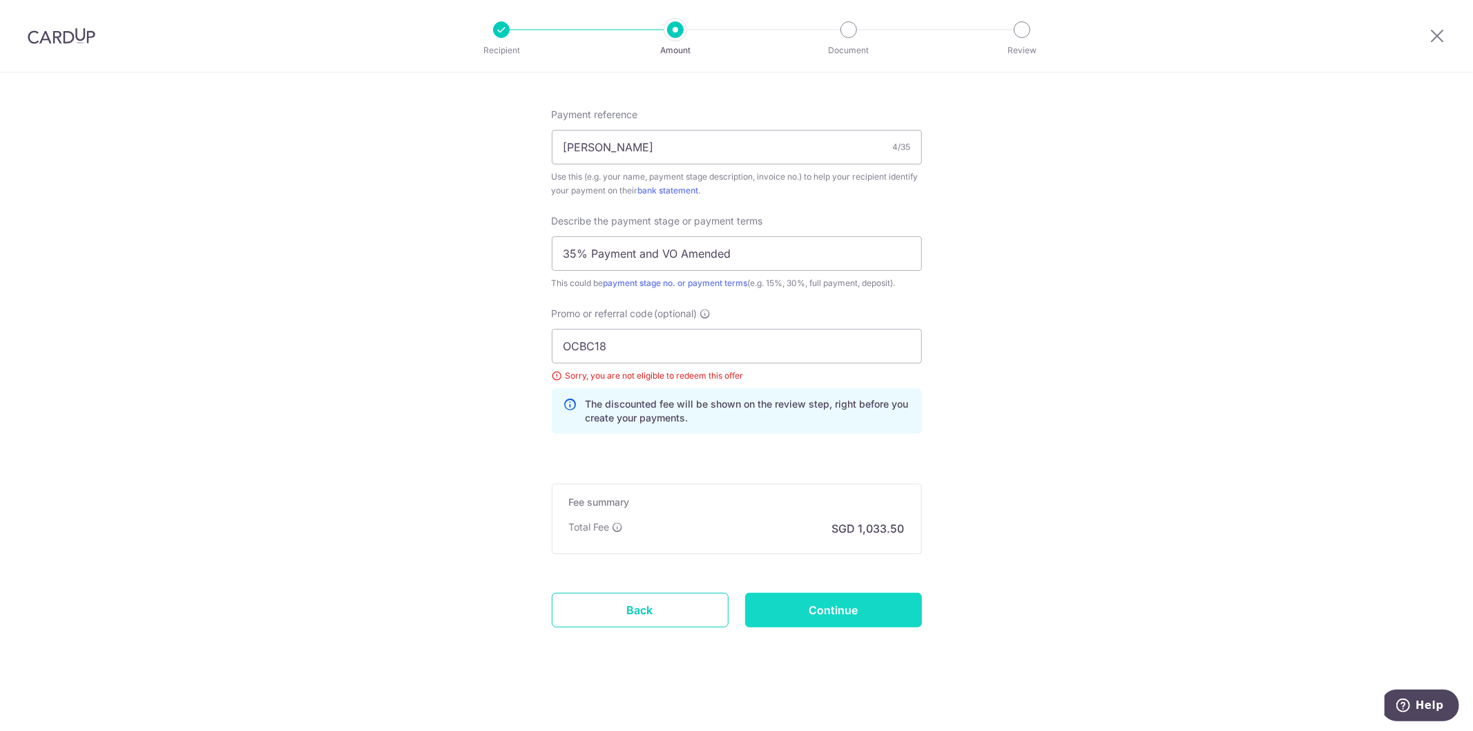
click at [867, 615] on input "Continue" at bounding box center [833, 610] width 177 height 35
type input "Update Schedule"
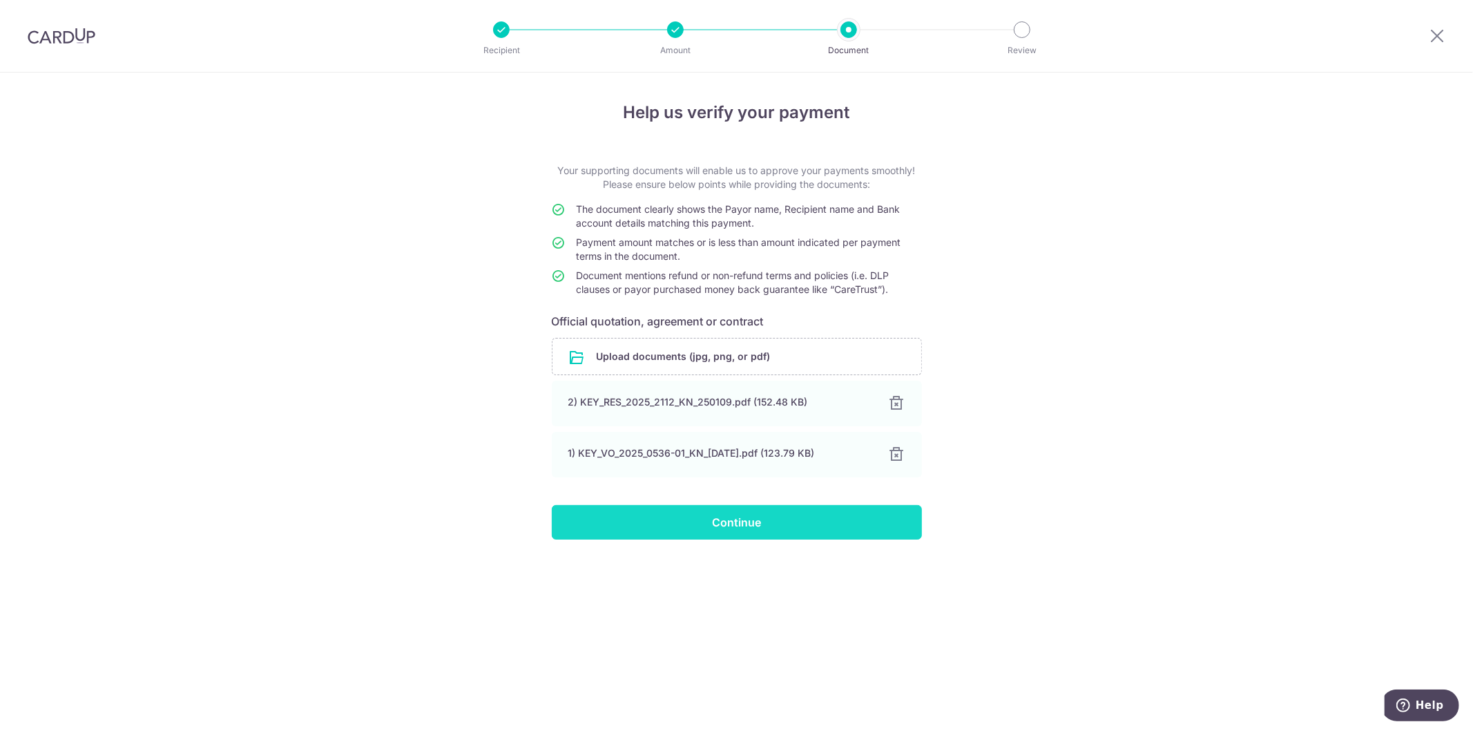
click at [753, 516] on input "Continue" at bounding box center [737, 522] width 370 height 35
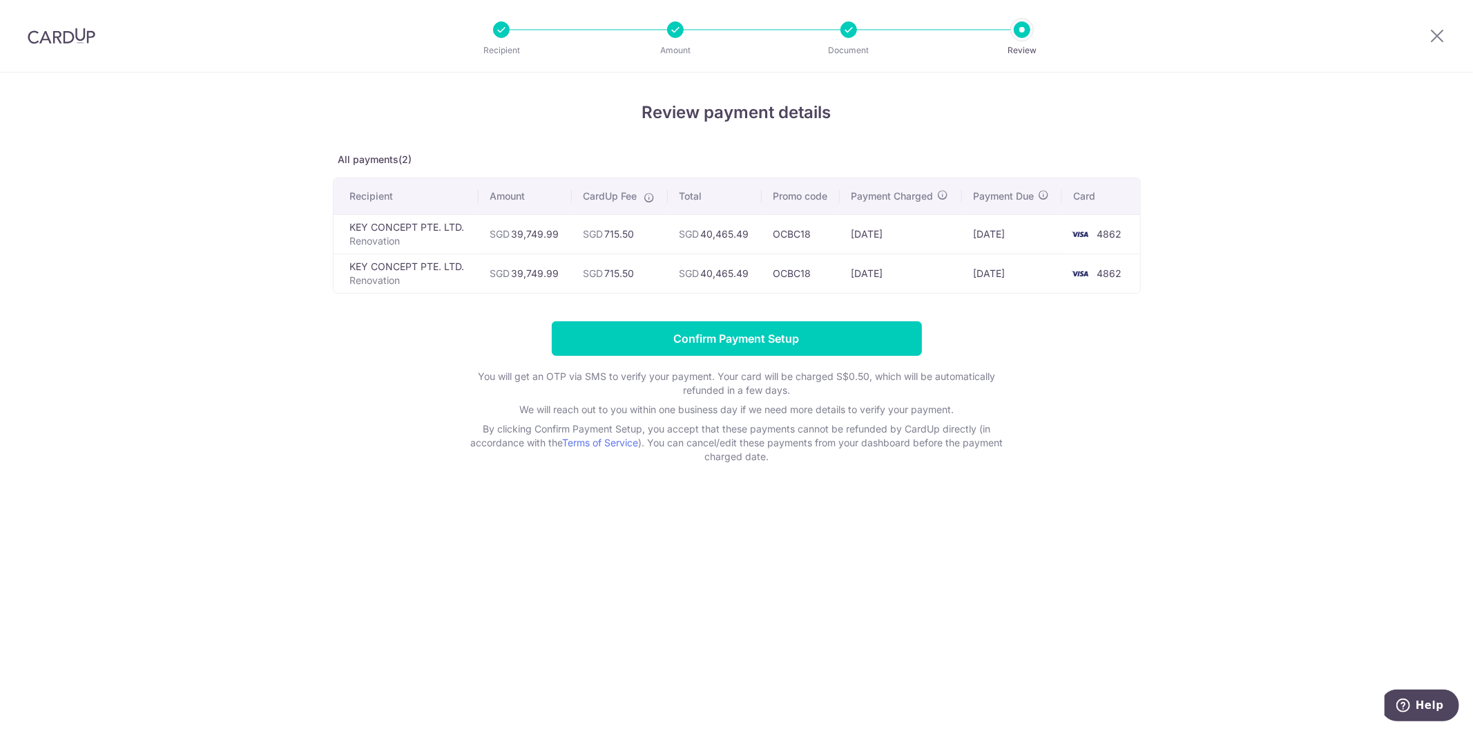
click at [1114, 599] on div "Review payment details All payments(2) Recipient Amount CardUp Fee Total Promo …" at bounding box center [736, 402] width 1473 height 658
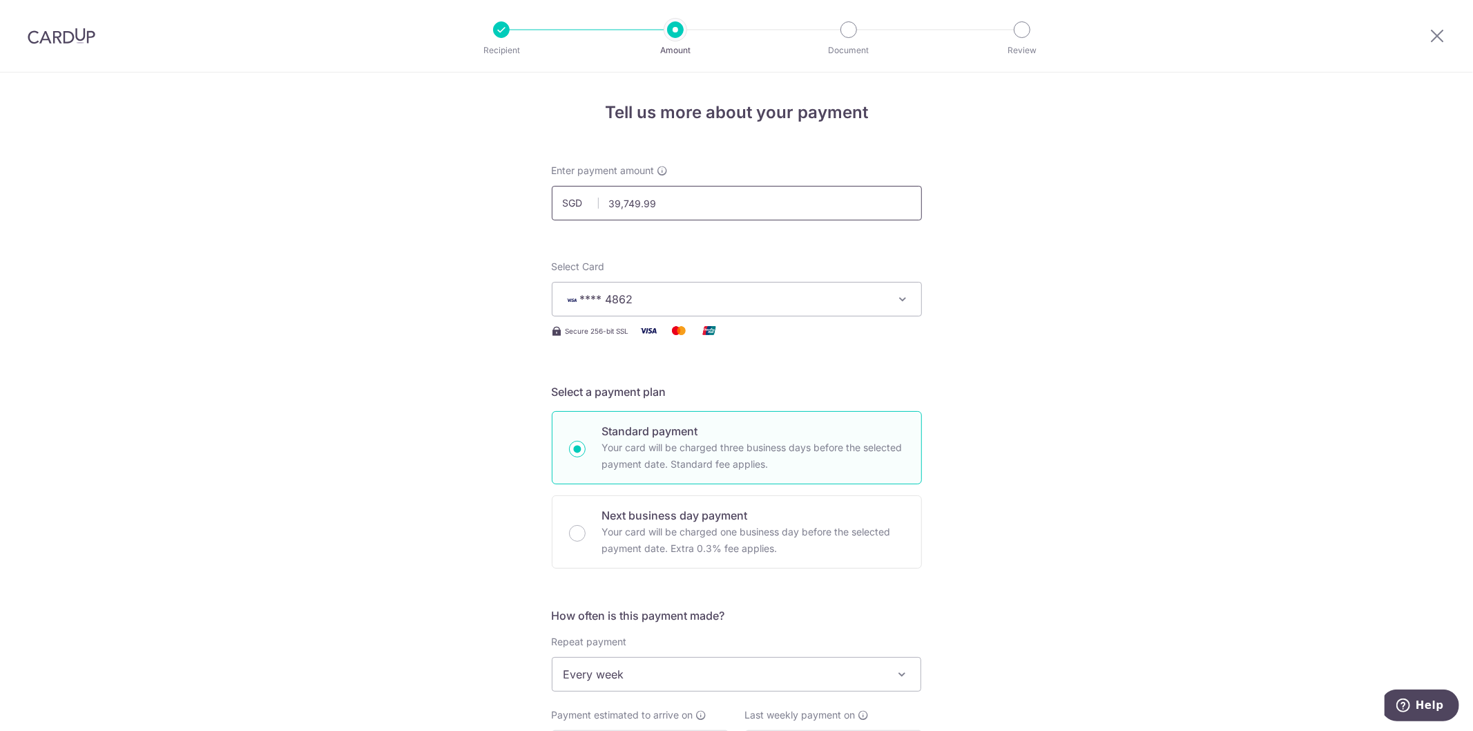
drag, startPoint x: 665, startPoint y: 198, endPoint x: 606, endPoint y: 194, distance: 58.8
click at [606, 194] on input "39,749.99" at bounding box center [737, 203] width 370 height 35
type input "19,875.00"
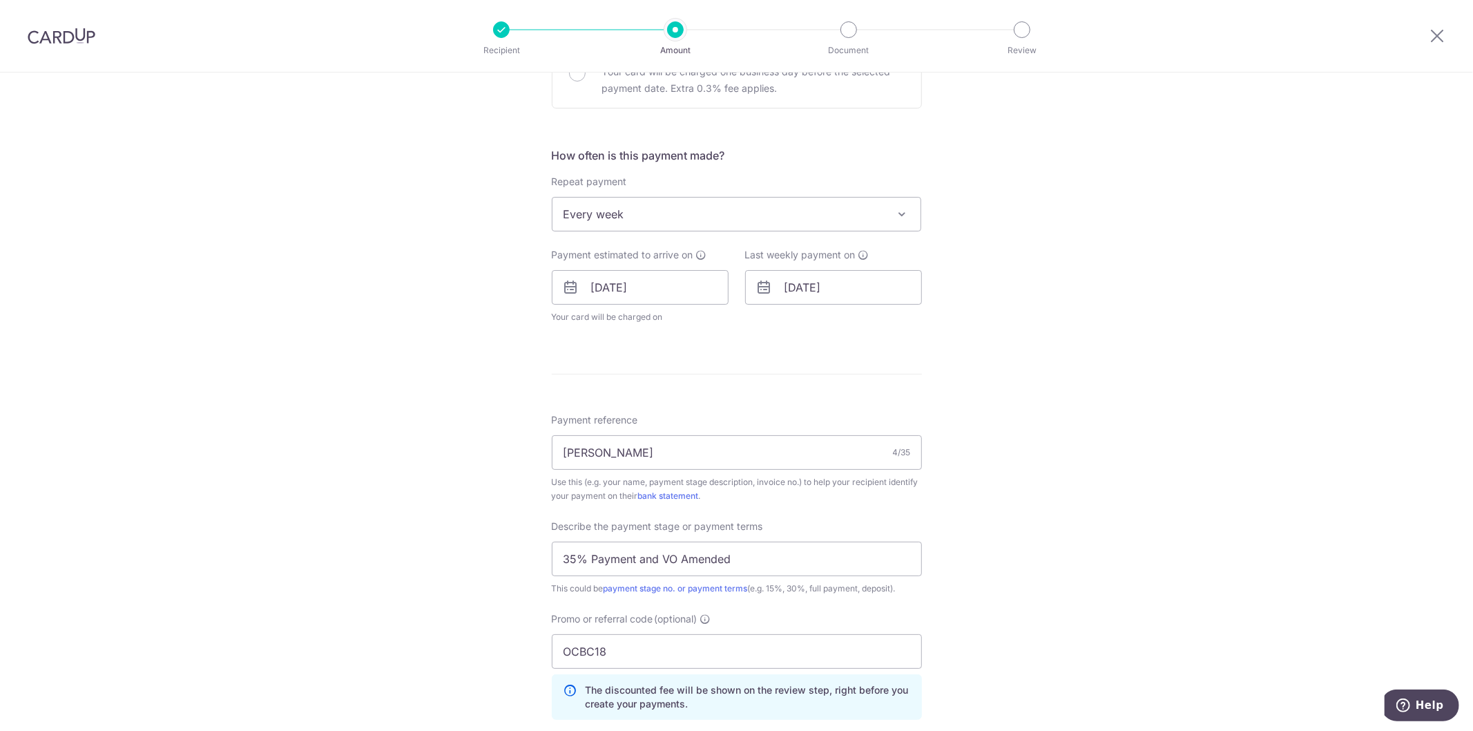
scroll to position [746, 0]
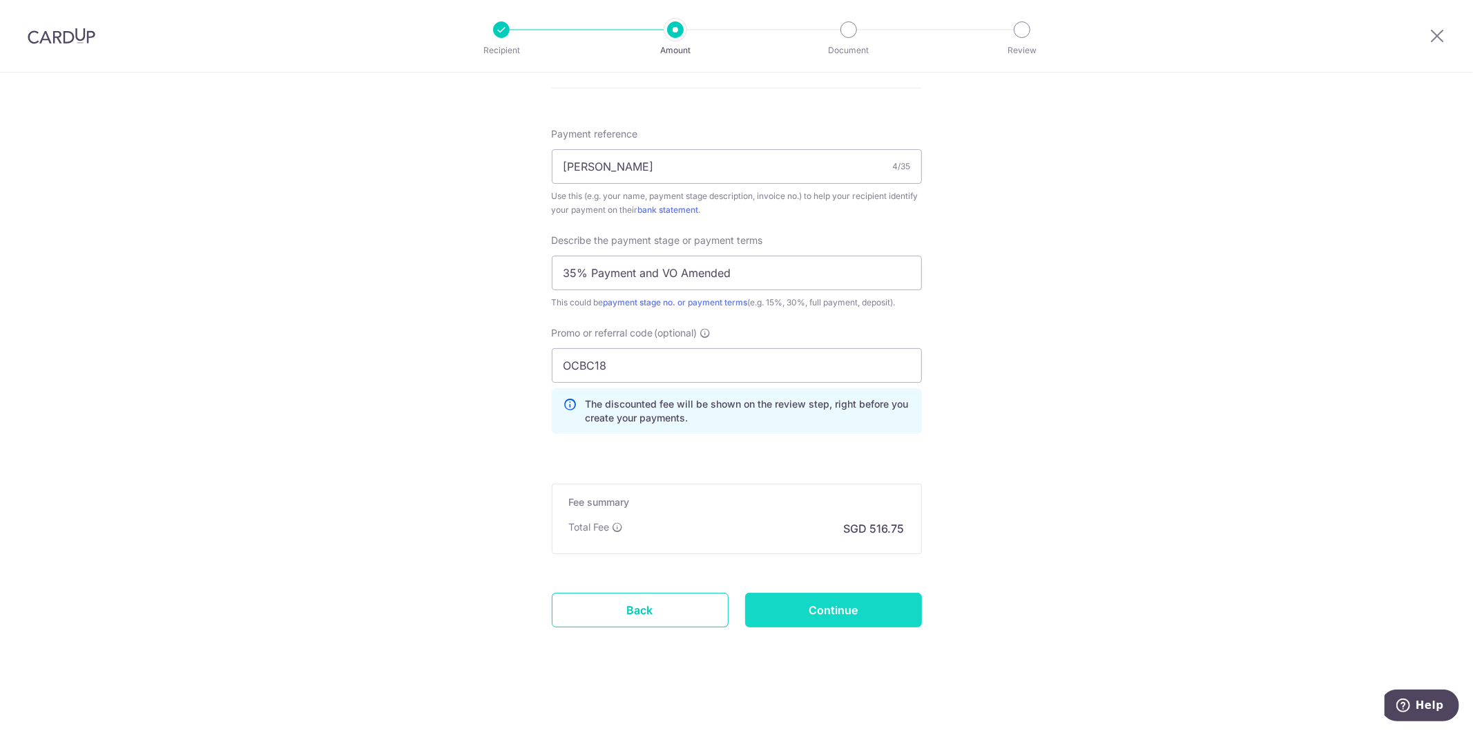
click at [803, 618] on input "Continue" at bounding box center [833, 610] width 177 height 35
type input "Update Schedule"
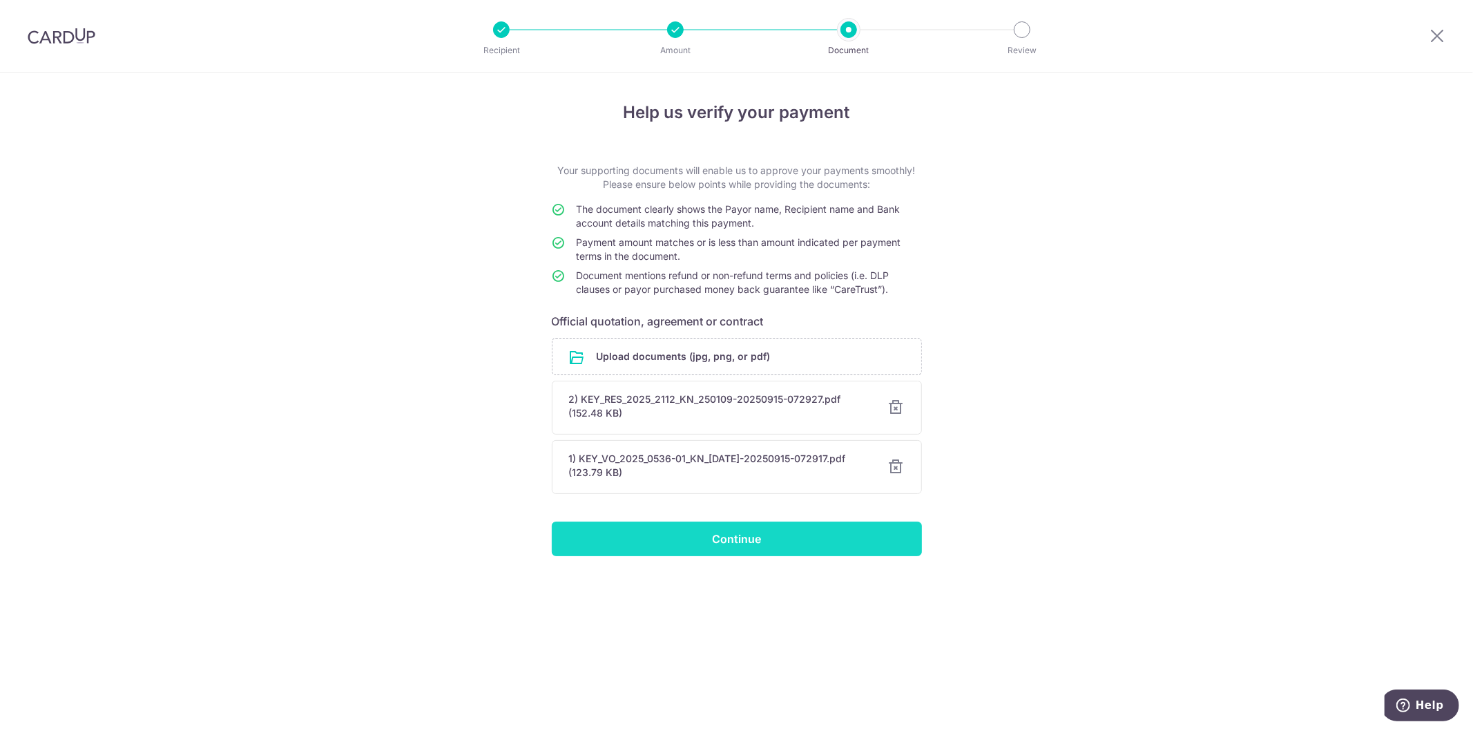
click at [786, 532] on input "Continue" at bounding box center [737, 538] width 370 height 35
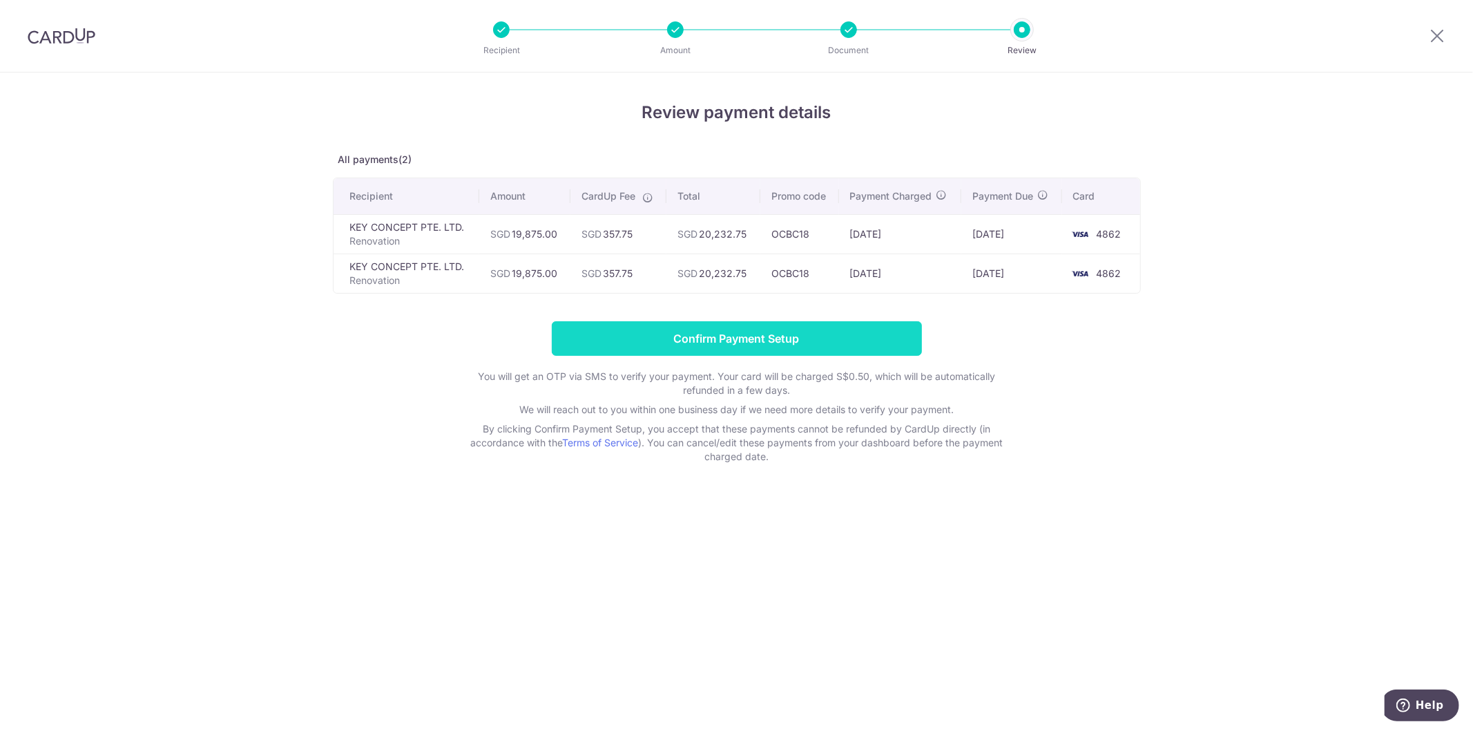
click at [861, 353] on input "Confirm Payment Setup" at bounding box center [737, 338] width 370 height 35
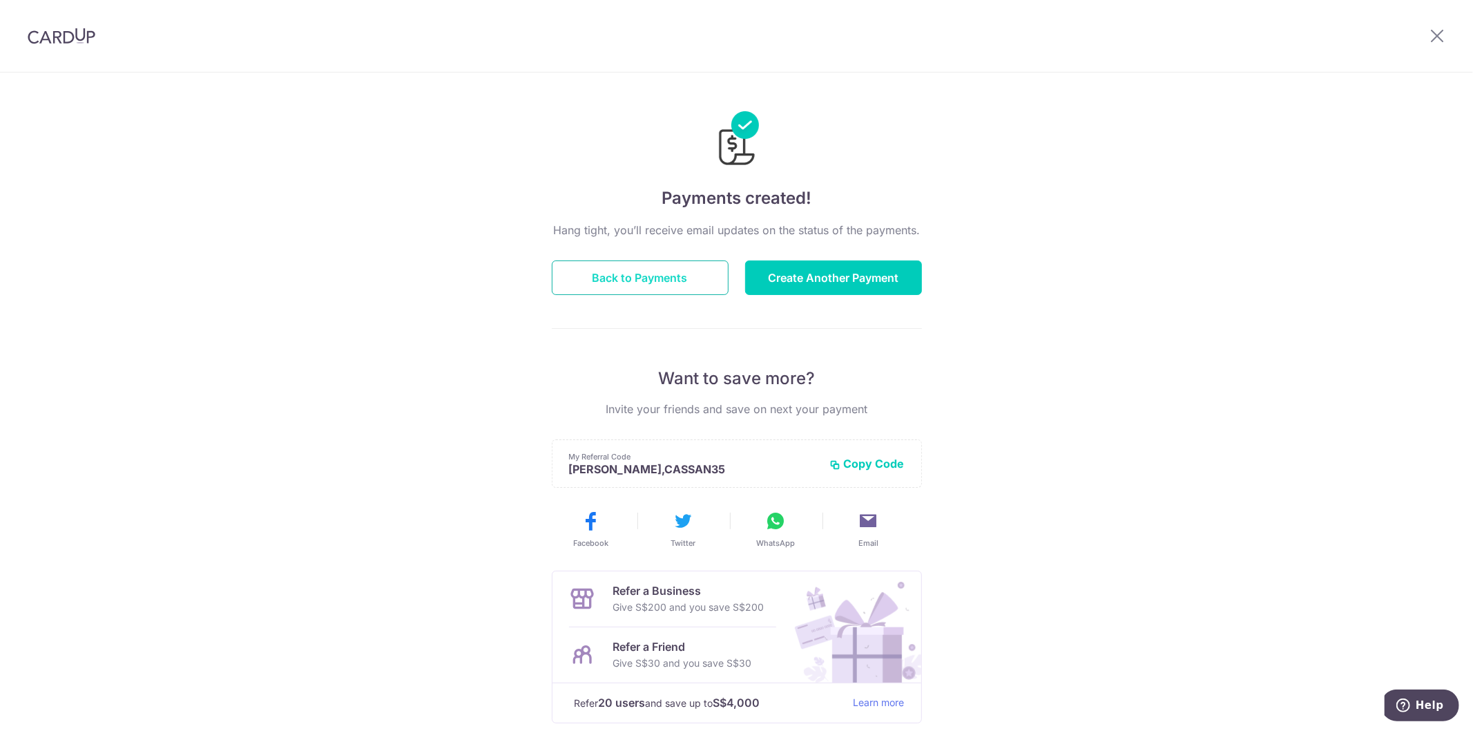
click at [675, 285] on button "Back to Payments" at bounding box center [640, 277] width 177 height 35
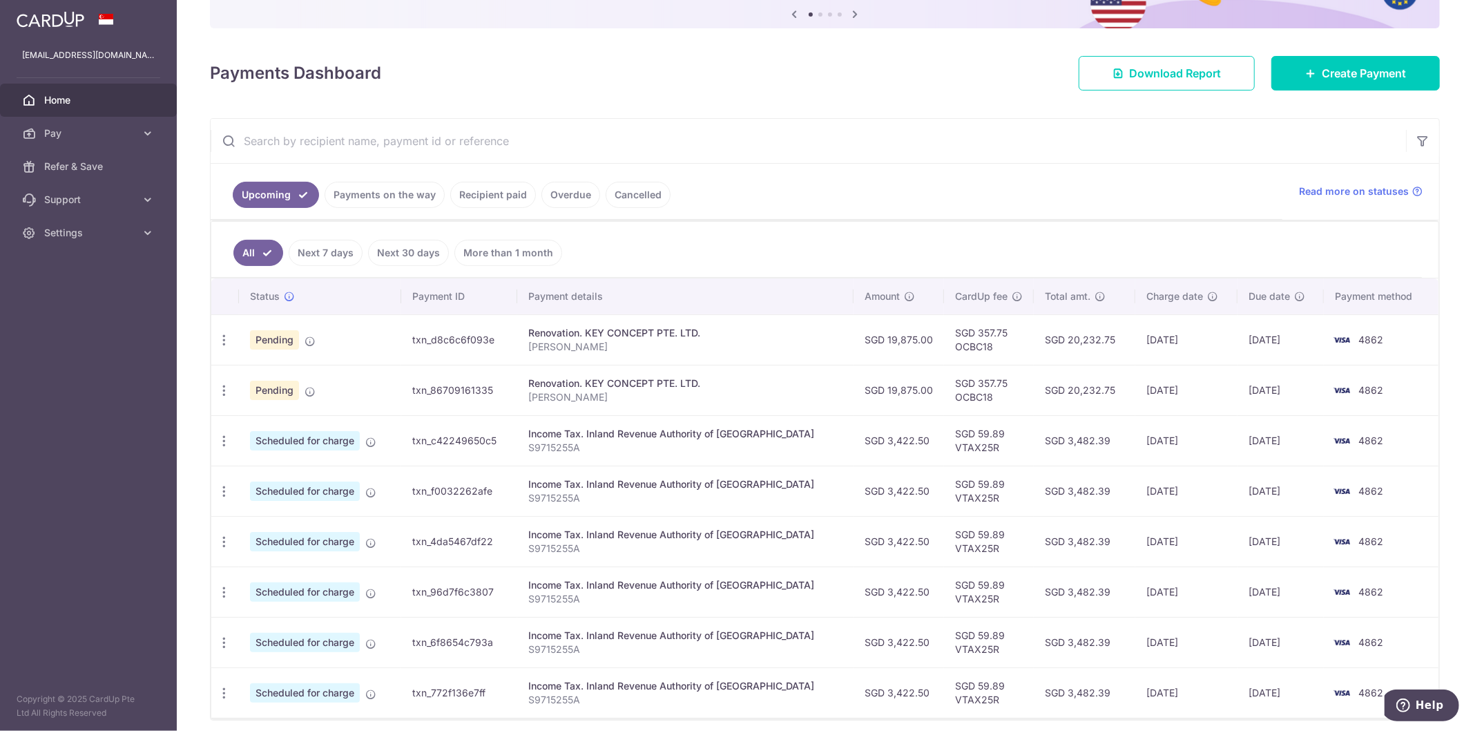
scroll to position [204, 0]
